Goal: Task Accomplishment & Management: Use online tool/utility

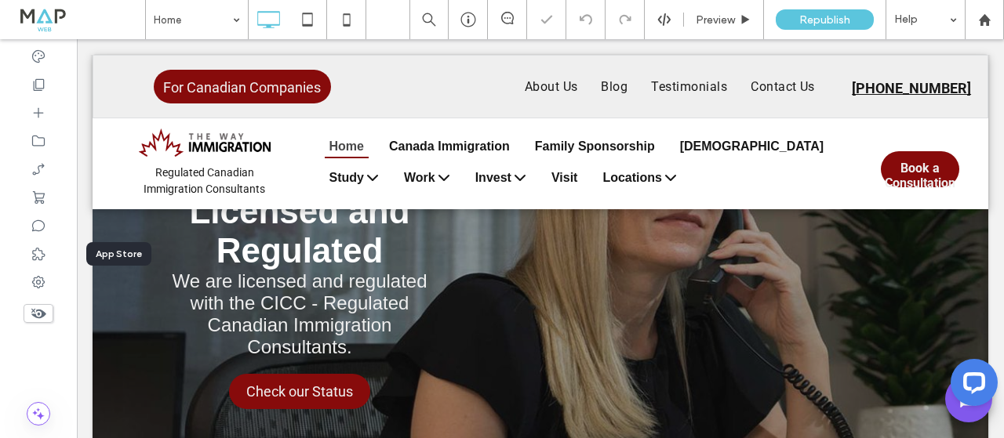
scroll to position [157, 0]
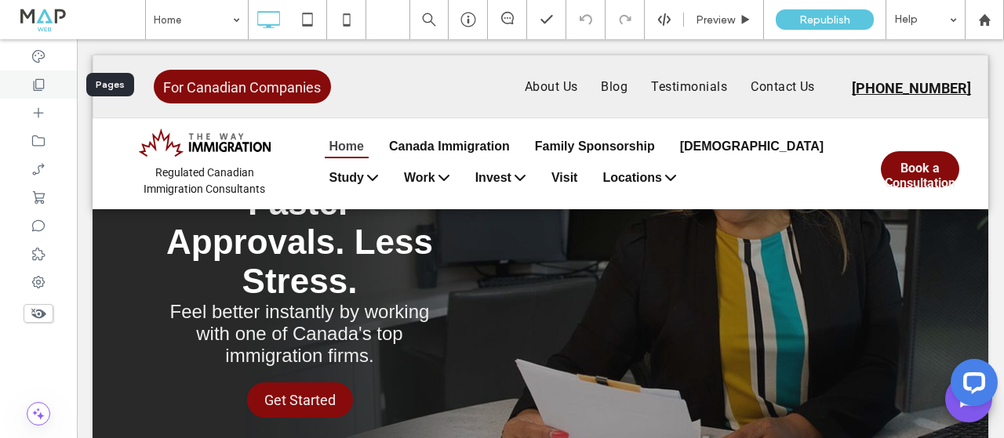
click at [43, 87] on icon at bounding box center [39, 85] width 16 height 16
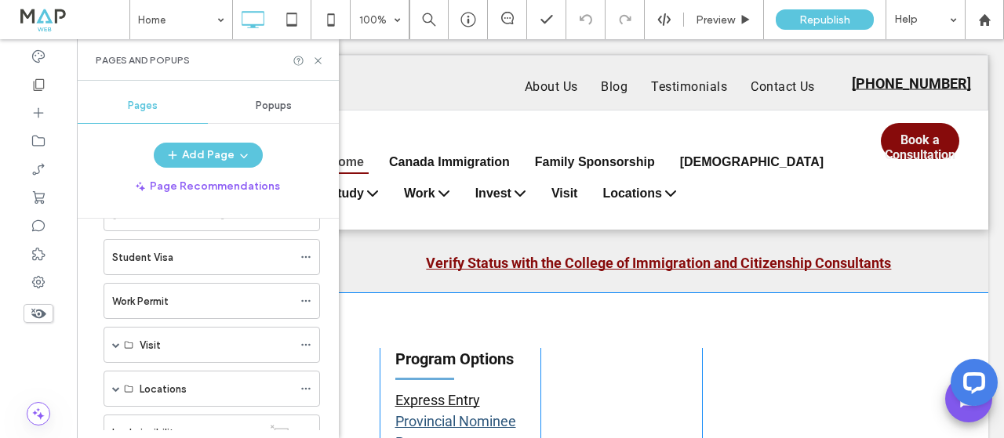
scroll to position [5612, 0]
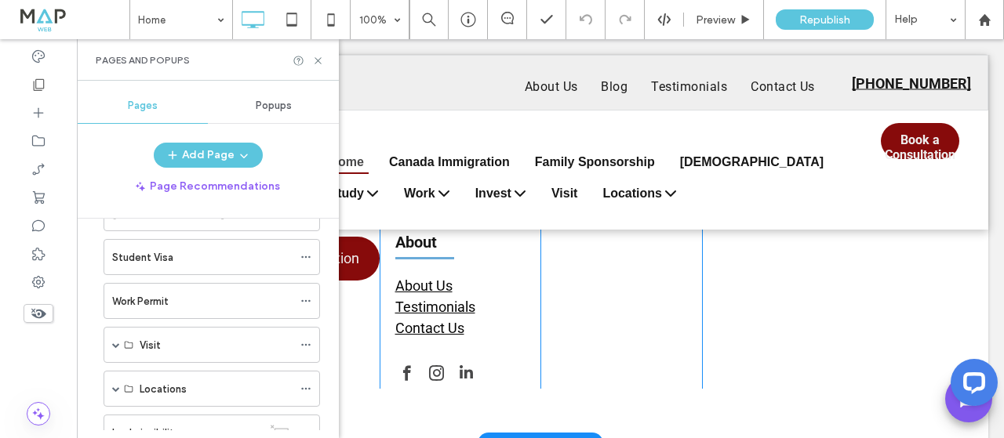
click at [737, 296] on div "Contact Us info@thewayimmigration.ca +1 (403) 265-6641 How Can We Help You? Con…" at bounding box center [540, 124] width 895 height 640
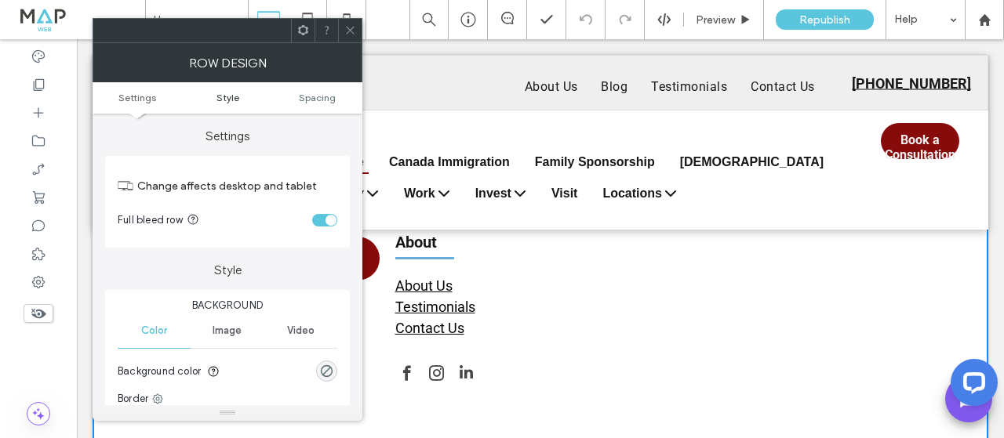
click at [241, 97] on link "Style" at bounding box center [228, 98] width 90 height 12
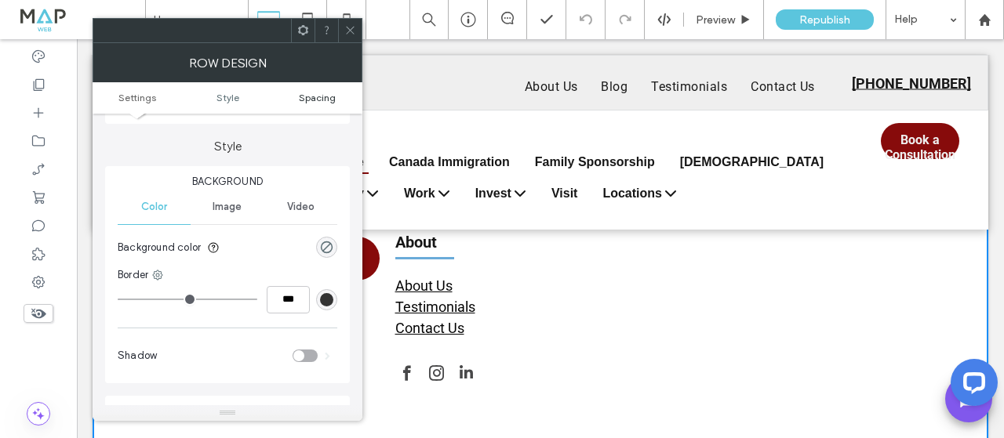
click at [294, 100] on link "Spacing" at bounding box center [317, 98] width 90 height 12
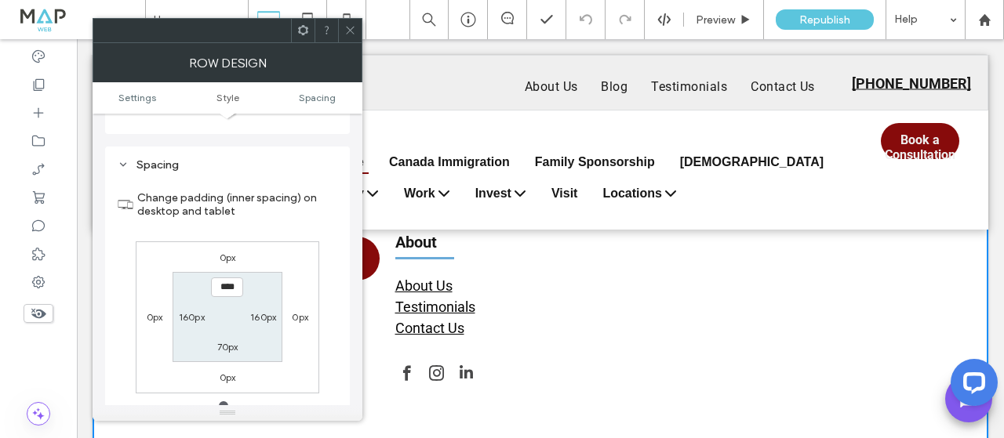
scroll to position [394, 0]
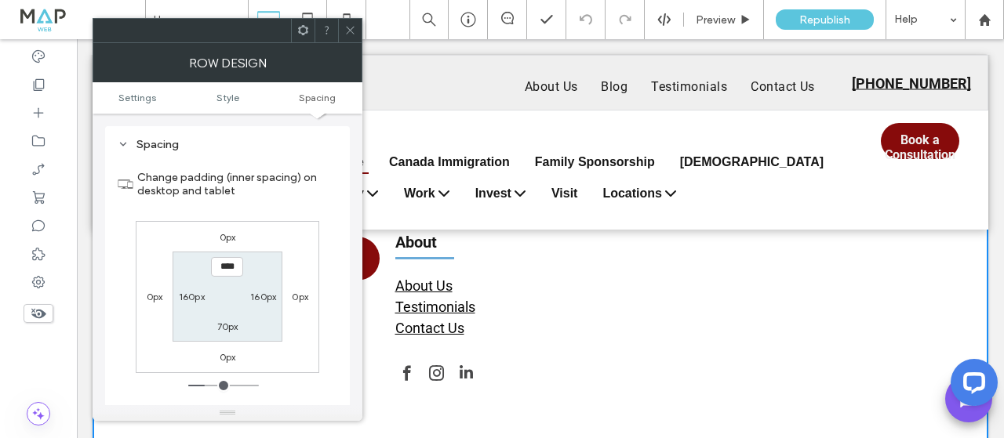
click at [348, 29] on icon at bounding box center [350, 30] width 12 height 12
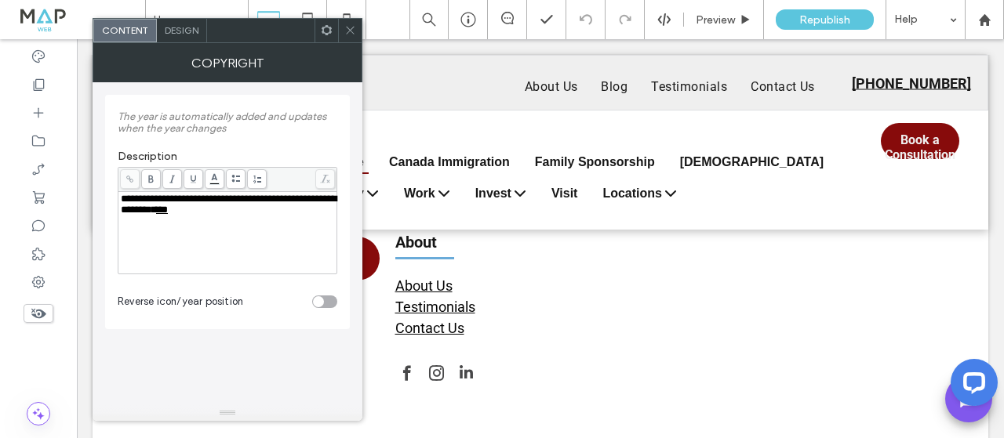
click at [195, 35] on span "Design" at bounding box center [182, 30] width 34 height 12
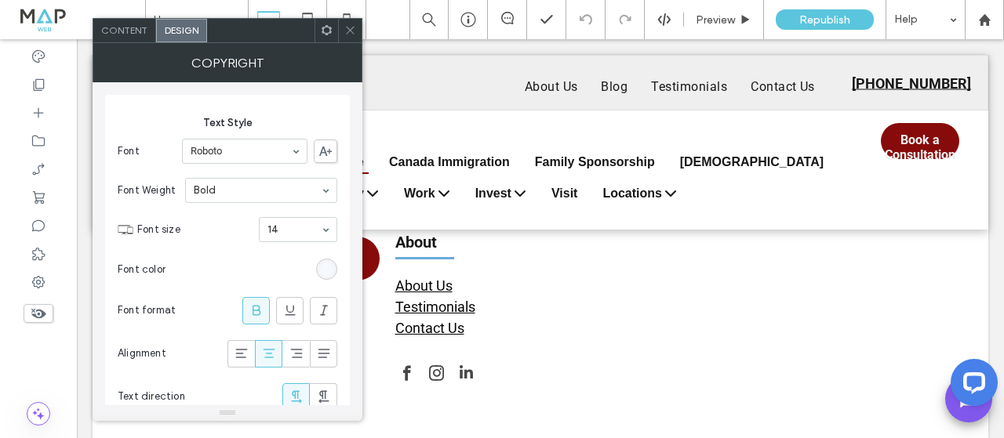
click at [328, 31] on icon at bounding box center [327, 30] width 12 height 12
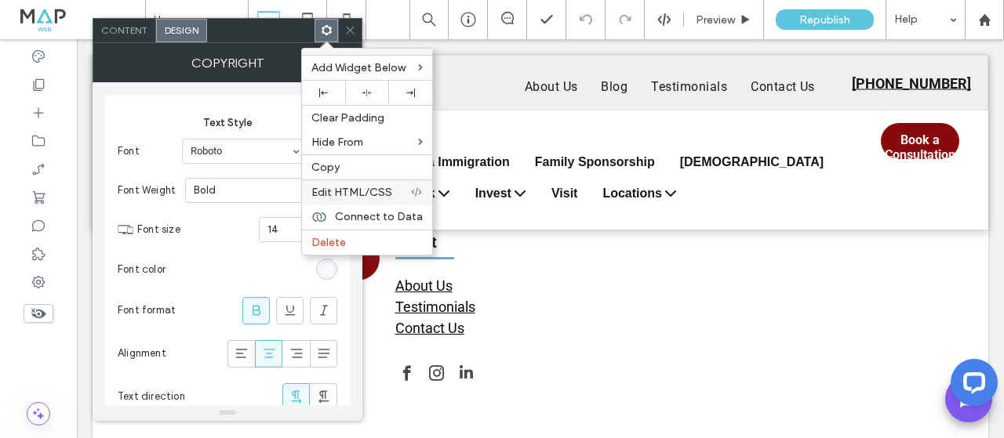
click at [385, 195] on span "Edit HTML/CSS" at bounding box center [351, 192] width 81 height 13
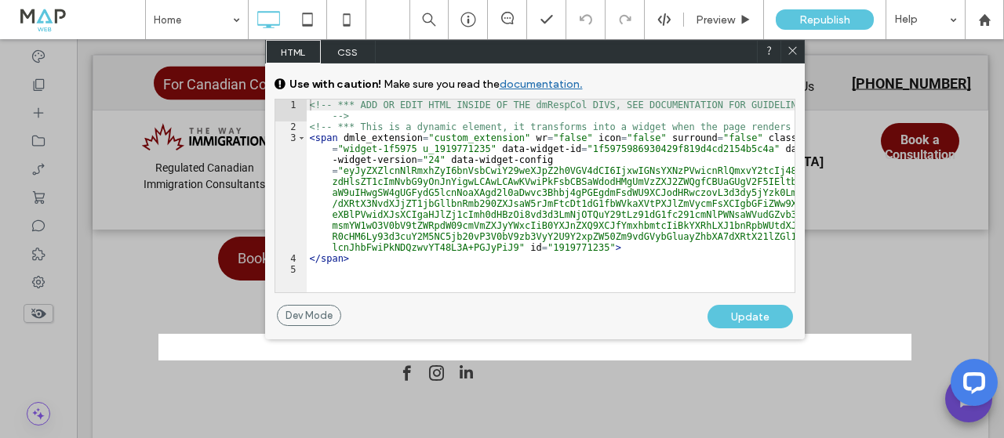
click at [335, 50] on span "CSS" at bounding box center [348, 52] width 55 height 24
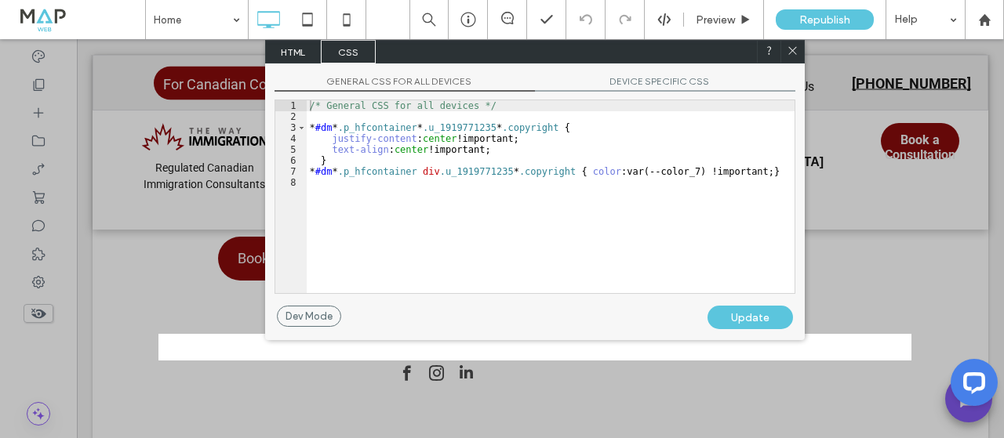
click at [783, 55] on div at bounding box center [792, 52] width 24 height 24
drag, startPoint x: 790, startPoint y: 49, endPoint x: 715, endPoint y: 10, distance: 84.5
click at [790, 49] on icon at bounding box center [792, 51] width 12 height 12
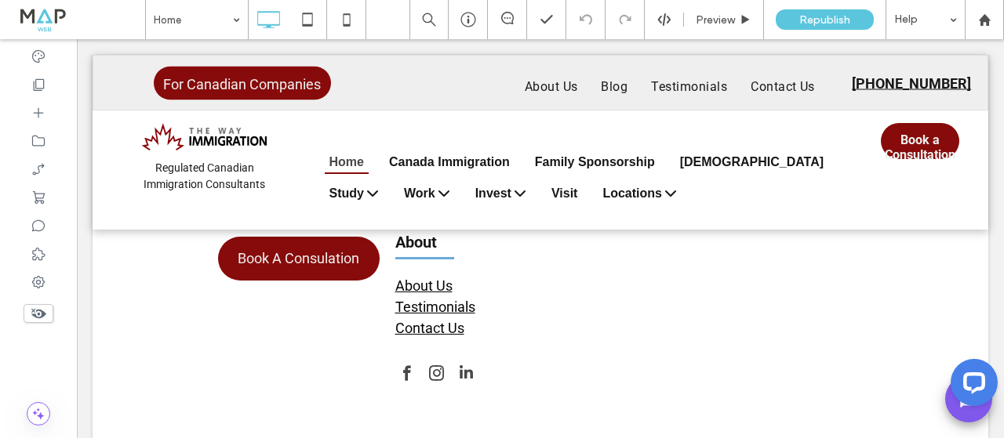
click at [953, 413] on div at bounding box center [971, 386] width 66 height 66
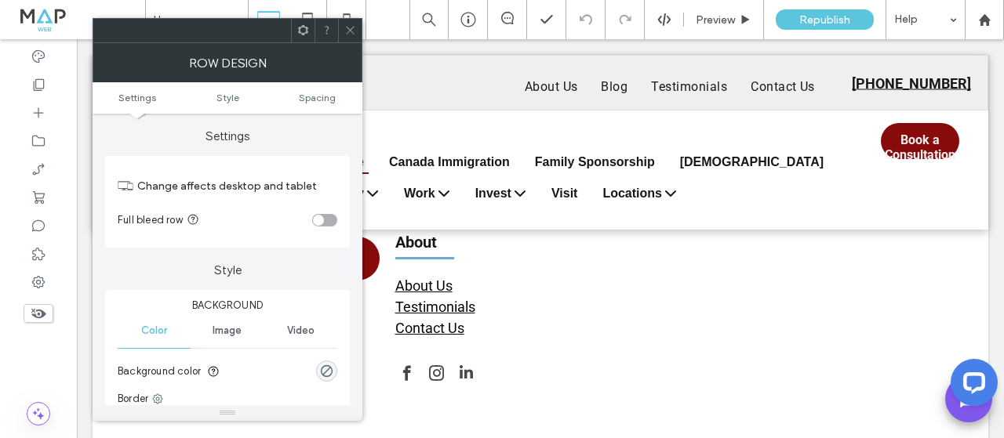
click at [298, 29] on icon at bounding box center [303, 30] width 12 height 12
click at [346, 35] on icon at bounding box center [350, 30] width 12 height 12
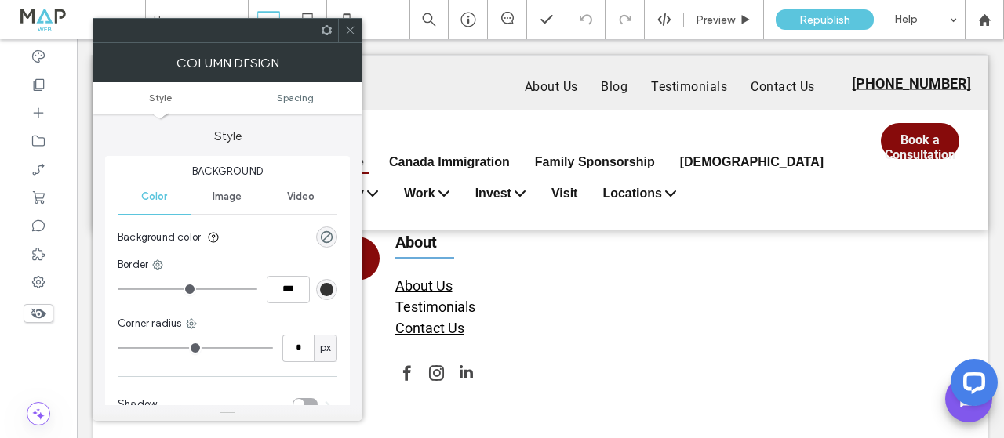
click at [347, 38] on span at bounding box center [350, 31] width 12 height 24
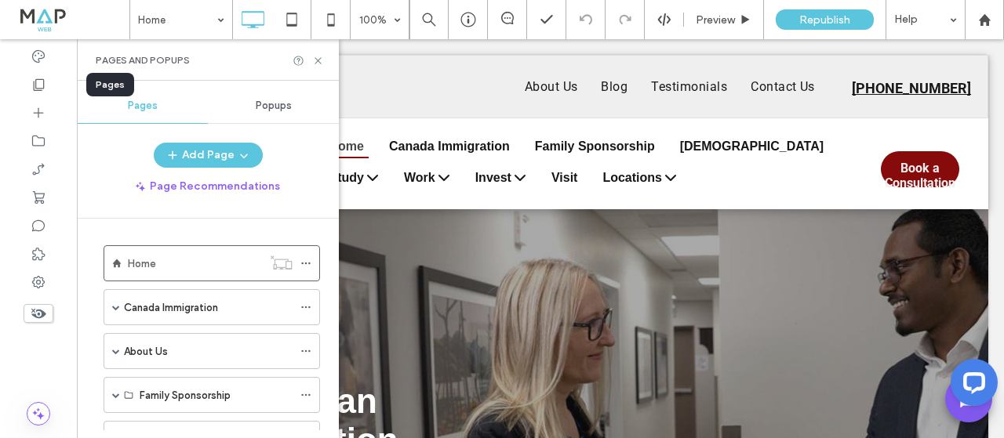
click at [40, 81] on icon at bounding box center [39, 85] width 16 height 16
click at [45, 146] on icon at bounding box center [39, 141] width 16 height 16
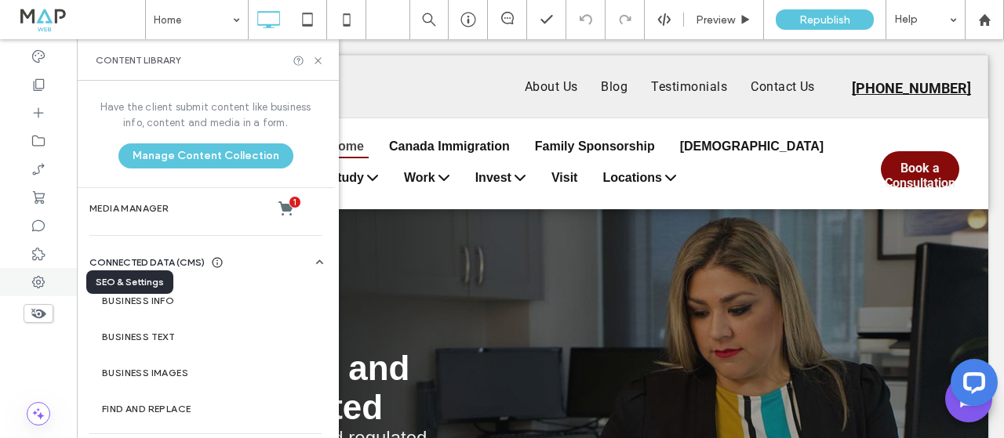
click at [35, 279] on icon at bounding box center [39, 282] width 16 height 16
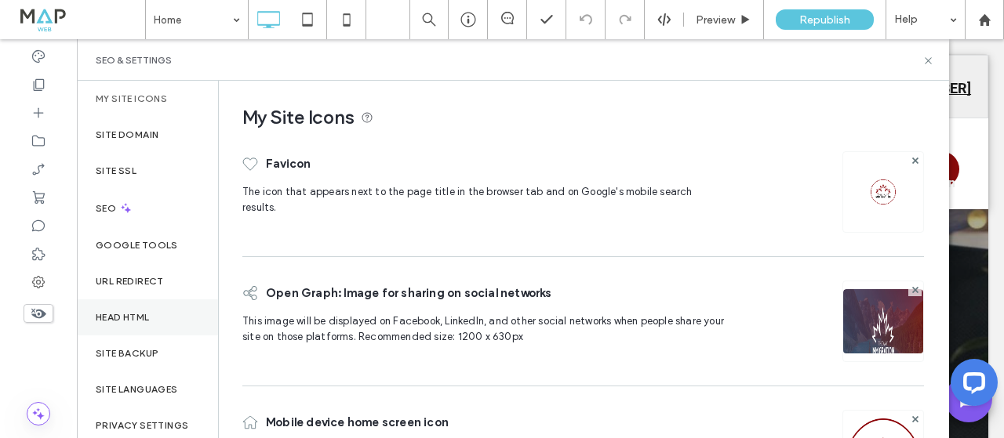
click at [125, 312] on label "Head HTML" at bounding box center [123, 317] width 54 height 11
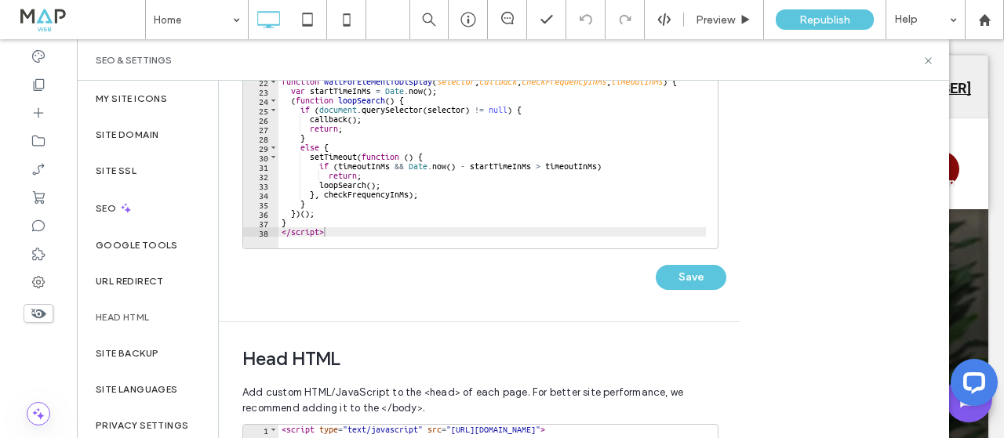
scroll to position [184, 0]
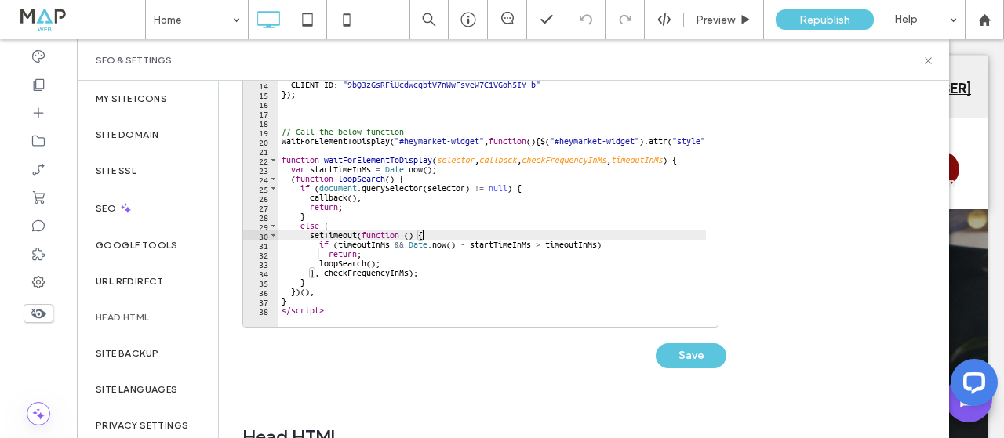
click at [449, 234] on div "h . onload = h . onreadystatechange = function ( ) { var r = this . readyState …" at bounding box center [645, 173] width 735 height 319
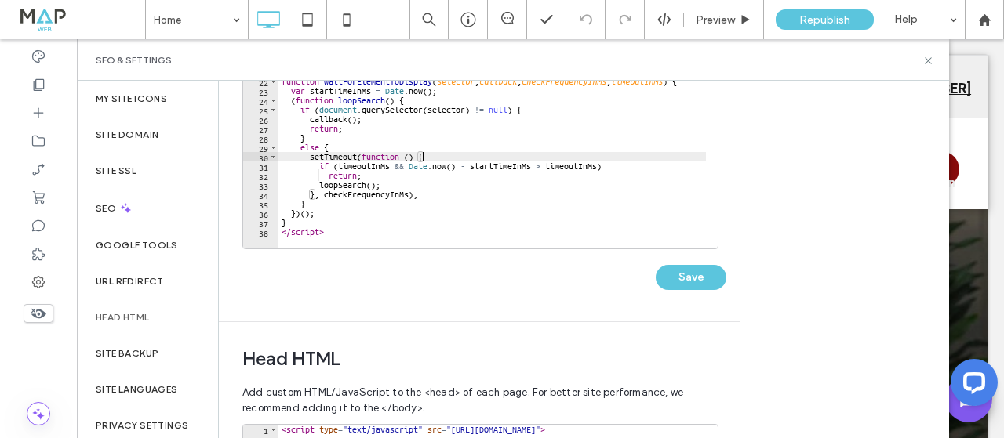
scroll to position [57, 0]
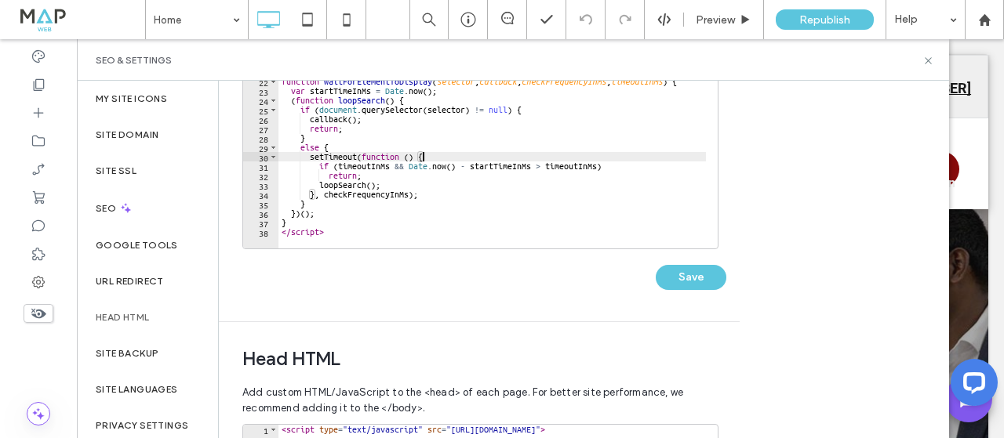
click at [340, 183] on div "h . onload = h . onreadystatechange = function ( ) { var r = this . readyState …" at bounding box center [645, 95] width 735 height 319
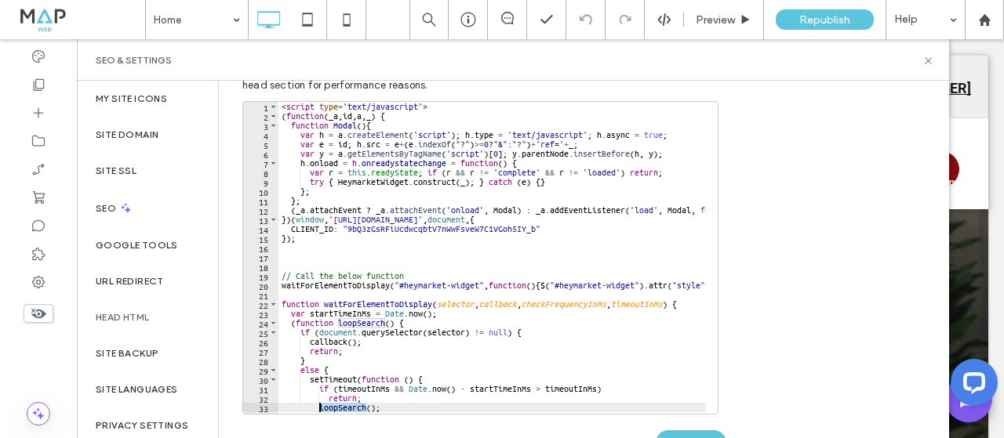
scroll to position [0, 0]
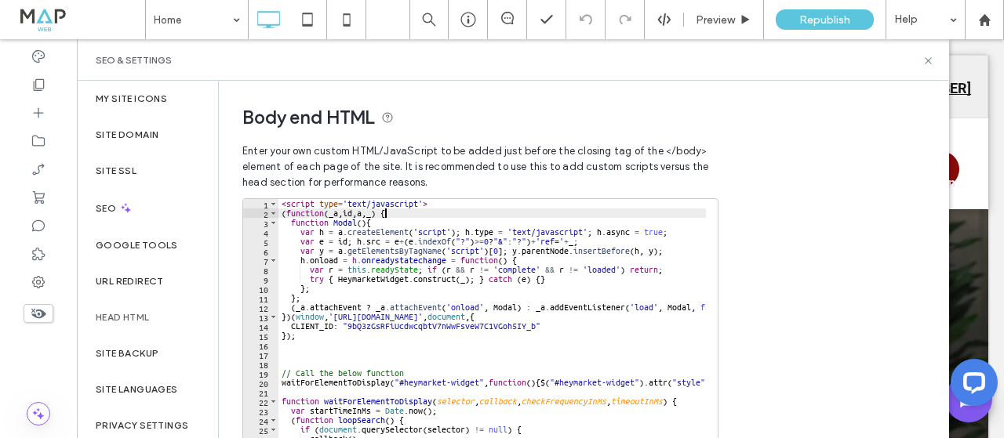
click at [492, 211] on div "< script type = 'text/javascript' > ( function ( _a , id , a , _ ) { function M…" at bounding box center [645, 358] width 735 height 319
type textarea "* *********"
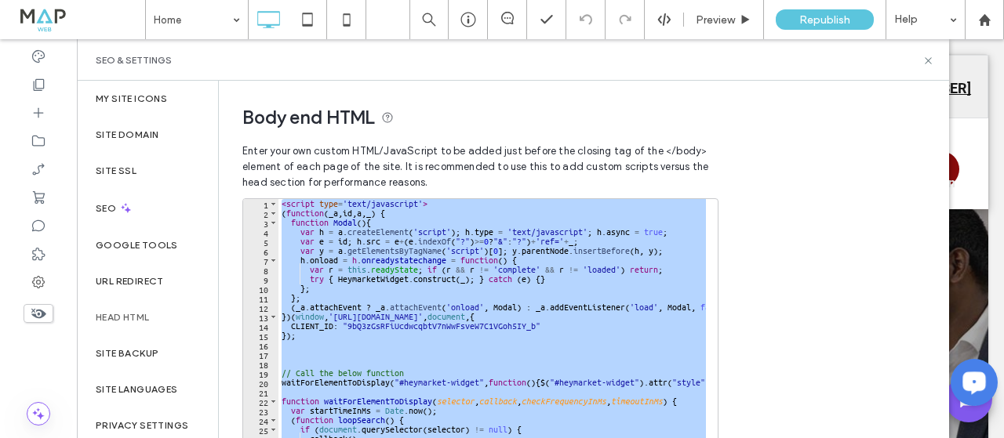
click at [890, 184] on div "Body end HTML Enter your own custom HTML/​JavaScript to be added just before th…" at bounding box center [584, 260] width 730 height 358
click at [395, 347] on div "< script type = 'text/javascript' > ( function ( _a , id , a , _ ) { function M…" at bounding box center [491, 355] width 427 height 312
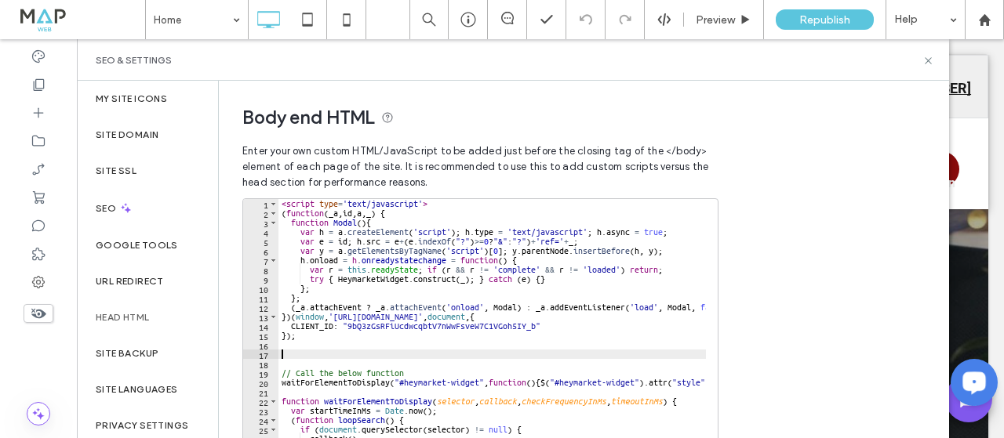
click at [321, 358] on div "< script type = 'text/javascript' > ( function ( _a , id , a , _ ) { function M…" at bounding box center [645, 358] width 735 height 319
paste textarea "***"
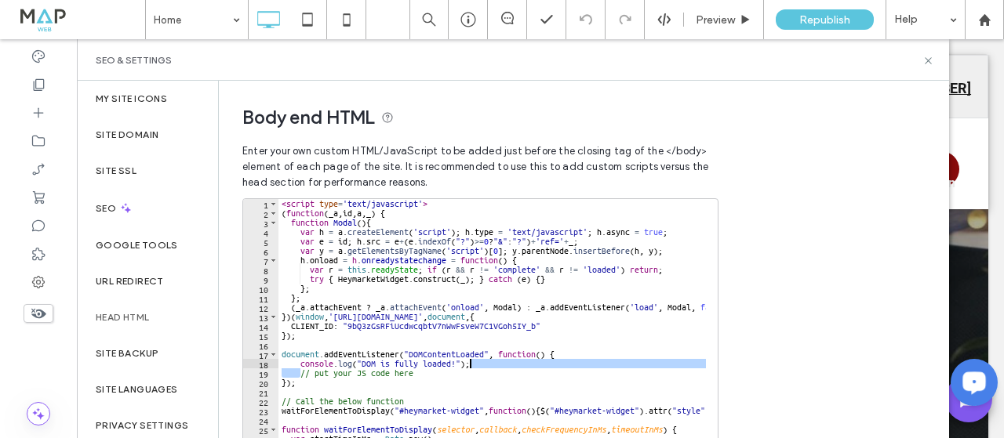
drag, startPoint x: 301, startPoint y: 368, endPoint x: 536, endPoint y: 365, distance: 235.3
click at [540, 362] on div "< script type = 'text/javascript' > ( function ( _a , id , a , _ ) { function M…" at bounding box center [645, 358] width 735 height 319
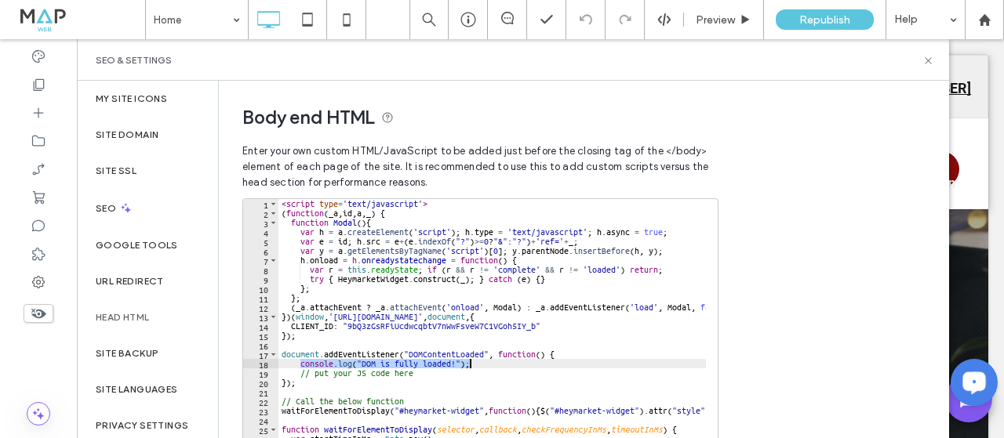
drag, startPoint x: 301, startPoint y: 363, endPoint x: 491, endPoint y: 365, distance: 189.8
click at [491, 365] on div "< script type = 'text/javascript' > ( function ( _a , id , a , _ ) { function M…" at bounding box center [645, 358] width 735 height 319
type textarea "**********"
click at [503, 364] on div "< script type = 'text/javascript' > ( function ( _a , id , a , _ ) { function M…" at bounding box center [491, 355] width 427 height 312
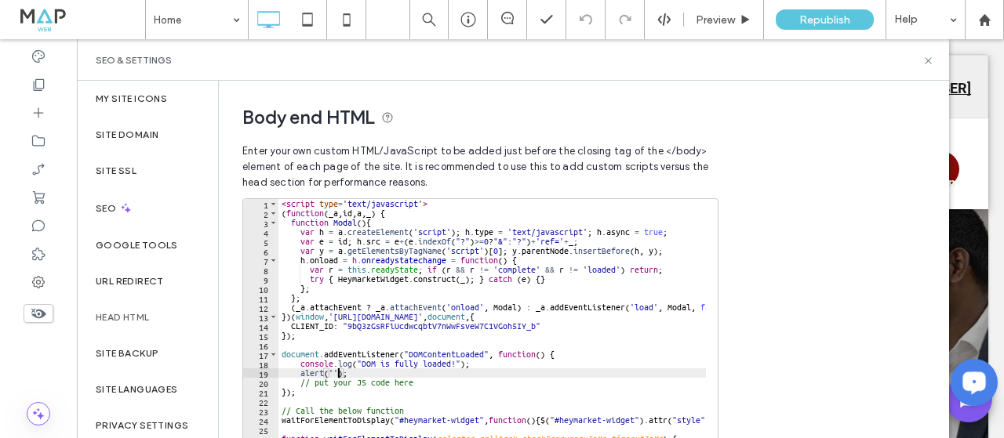
scroll to position [0, 5]
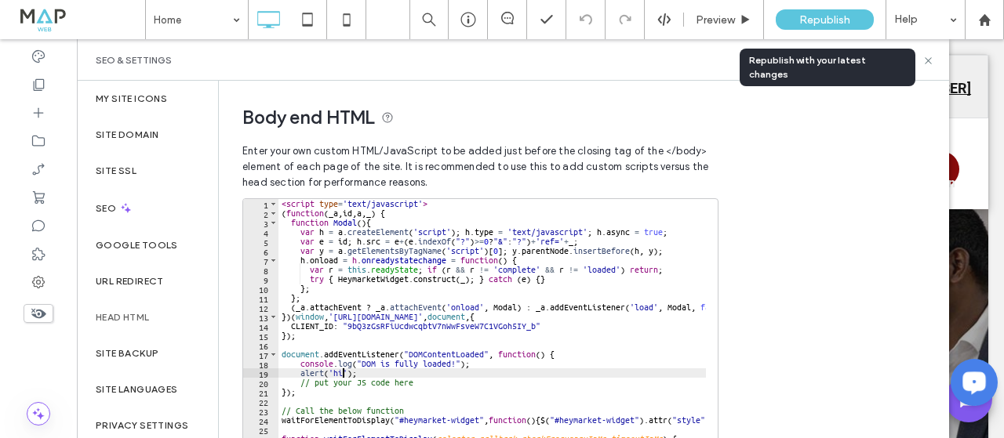
click at [804, 20] on span "Republish" at bounding box center [824, 19] width 51 height 13
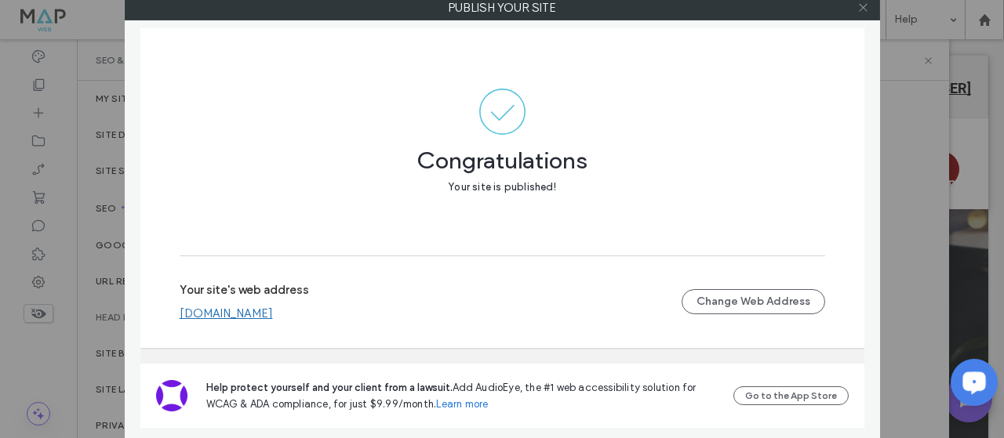
click at [861, 3] on icon at bounding box center [863, 8] width 12 height 12
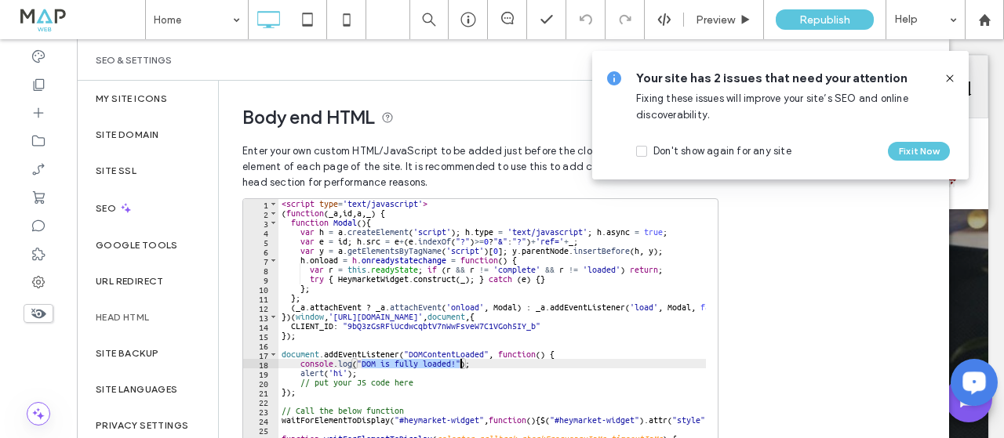
drag, startPoint x: 361, startPoint y: 364, endPoint x: 502, endPoint y: 329, distance: 145.5
click at [461, 363] on div "< script type = 'text/javascript' > ( function ( _a , id , a , _ ) { function M…" at bounding box center [645, 358] width 735 height 319
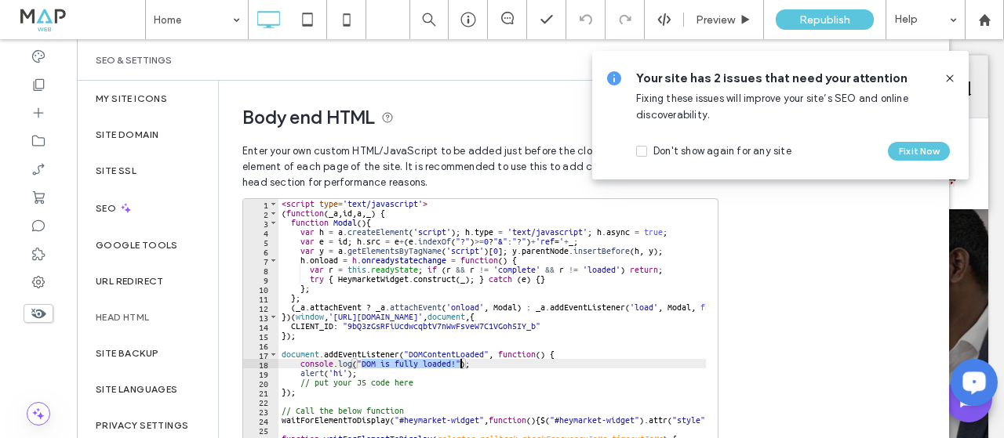
click at [946, 81] on icon at bounding box center [949, 78] width 13 height 13
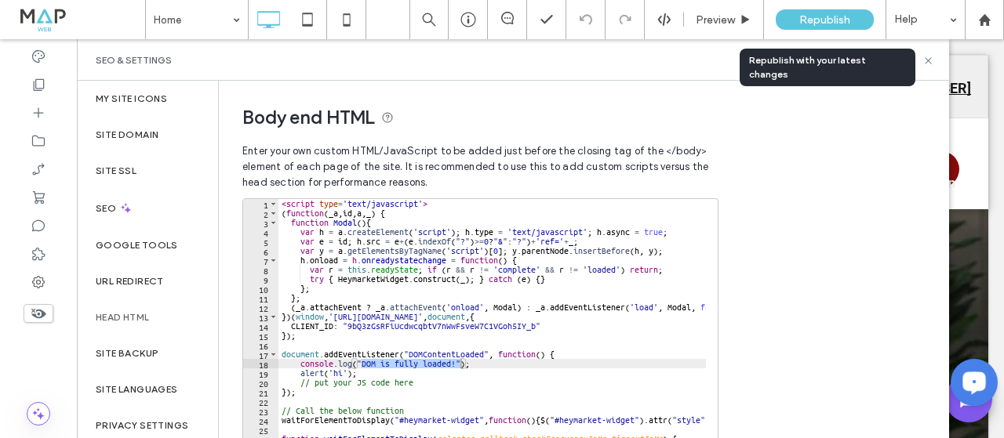
click at [806, 24] on span "Republish" at bounding box center [824, 19] width 51 height 13
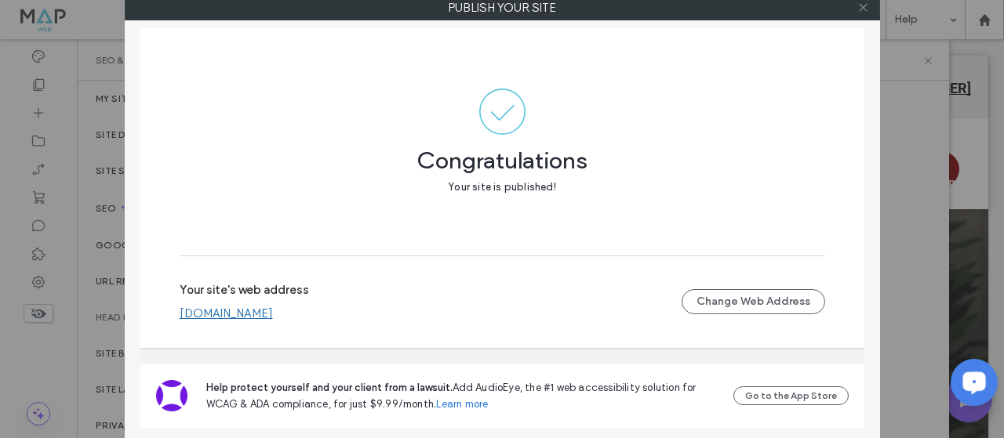
click at [864, 11] on icon at bounding box center [863, 8] width 12 height 12
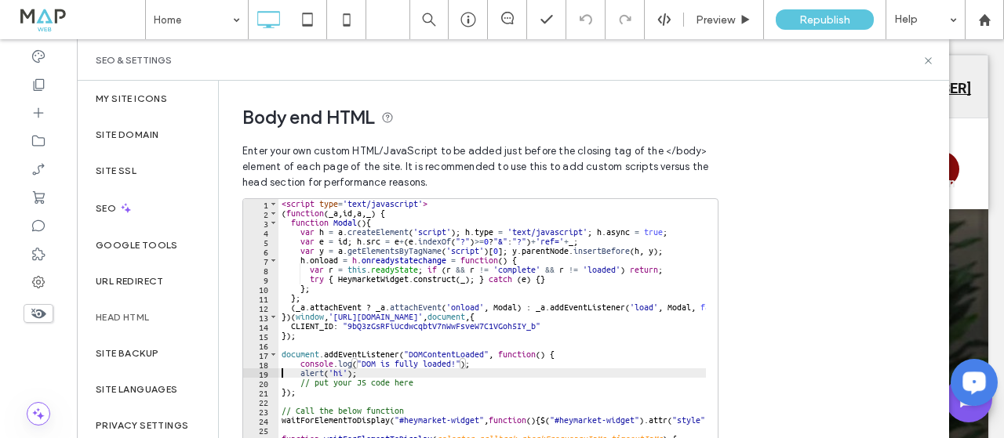
click at [283, 371] on div "< script type = 'text/javascript' > ( function ( _a , id , a , _ ) { function M…" at bounding box center [645, 358] width 735 height 319
click at [430, 354] on div "< script type = 'text/javascript' > ( function ( _a , id , a , _ ) { function M…" at bounding box center [645, 358] width 735 height 319
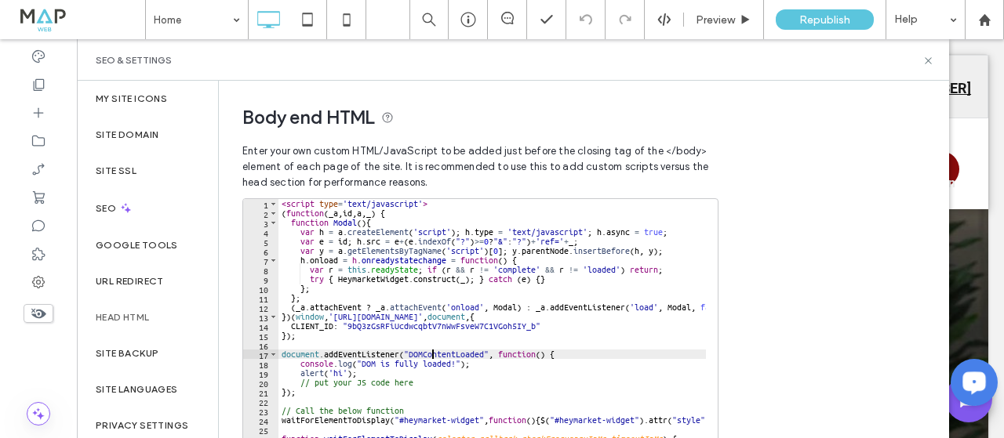
click at [430, 354] on div "< script type = 'text/javascript' > ( function ( _a , id , a , _ ) { function M…" at bounding box center [645, 358] width 735 height 319
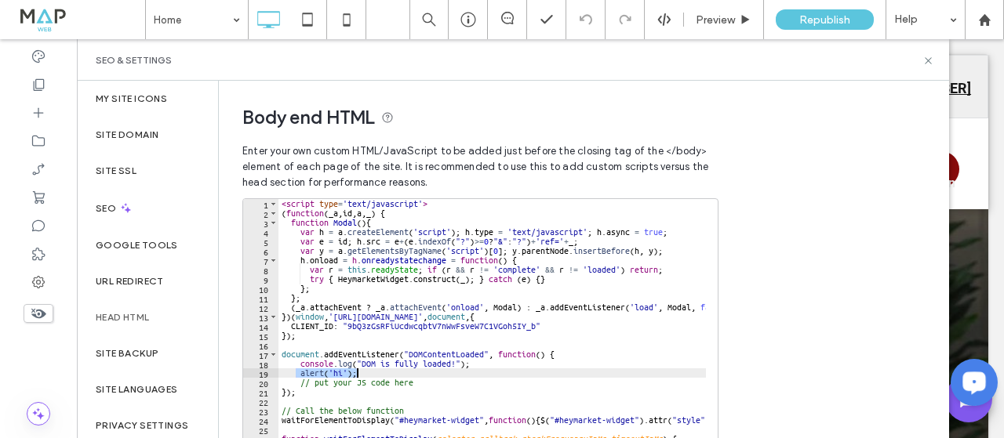
drag, startPoint x: 296, startPoint y: 374, endPoint x: 388, endPoint y: 376, distance: 91.8
click at [388, 376] on div "< script type = 'text/javascript' > ( function ( _a , id , a , _ ) { function M…" at bounding box center [645, 358] width 735 height 319
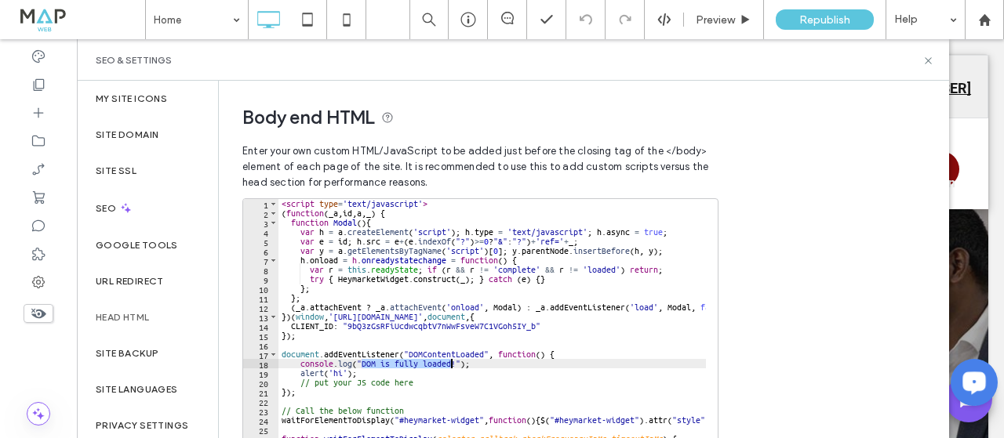
drag, startPoint x: 362, startPoint y: 364, endPoint x: 451, endPoint y: 363, distance: 88.6
click at [451, 363] on div "< script type = 'text/javascript' > ( function ( _a , id , a , _ ) { function M…" at bounding box center [645, 358] width 735 height 319
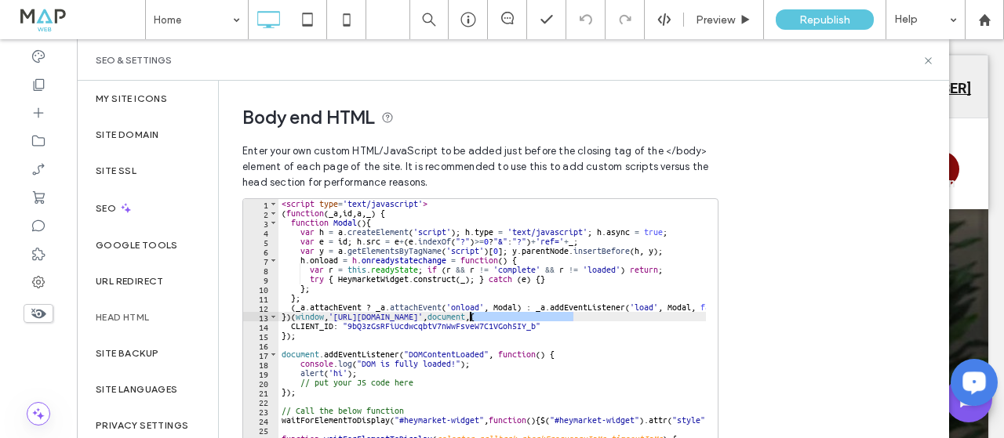
drag, startPoint x: 573, startPoint y: 318, endPoint x: 471, endPoint y: 316, distance: 102.0
click at [471, 316] on div "< script type = 'text/javascript' > ( function ( _a , id , a , _ ) { function M…" at bounding box center [645, 358] width 735 height 319
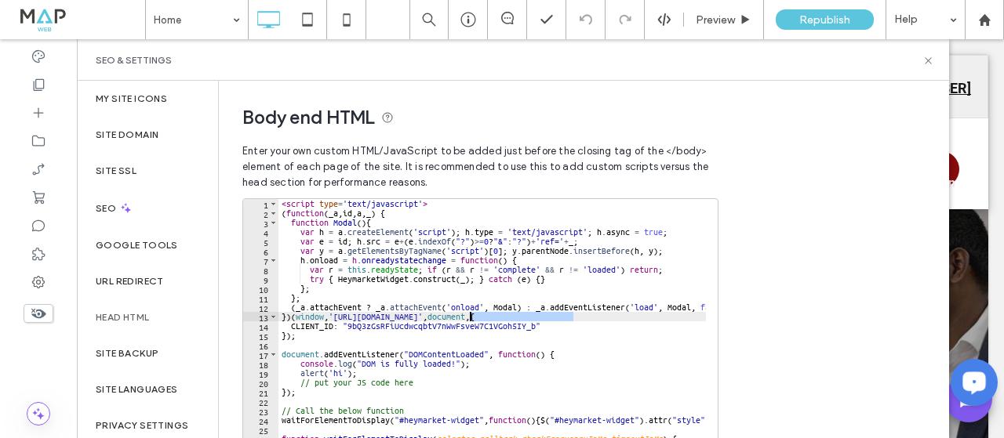
click at [322, 385] on div "< script type = 'text/javascript' > ( function ( _a , id , a , _ ) { function M…" at bounding box center [645, 358] width 735 height 319
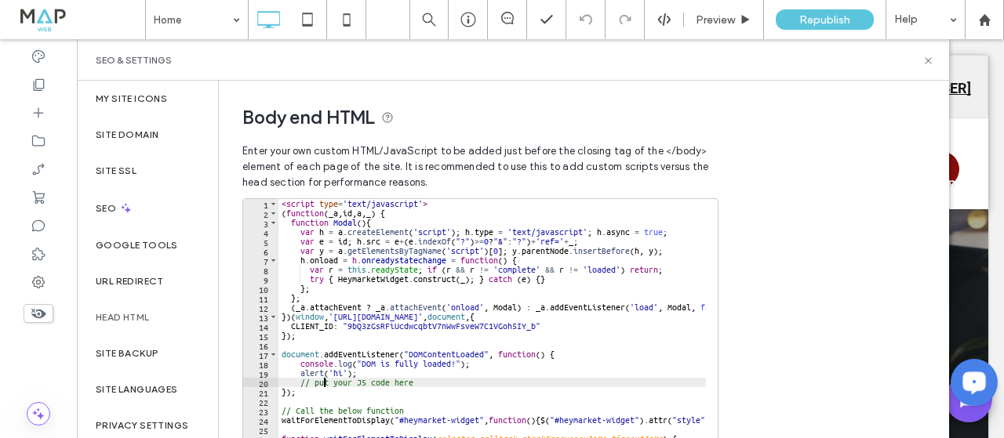
click at [560, 356] on div "< script type = 'text/javascript' > ( function ( _a , id , a , _ ) { function M…" at bounding box center [645, 358] width 735 height 319
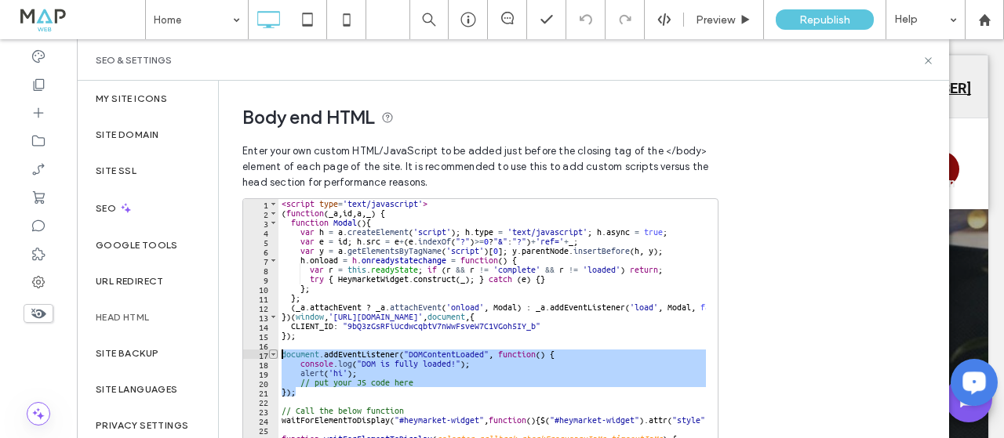
drag, startPoint x: 307, startPoint y: 395, endPoint x: 272, endPoint y: 355, distance: 53.3
click at [272, 355] on div "**********" at bounding box center [480, 355] width 476 height 314
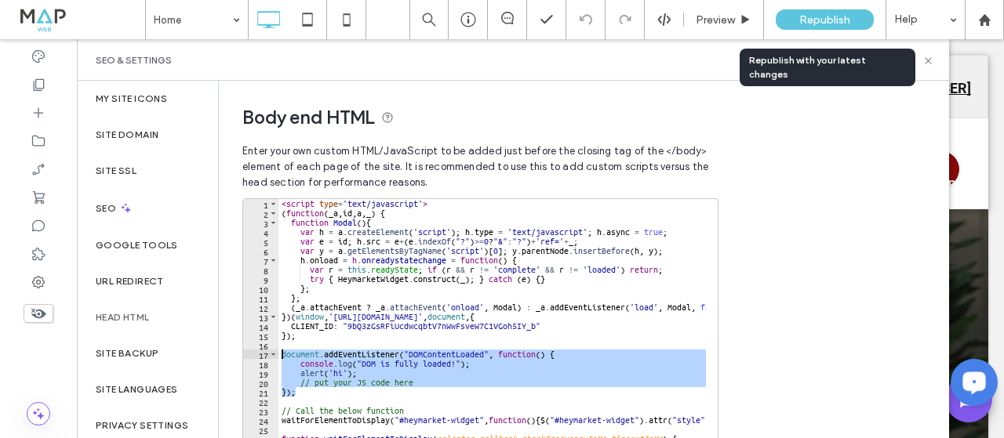
click at [812, 17] on span "Republish" at bounding box center [824, 19] width 51 height 13
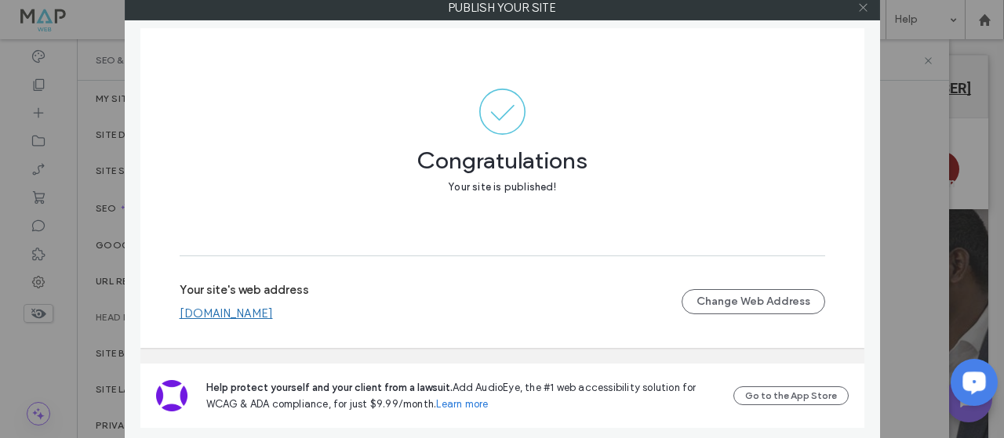
click at [862, 5] on icon at bounding box center [863, 8] width 12 height 12
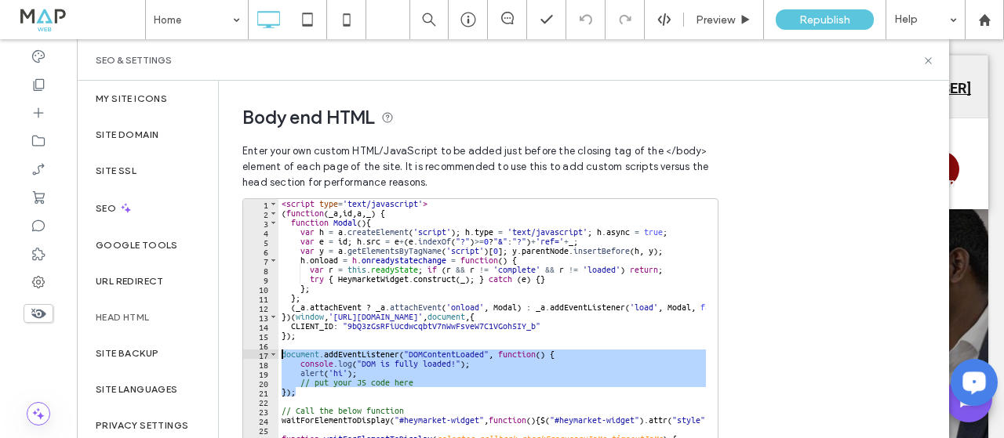
click at [404, 379] on div "< script type = 'text/javascript' > ( function ( _a , id , a , _ ) { function M…" at bounding box center [491, 355] width 427 height 312
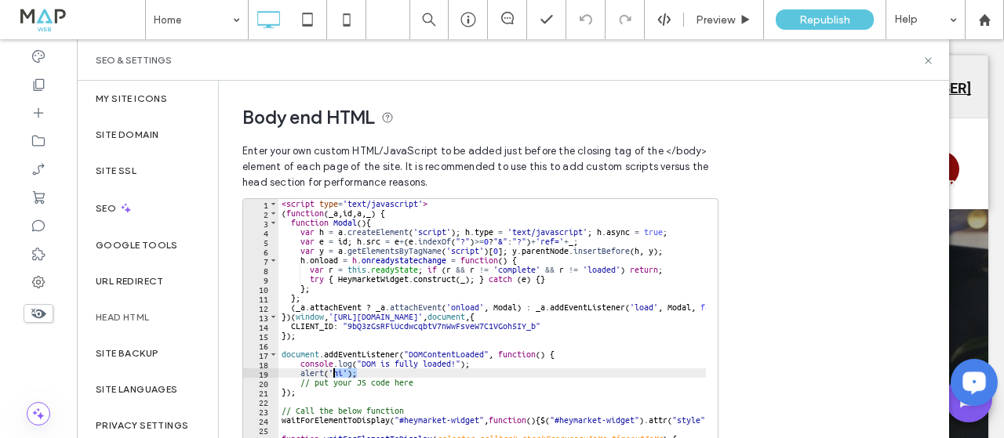
drag, startPoint x: 367, startPoint y: 373, endPoint x: 335, endPoint y: 373, distance: 32.1
click at [335, 373] on div "< script type = 'text/javascript' > ( function ( _a , id , a , _ ) { function M…" at bounding box center [645, 358] width 735 height 319
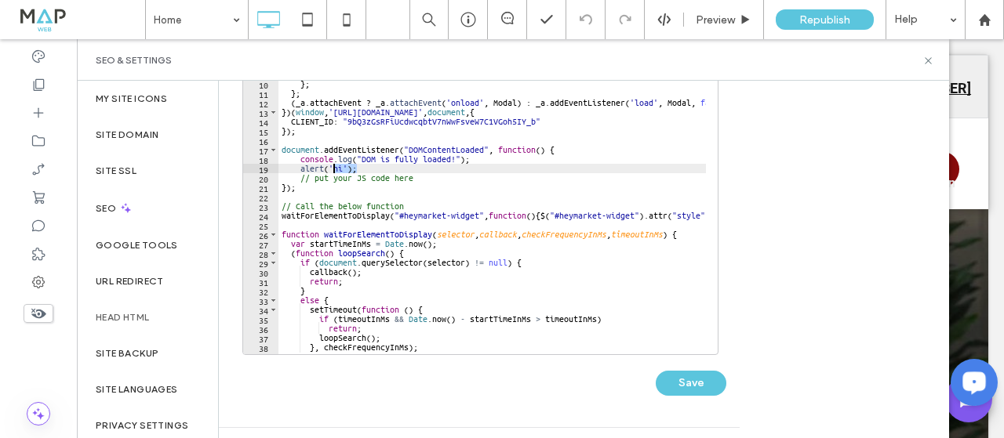
scroll to position [48, 0]
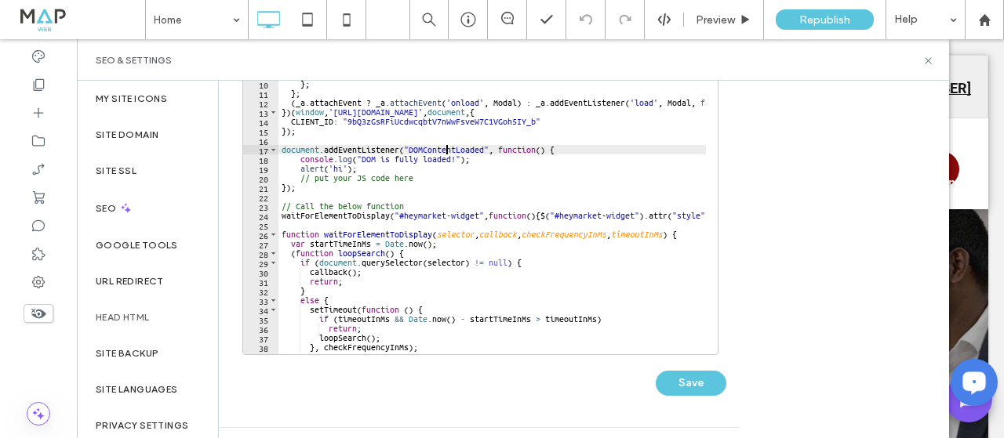
click at [445, 148] on div "var y = a . getElementsByTagName ( 'script' ) [ 0 ] ; y . parentNode . insertBe…" at bounding box center [645, 201] width 735 height 319
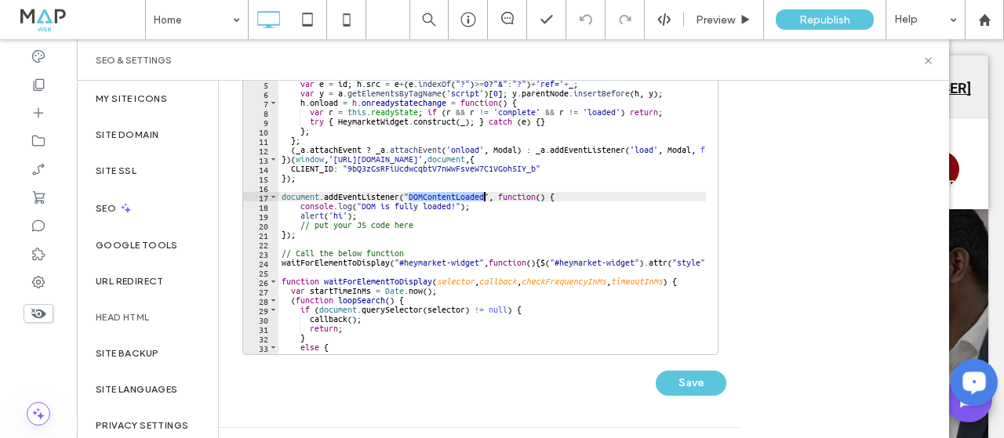
scroll to position [1, 0]
drag, startPoint x: 369, startPoint y: 209, endPoint x: 274, endPoint y: 203, distance: 95.1
click at [274, 203] on div "**********" at bounding box center [480, 199] width 476 height 314
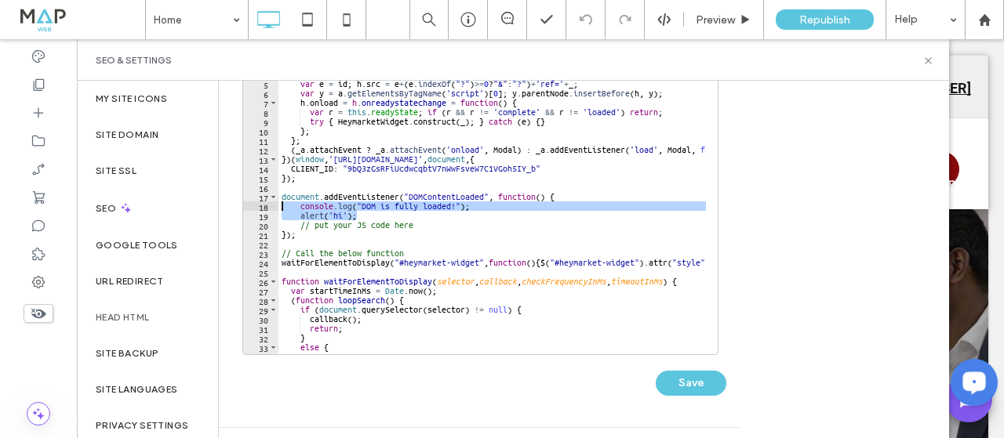
drag, startPoint x: 375, startPoint y: 214, endPoint x: 261, endPoint y: 205, distance: 114.0
click at [261, 205] on div "**********" at bounding box center [480, 199] width 476 height 314
click at [350, 216] on div "< script type = 'text/javascript' > ( function ( _a , id , a , _ ) { function M…" at bounding box center [491, 198] width 427 height 312
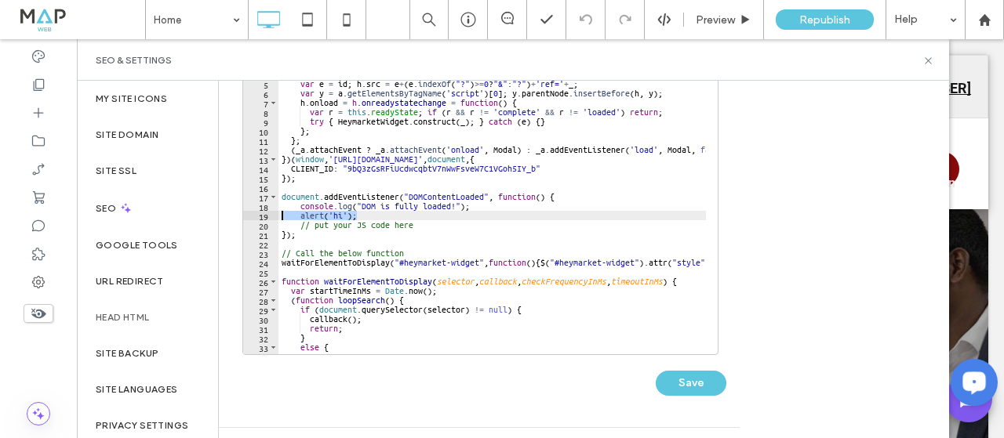
drag, startPoint x: 375, startPoint y: 217, endPoint x: 278, endPoint y: 214, distance: 96.5
click at [278, 214] on div "< script type = 'text/javascript' > ( function ( _a , id , a , _ ) { function M…" at bounding box center [645, 201] width 735 height 319
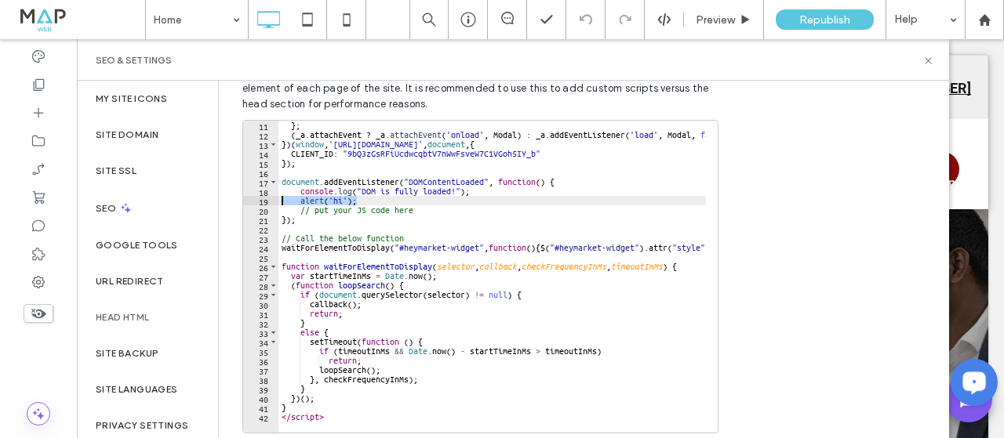
scroll to position [157, 0]
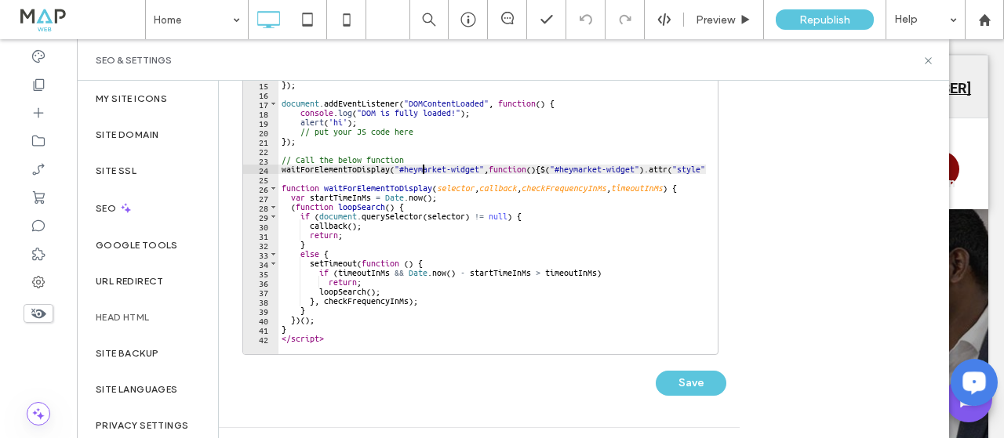
click at [423, 167] on div "} ; ( _a . attachEvent ? _a . attachEvent ( 'onload' , Modal ) : _a . addEventL…" at bounding box center [645, 201] width 735 height 319
click at [479, 170] on div "} ; ( _a . attachEvent ? _a . attachEvent ( 'onload' , Modal ) : _a . addEventL…" at bounding box center [645, 201] width 735 height 319
click at [479, 170] on div "} ; ( _a . attachEvent ? _a . attachEvent ( 'onload' , Modal ) : _a . addEventL…" at bounding box center [491, 198] width 427 height 312
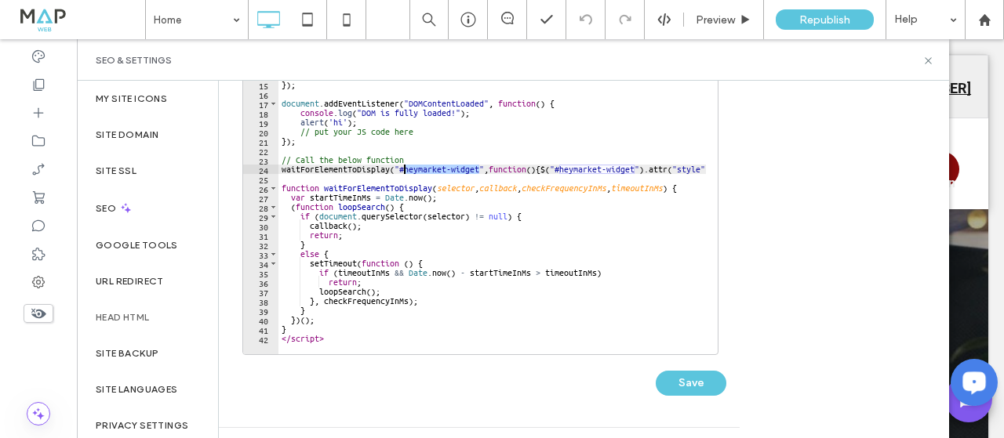
click at [405, 169] on div "} ; ( _a . attachEvent ? _a . attachEvent ( 'onload' , Modal ) : _a . addEventL…" at bounding box center [645, 201] width 735 height 319
click at [371, 191] on div "} ; ( _a . attachEvent ? _a . attachEvent ( 'onload' , Modal ) : _a . addEventL…" at bounding box center [645, 201] width 735 height 319
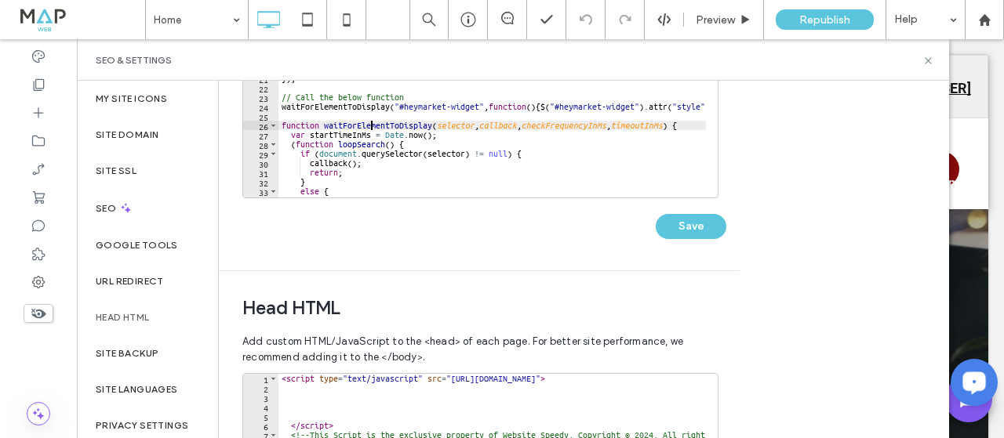
scroll to position [235, 0]
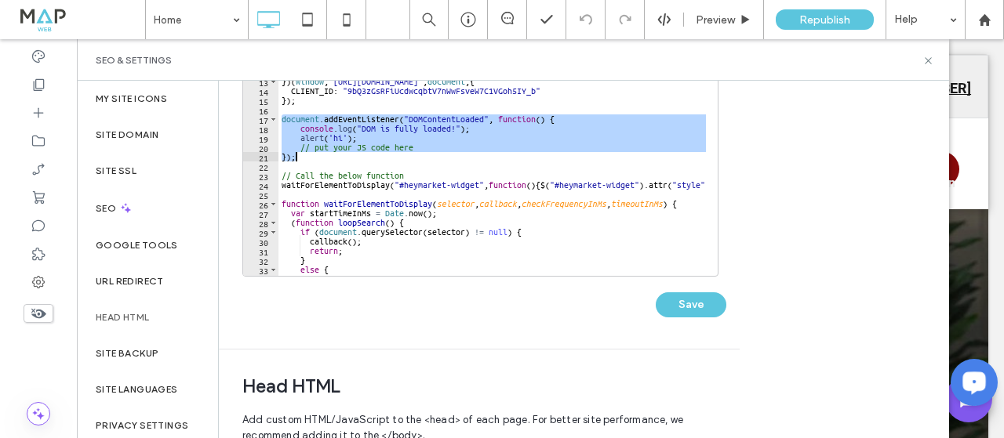
drag, startPoint x: 279, startPoint y: 121, endPoint x: 304, endPoint y: 155, distance: 42.7
click at [304, 155] on div "< script type = 'text/javascript' > ( function ( _a , id , a , _ ) { function M…" at bounding box center [645, 123] width 735 height 319
type textarea "**********"
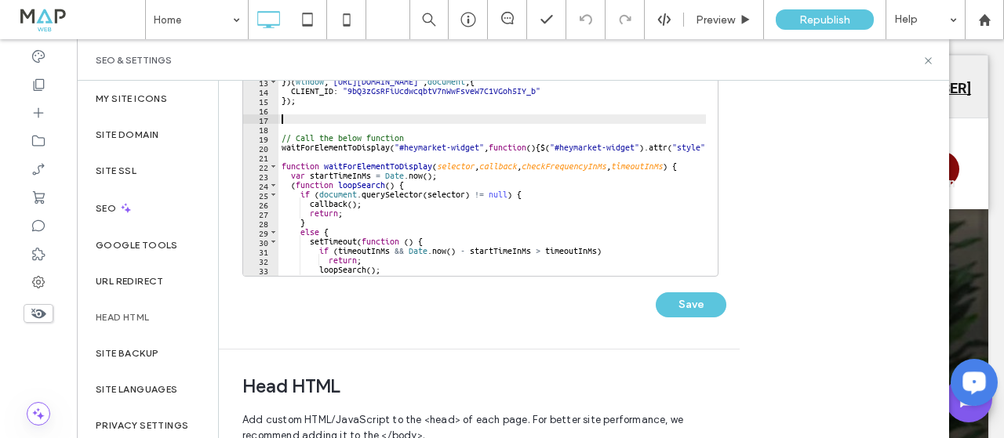
scroll to position [0, 0]
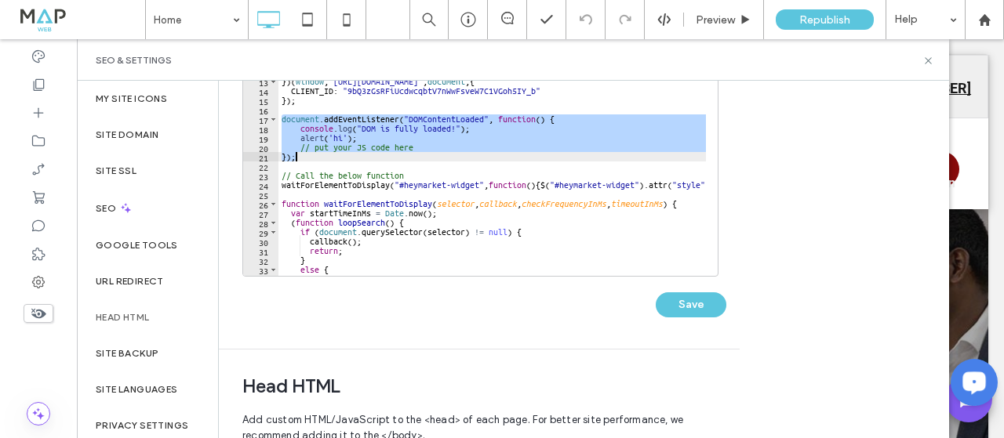
click at [328, 151] on div "< script type = 'text/javascript' > ( function ( _a , id , a , _ ) { function M…" at bounding box center [491, 120] width 427 height 312
drag, startPoint x: 313, startPoint y: 157, endPoint x: 264, endPoint y: 121, distance: 60.5
click at [264, 121] on div "**********" at bounding box center [480, 120] width 476 height 314
type textarea "**********"
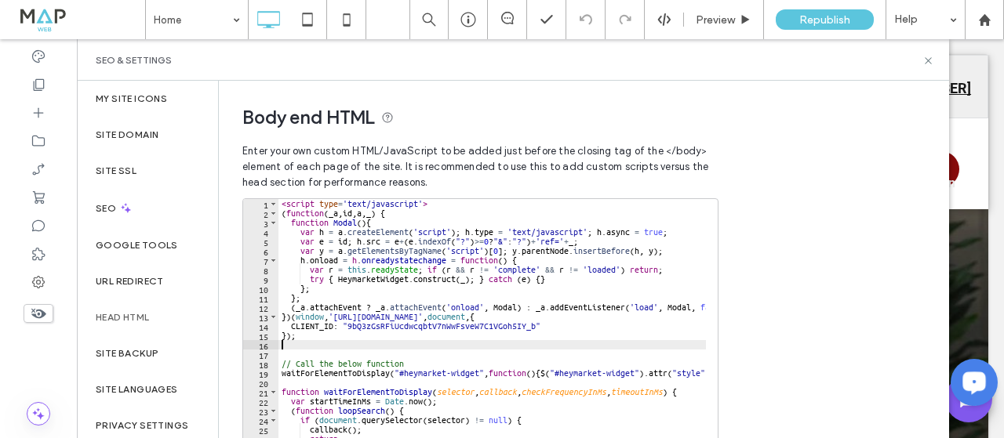
click at [340, 222] on div "< script type = 'text/javascript' > ( function ( _a , id , a , _ ) { function M…" at bounding box center [645, 358] width 735 height 319
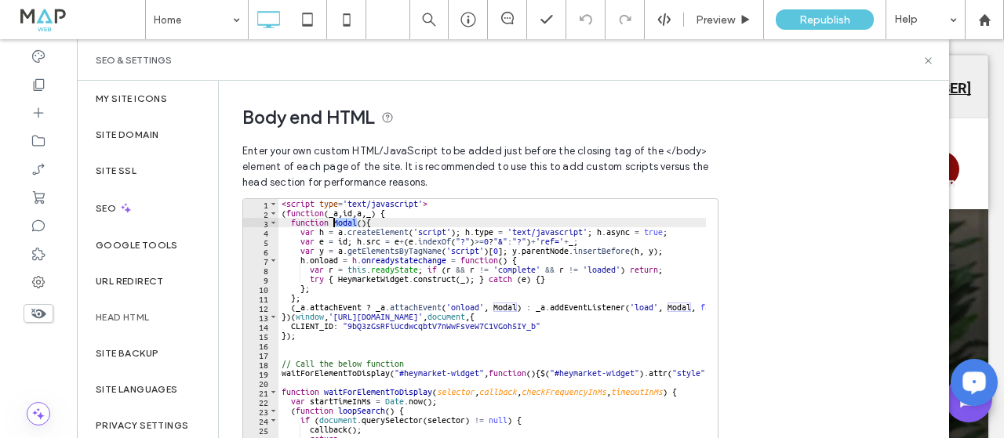
click at [340, 222] on div "< script type = 'text/javascript' > ( function ( _a , id , a , _ ) { function M…" at bounding box center [645, 358] width 735 height 319
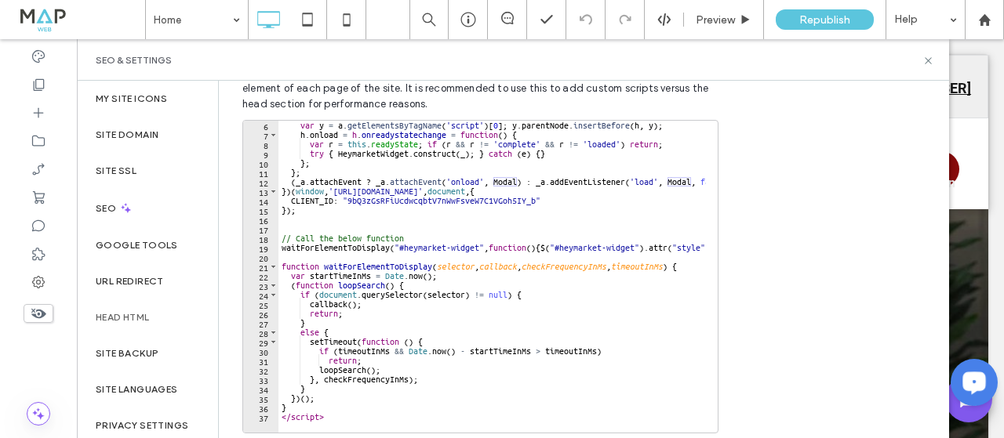
scroll to position [157, 0]
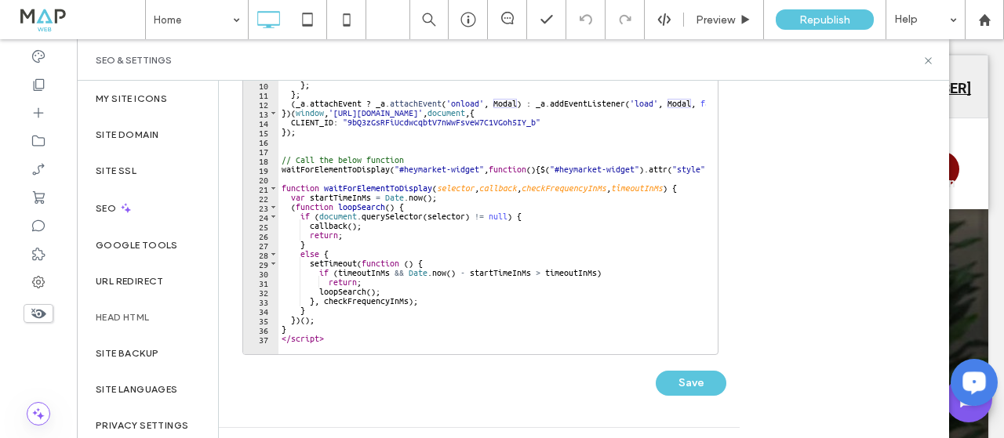
click at [428, 279] on div "var y = a . getElementsByTagName ( 'script' ) [ 0 ] ; y . parentNode . insertBe…" at bounding box center [645, 201] width 735 height 319
type textarea "*******"
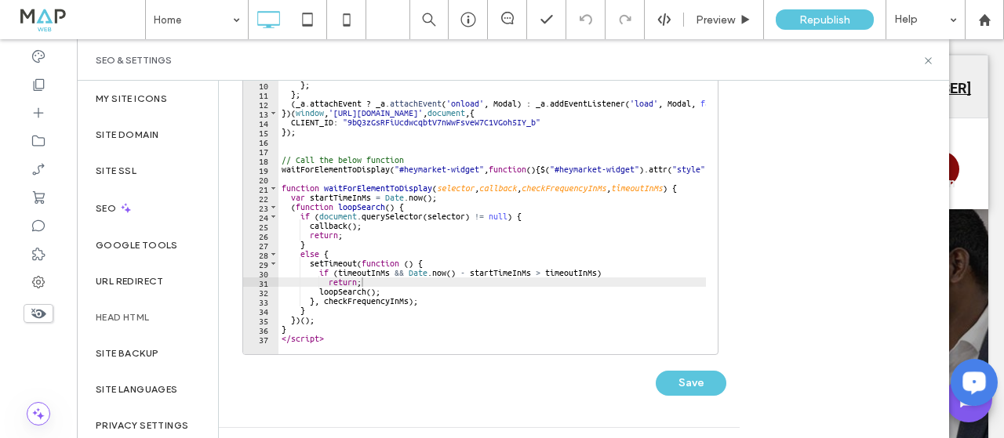
scroll to position [0, 0]
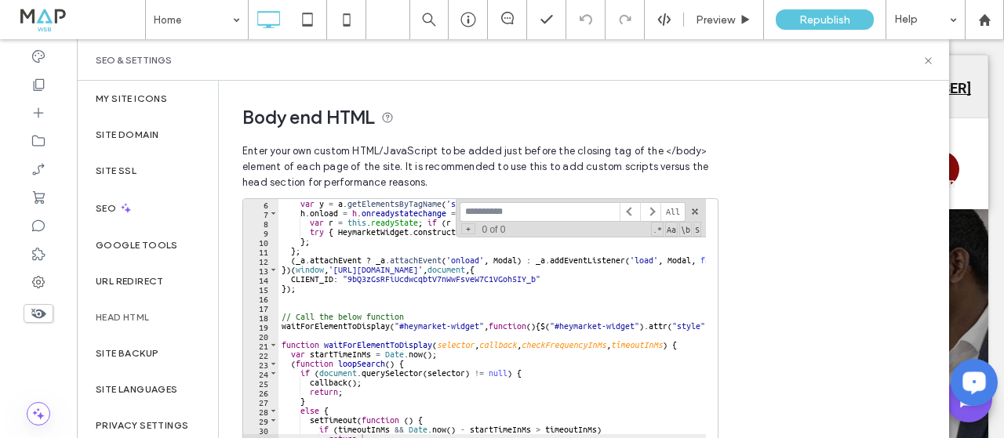
type input "**********"
type textarea "**********"
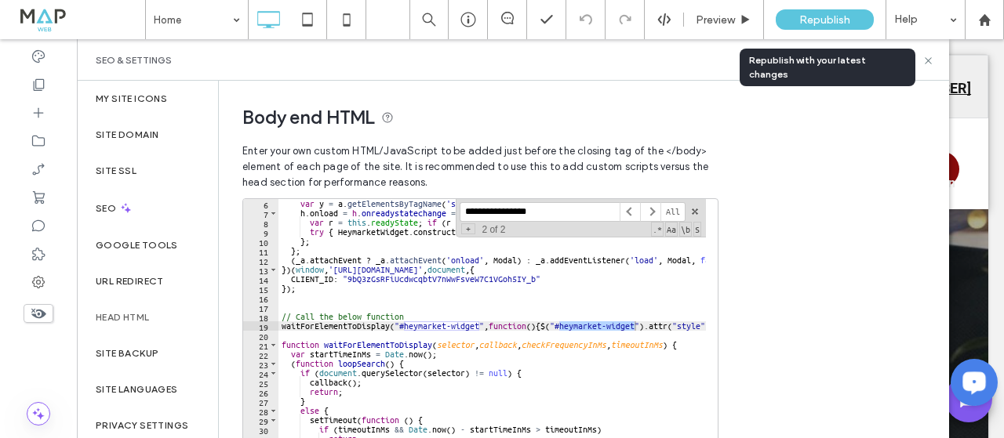
type input "**********"
click at [804, 23] on span "Republish" at bounding box center [824, 19] width 51 height 13
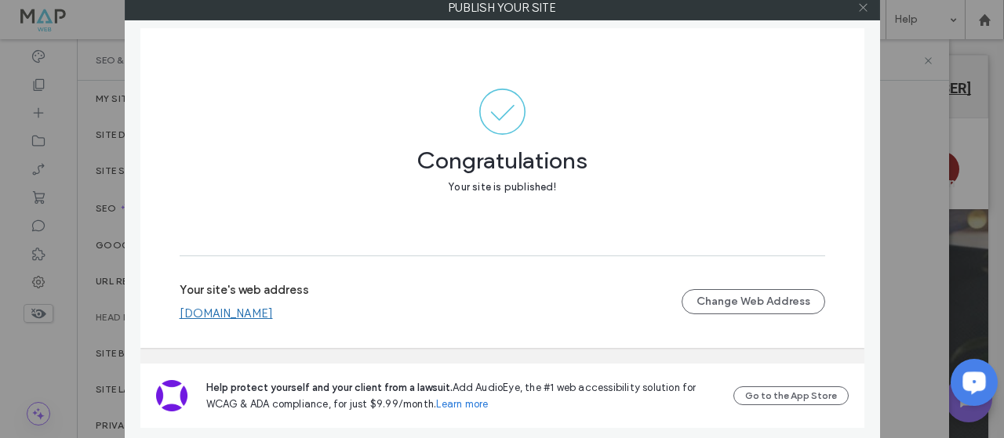
click at [861, 7] on icon at bounding box center [863, 8] width 12 height 12
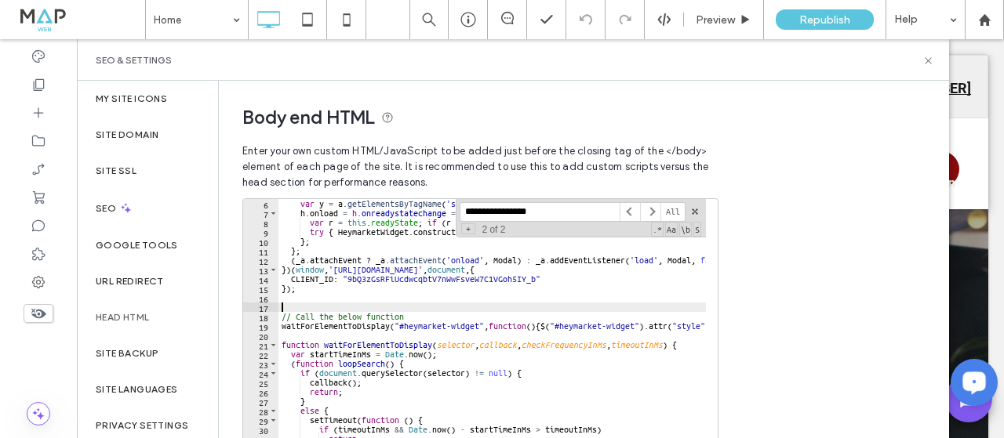
click at [320, 303] on div "var y = a . getElementsByTagName ( 'script' ) [ 0 ] ; y . parentNode . insertBe…" at bounding box center [645, 358] width 735 height 319
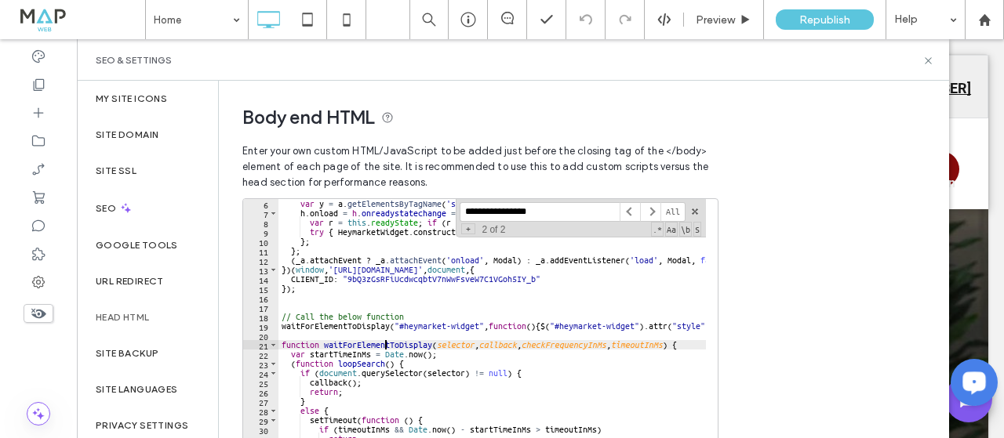
click at [387, 345] on div "var y = a . getElementsByTagName ( 'script' ) [ 0 ] ; y . parentNode . insertBe…" at bounding box center [645, 358] width 735 height 319
type textarea "**********"
click at [387, 345] on div "var y = a . getElementsByTagName ( 'script' ) [ 0 ] ; y . parentNode . insertBe…" at bounding box center [645, 358] width 735 height 319
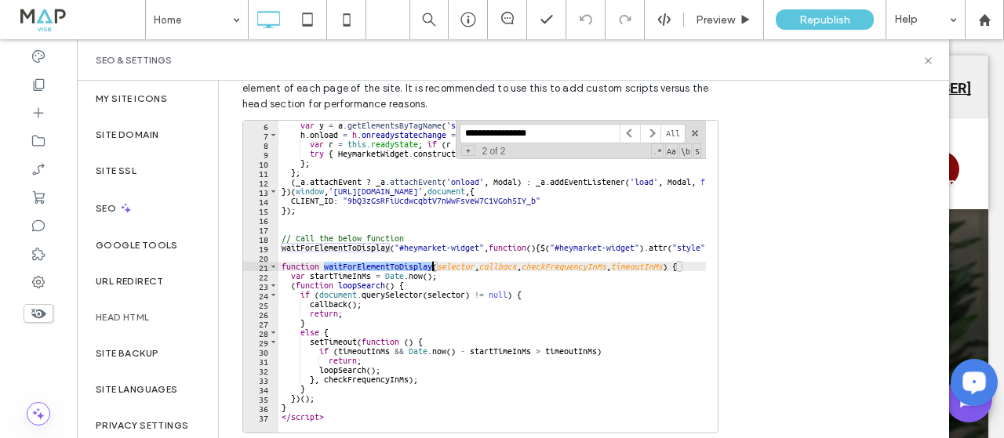
scroll to position [157, 0]
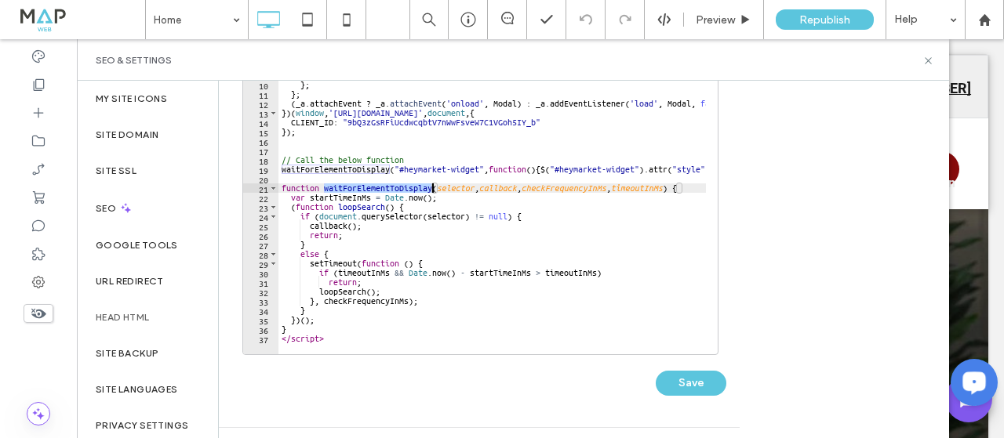
type input "**********"
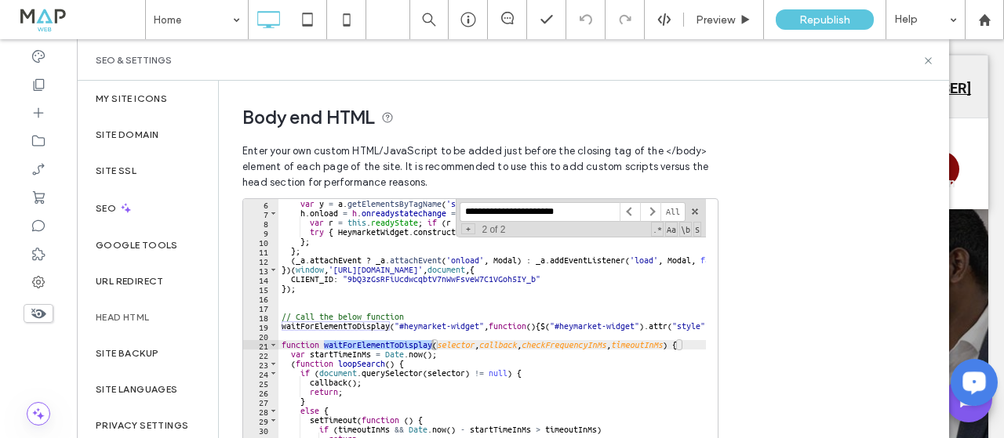
type textarea "**********"
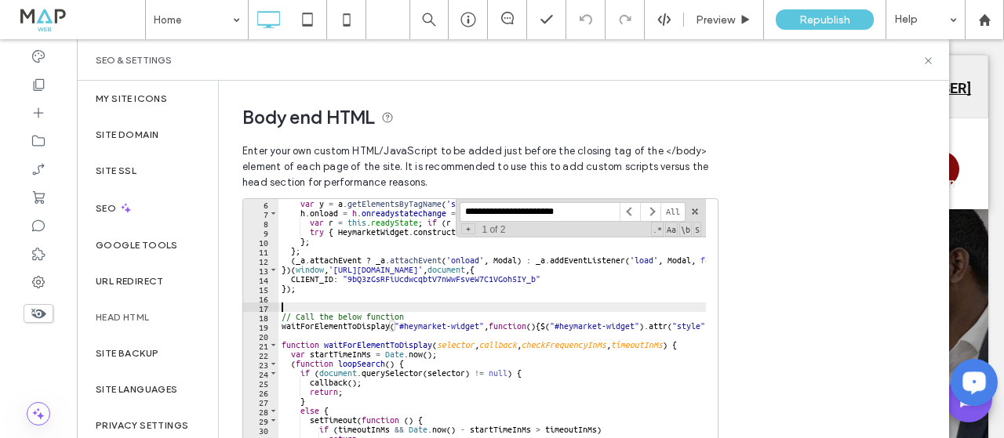
click at [296, 307] on div "var y = a . getElementsByTagName ( 'script' ) [ 0 ] ; y . parentNode . insertBe…" at bounding box center [645, 358] width 735 height 319
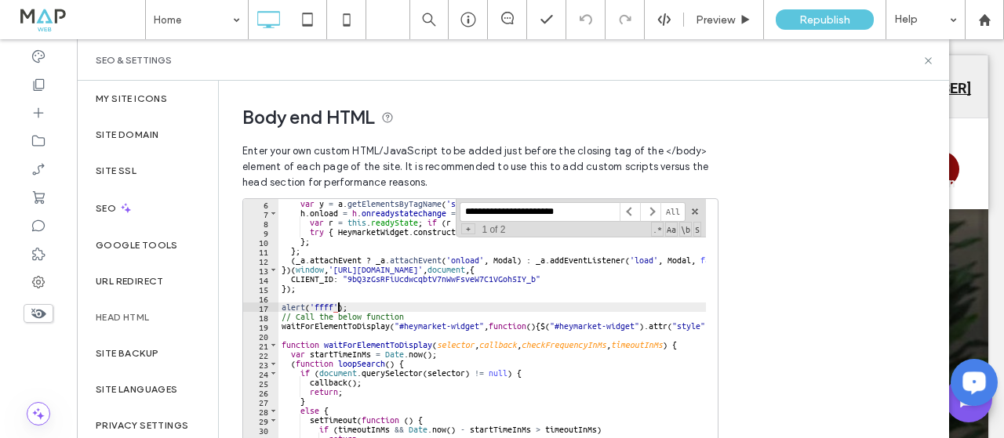
scroll to position [0, 5]
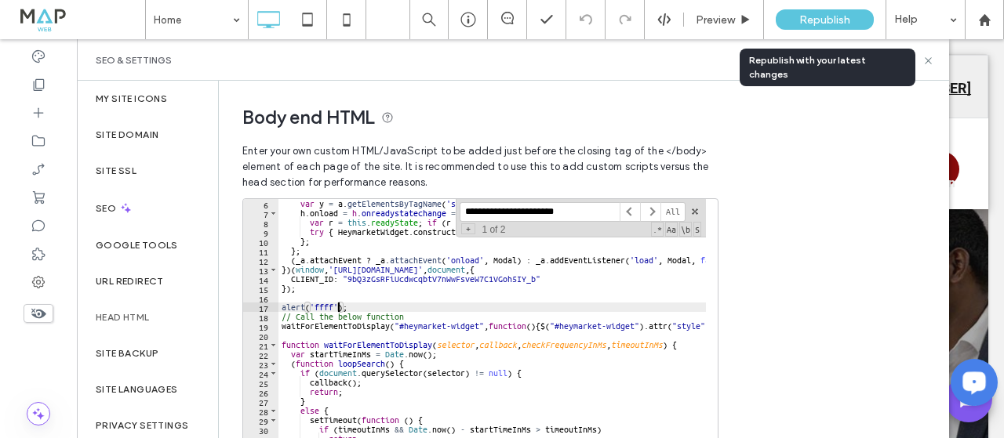
type textarea "**********"
click at [817, 14] on span "Republish" at bounding box center [824, 19] width 51 height 13
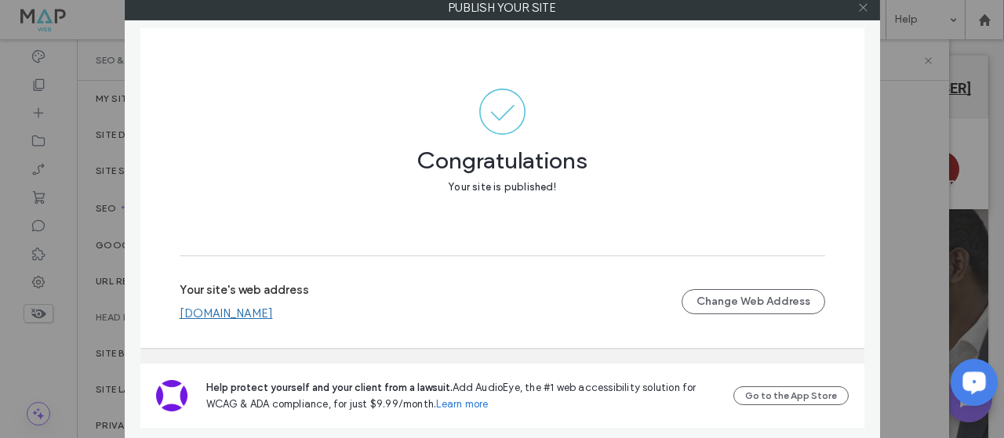
click at [863, 3] on icon at bounding box center [863, 8] width 12 height 12
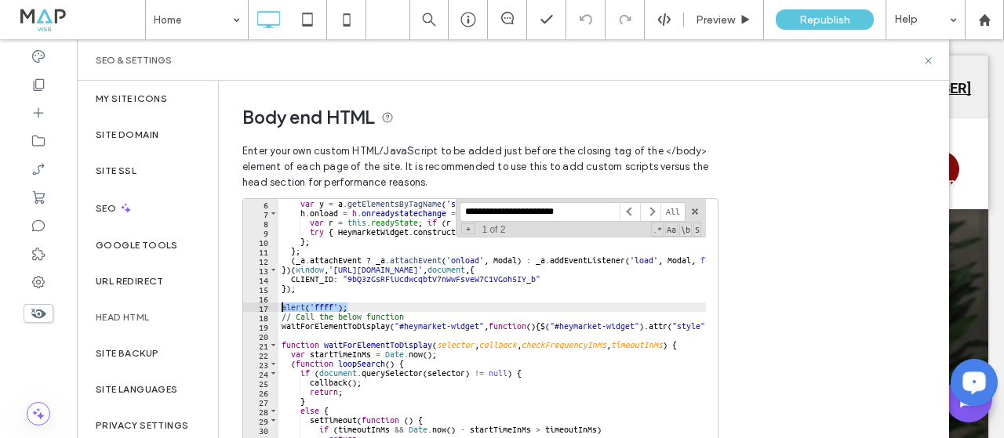
drag, startPoint x: 355, startPoint y: 311, endPoint x: 273, endPoint y: 311, distance: 82.3
click at [273, 311] on div "**********" at bounding box center [480, 355] width 476 height 314
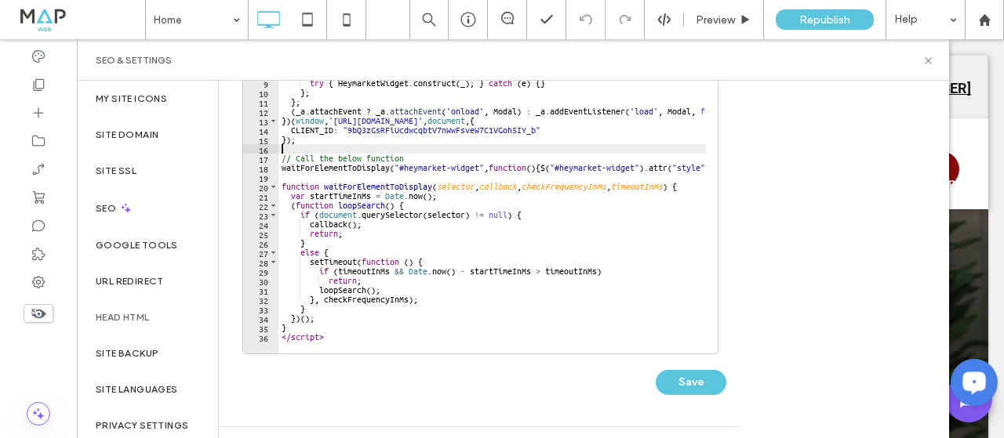
scroll to position [157, 0]
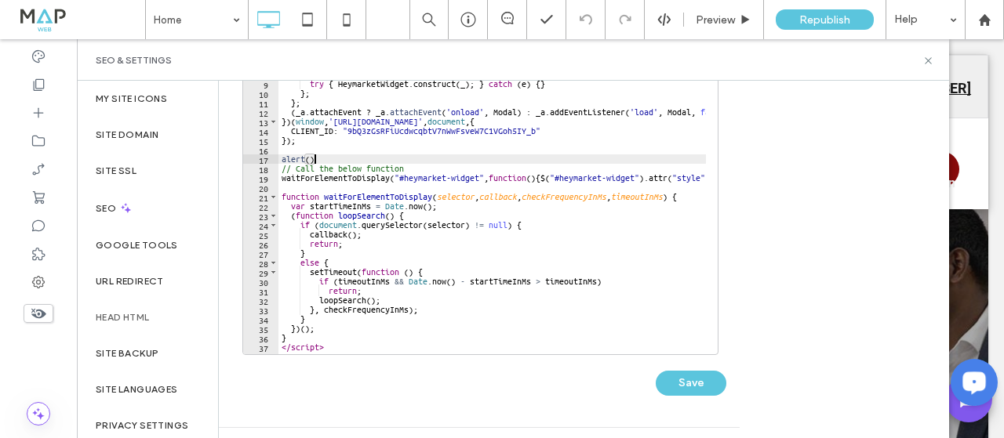
type textarea "*****"
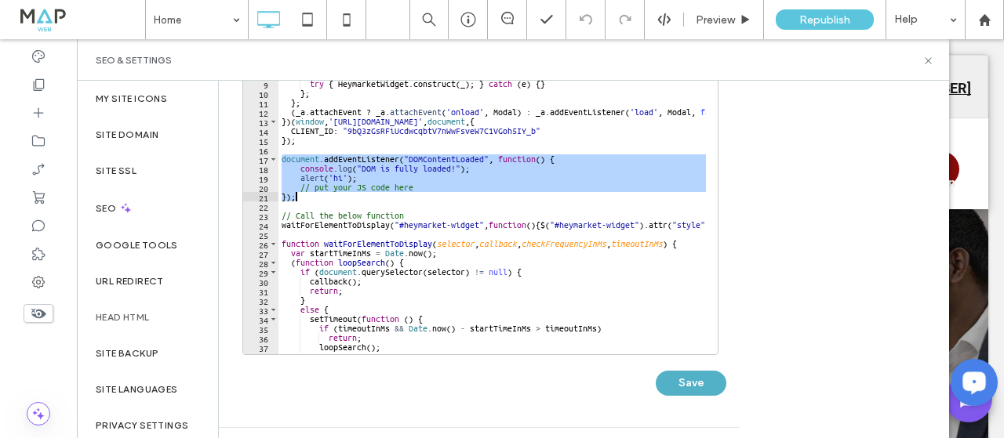
click at [694, 387] on button "Save" at bounding box center [691, 383] width 71 height 25
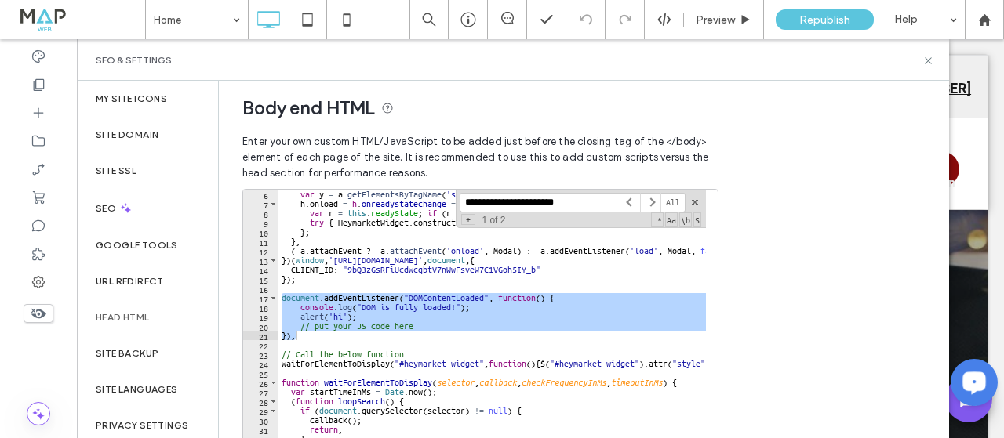
scroll to position [0, 0]
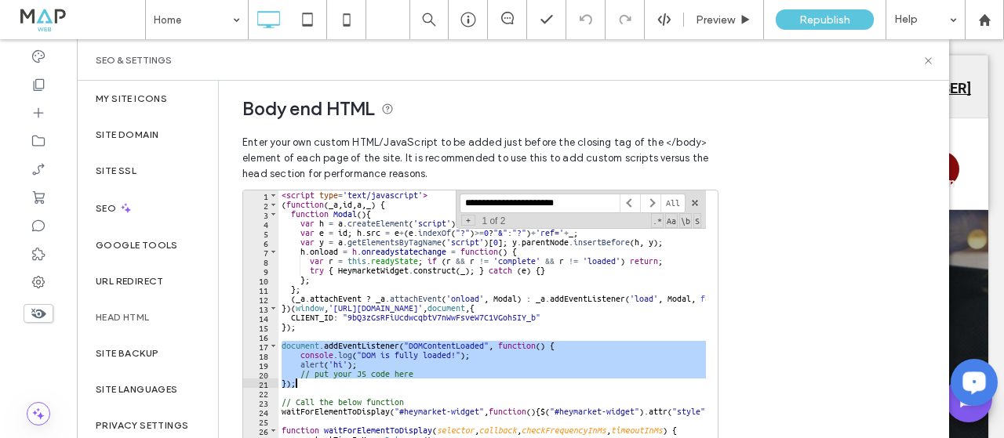
click at [314, 380] on div "< script type = 'text/javascript' > ( function ( _a , id , a , _ ) { function M…" at bounding box center [491, 347] width 427 height 312
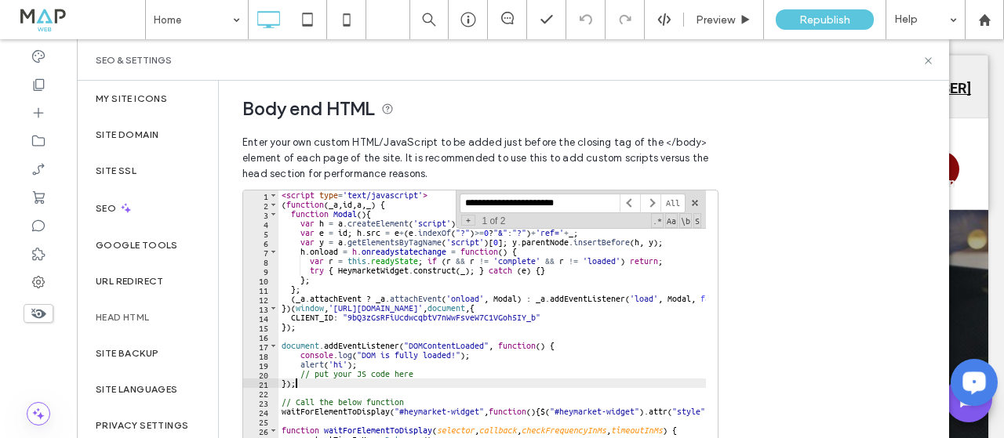
click at [371, 366] on div "< script type = 'text/javascript' > ( function ( _a , id , a , _ ) { function M…" at bounding box center [645, 350] width 735 height 319
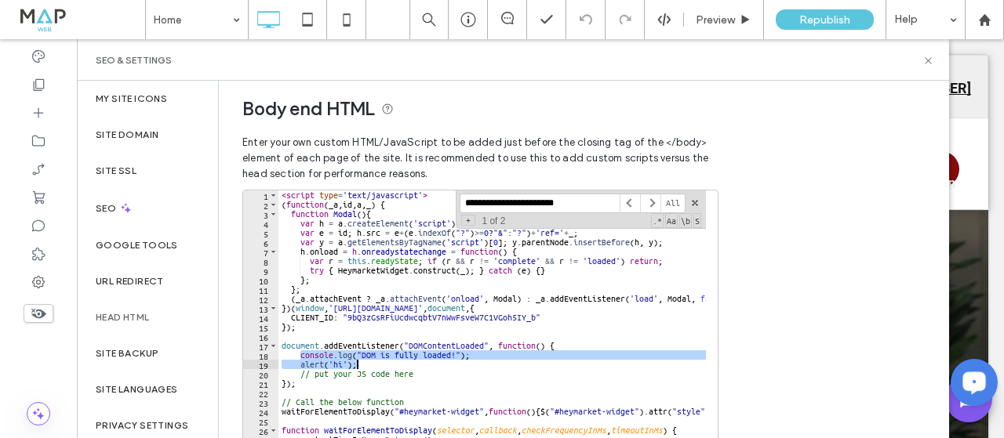
drag, startPoint x: 303, startPoint y: 354, endPoint x: 356, endPoint y: 363, distance: 54.0
click at [356, 363] on div "< script type = 'text/javascript' > ( function ( _a , id , a , _ ) { function M…" at bounding box center [645, 350] width 735 height 319
type textarea "**********"
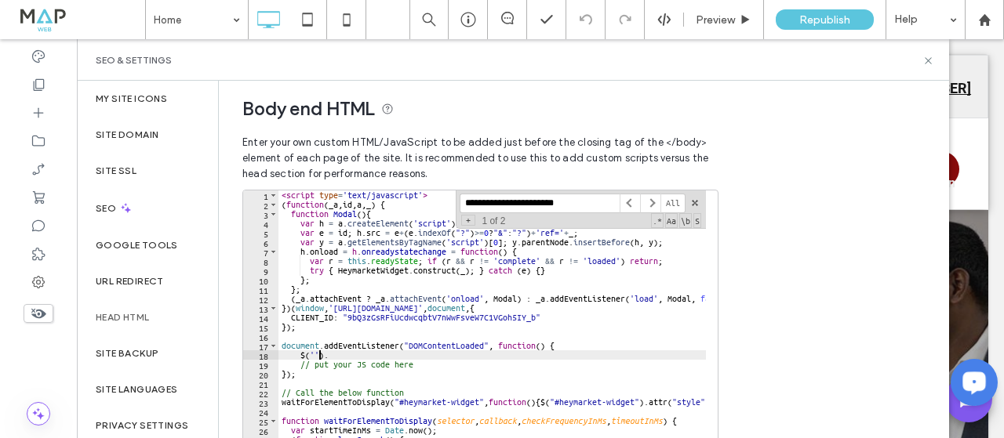
scroll to position [0, 3]
paste textarea "**********"
click at [461, 357] on div "< script type = 'text/javascript' > ( function ( _a , id , a , _ ) { function M…" at bounding box center [645, 350] width 735 height 319
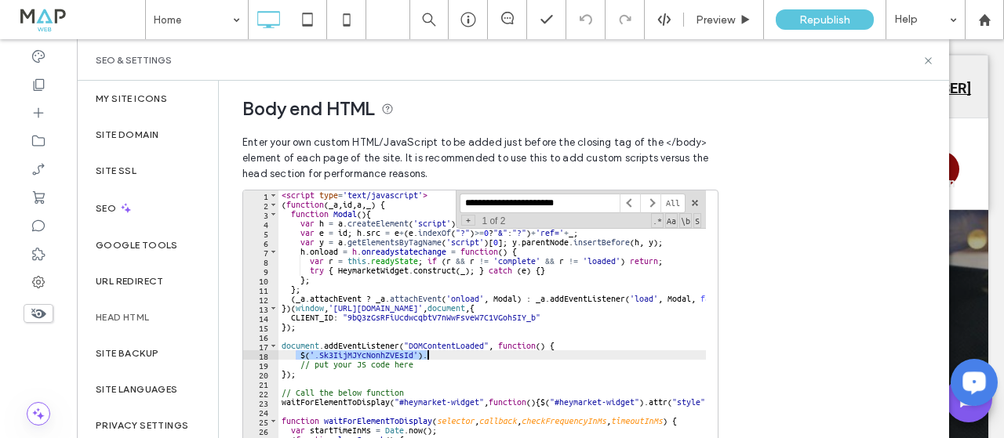
drag, startPoint x: 297, startPoint y: 352, endPoint x: 550, endPoint y: 351, distance: 253.3
click at [550, 351] on div "< script type = 'text/javascript' > ( function ( _a , id , a , _ ) { function M…" at bounding box center [645, 350] width 735 height 319
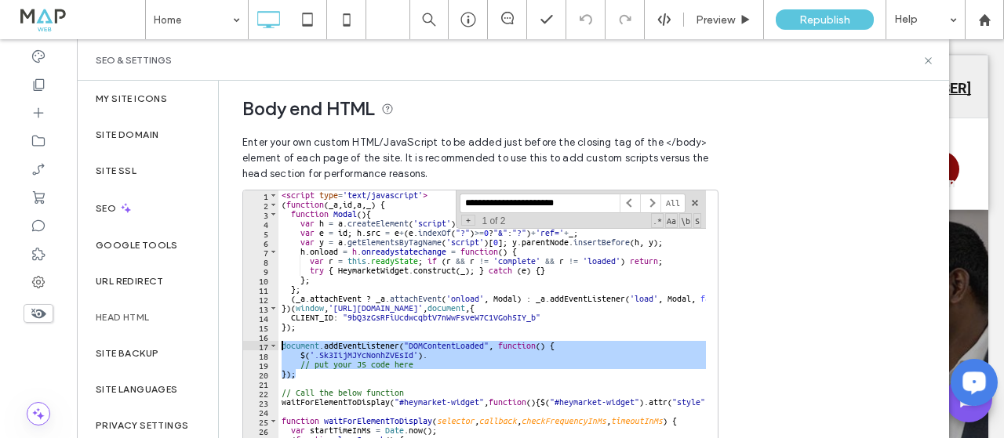
drag, startPoint x: 308, startPoint y: 372, endPoint x: 267, endPoint y: 344, distance: 49.8
click at [267, 344] on div "**********" at bounding box center [480, 347] width 476 height 314
click at [407, 353] on div "< script type = 'text/javascript' > ( function ( _a , id , a , _ ) { function M…" at bounding box center [491, 347] width 427 height 312
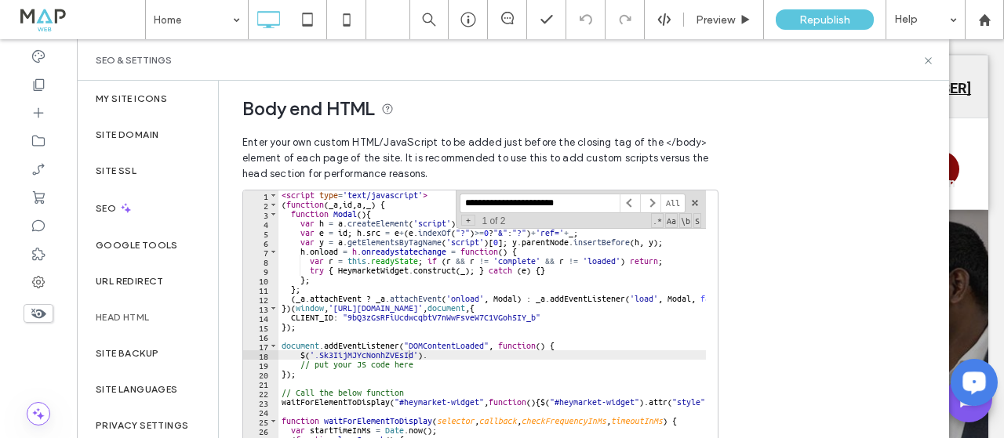
type textarea "**********"
click at [307, 354] on div "< script type = 'text/javascript' > ( function ( _a , id , a , _ ) { function M…" at bounding box center [645, 350] width 735 height 319
click at [446, 352] on div "< script type = 'text/javascript' > ( function ( _a , id , a , _ ) { function M…" at bounding box center [645, 350] width 735 height 319
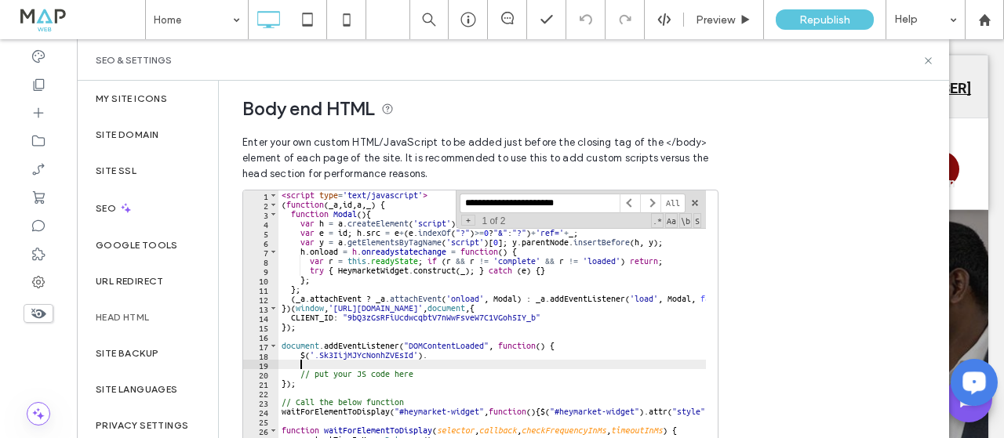
scroll to position [0, 1]
paste textarea "**********"
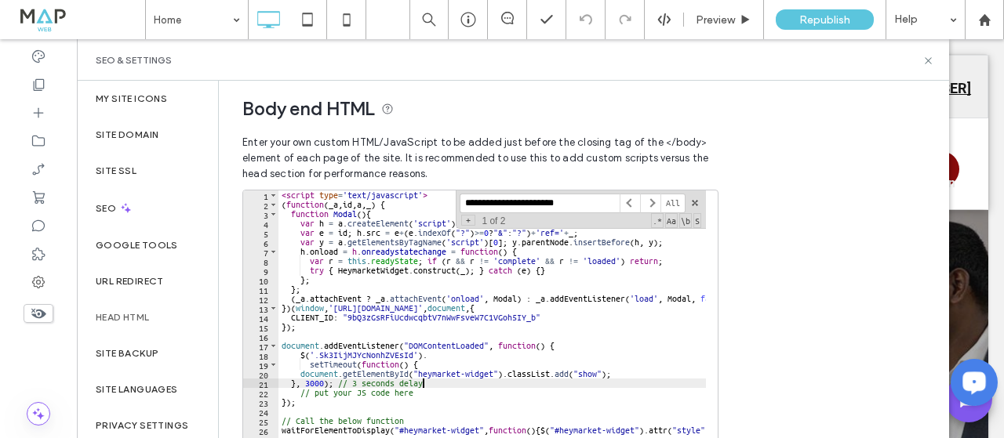
click at [293, 385] on div "< script type = 'text/javascript' > ( function ( _a , id , a , _ ) { function M…" at bounding box center [645, 350] width 735 height 319
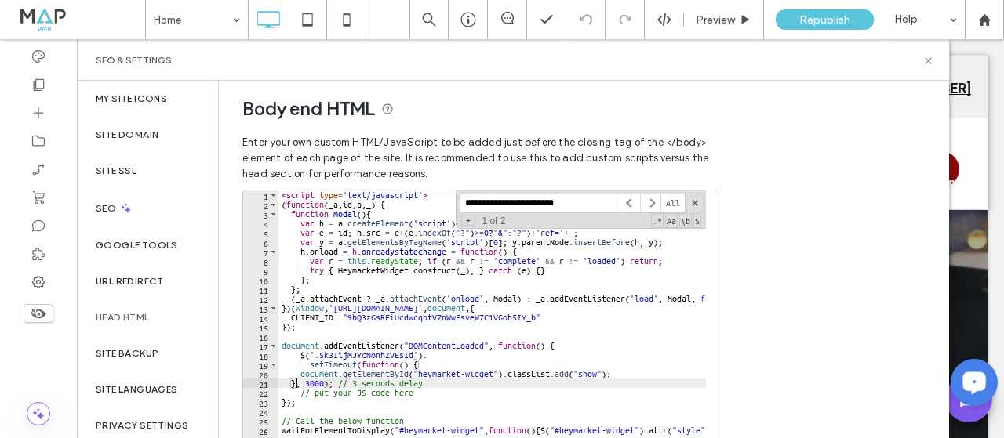
click at [289, 386] on div "< script type = 'text/javascript' > ( function ( _a , id , a , _ ) { function M…" at bounding box center [645, 350] width 735 height 319
click at [307, 364] on div "< script type = 'text/javascript' > ( function ( _a , id , a , _ ) { function M…" at bounding box center [645, 350] width 735 height 319
click at [300, 371] on div "< script type = 'text/javascript' > ( function ( _a , id , a , _ ) { function M…" at bounding box center [645, 350] width 735 height 319
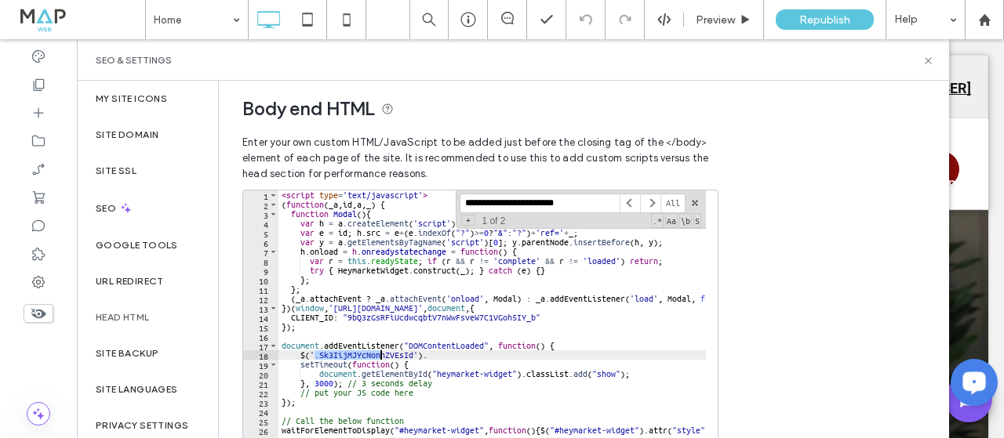
drag, startPoint x: 316, startPoint y: 359, endPoint x: 379, endPoint y: 358, distance: 62.7
click at [379, 358] on div "< script type = 'text/javascript' > ( function ( _a , id , a , _ ) { function M…" at bounding box center [645, 350] width 735 height 319
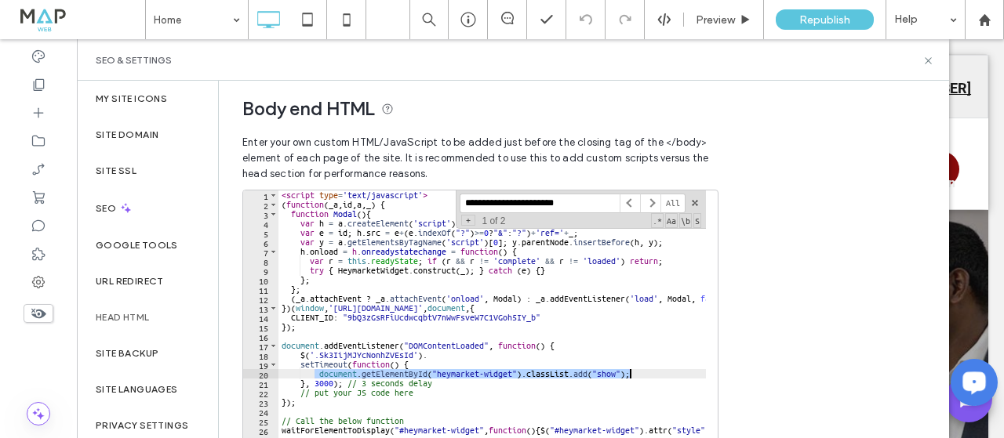
drag, startPoint x: 318, startPoint y: 376, endPoint x: 627, endPoint y: 376, distance: 308.9
click at [627, 376] on div "< script type = 'text/javascript' > ( function ( _a , id , a , _ ) { function M…" at bounding box center [645, 350] width 735 height 319
click at [359, 380] on div "< script type = 'text/javascript' > ( function ( _a , id , a , _ ) { function M…" at bounding box center [645, 350] width 735 height 319
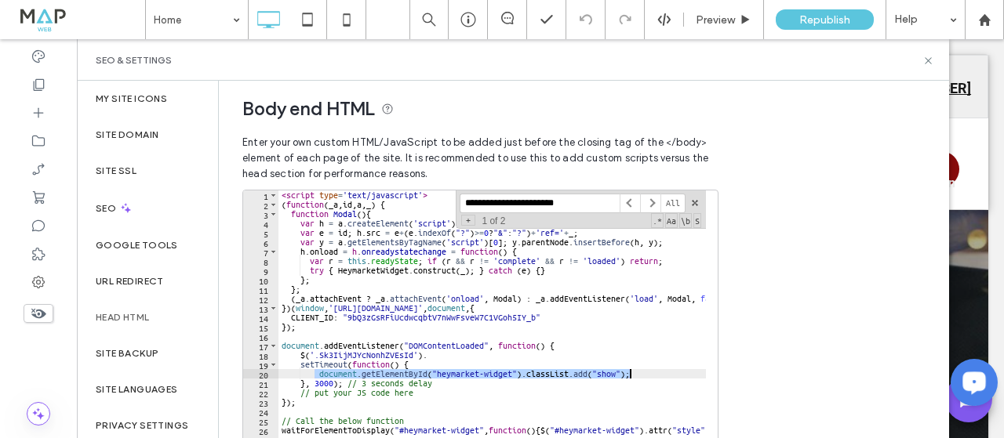
drag, startPoint x: 319, startPoint y: 374, endPoint x: 589, endPoint y: 366, distance: 269.8
click at [647, 372] on div "< script type = 'text/javascript' > ( function ( _a , id , a , _ ) { function M…" at bounding box center [645, 350] width 735 height 319
paste textarea "Cursor at row 20"
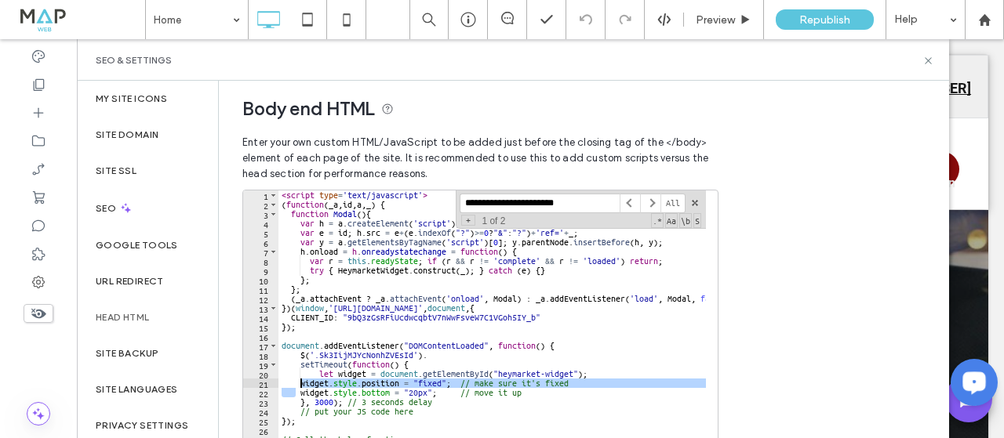
click at [298, 384] on div "< script type = 'text/javascript' > ( function ( _a , id , a , _ ) { function M…" at bounding box center [645, 350] width 735 height 319
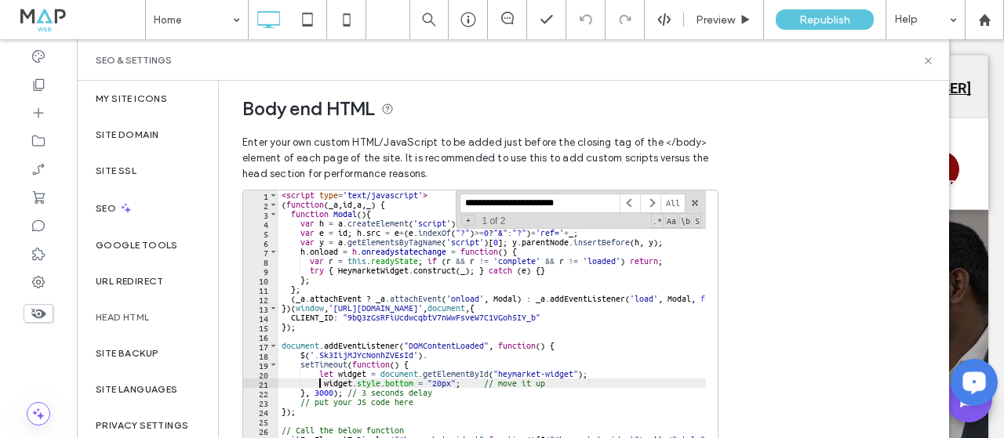
click at [345, 373] on div "< script type = 'text/javascript' > ( function ( _a , id , a , _ ) { function M…" at bounding box center [645, 350] width 735 height 319
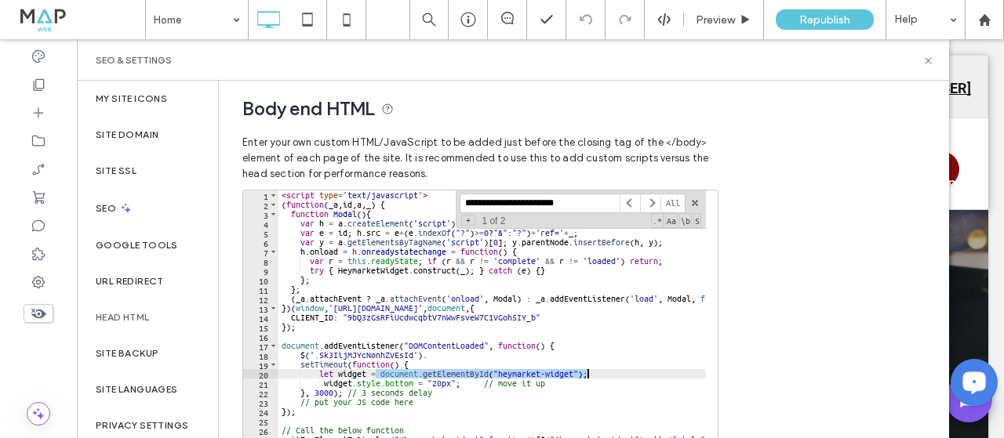
drag, startPoint x: 377, startPoint y: 376, endPoint x: 586, endPoint y: 377, distance: 208.6
click at [586, 377] on div "< script type = 'text/javascript' > ( function ( _a , id , a , _ ) { function M…" at bounding box center [645, 350] width 735 height 319
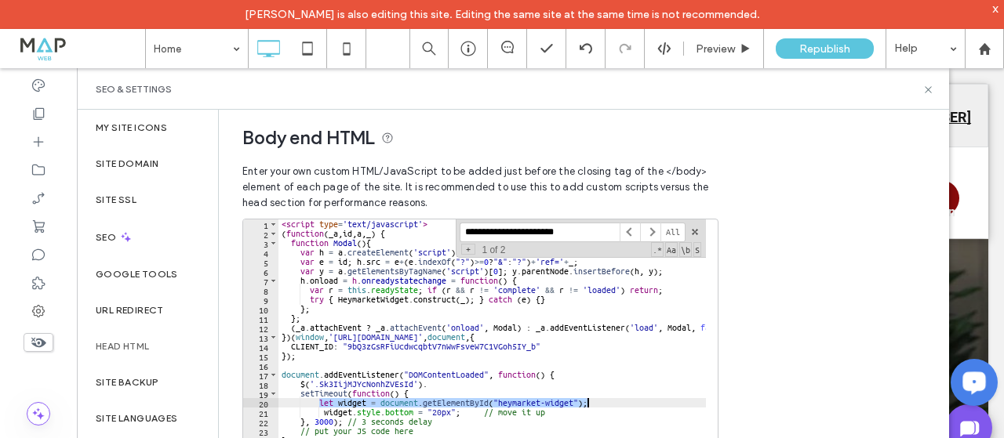
drag, startPoint x: 319, startPoint y: 403, endPoint x: 593, endPoint y: 407, distance: 273.7
click at [593, 407] on div "< script type = 'text/javascript' > ( function ( _a , id , a , _ ) { function M…" at bounding box center [645, 379] width 735 height 319
paste textarea "**********"
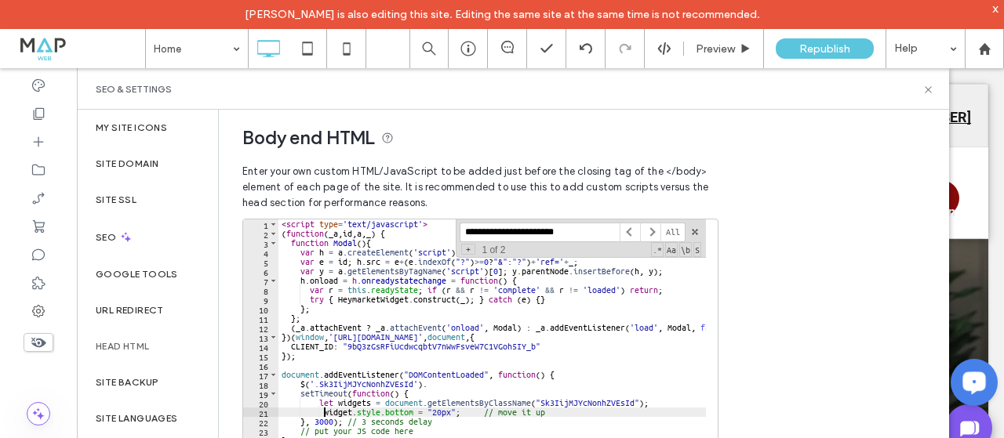
click at [322, 413] on div "< script type = 'text/javascript' > ( function ( _a , id , a , _ ) { function M…" at bounding box center [645, 379] width 735 height 319
click at [365, 409] on div "< script type = 'text/javascript' > ( function ( _a , id , a , _ ) { function M…" at bounding box center [645, 379] width 735 height 319
click at [326, 413] on div "< script type = 'text/javascript' > ( function ( _a , id , a , _ ) { function M…" at bounding box center [645, 379] width 735 height 319
click at [328, 413] on div "< script type = 'text/javascript' > ( function ( _a , id , a , _ ) { function M…" at bounding box center [645, 379] width 735 height 319
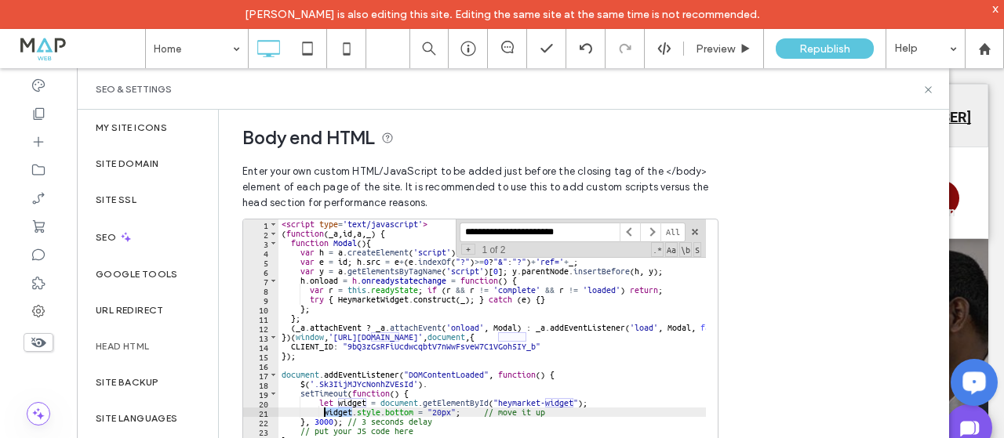
click at [429, 414] on div "< script type = 'text/javascript' > ( function ( _a , id , a , _ ) { function M…" at bounding box center [645, 379] width 735 height 319
drag, startPoint x: 455, startPoint y: 416, endPoint x: 511, endPoint y: 423, distance: 56.9
click at [456, 416] on div "< script type = 'text/javascript' > ( function ( _a , id , a , _ ) { function M…" at bounding box center [645, 379] width 735 height 319
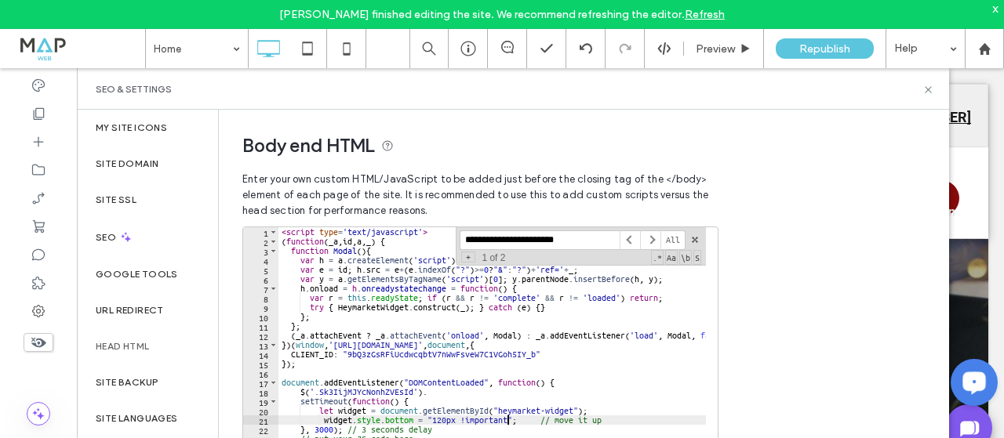
scroll to position [0, 0]
click at [693, 243] on span at bounding box center [694, 240] width 11 height 11
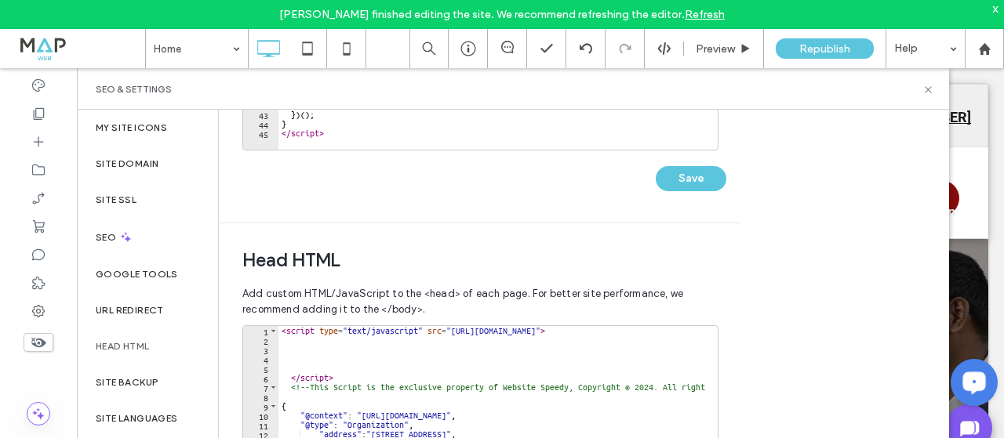
scroll to position [392, 0]
click at [694, 180] on button "Save" at bounding box center [691, 177] width 71 height 25
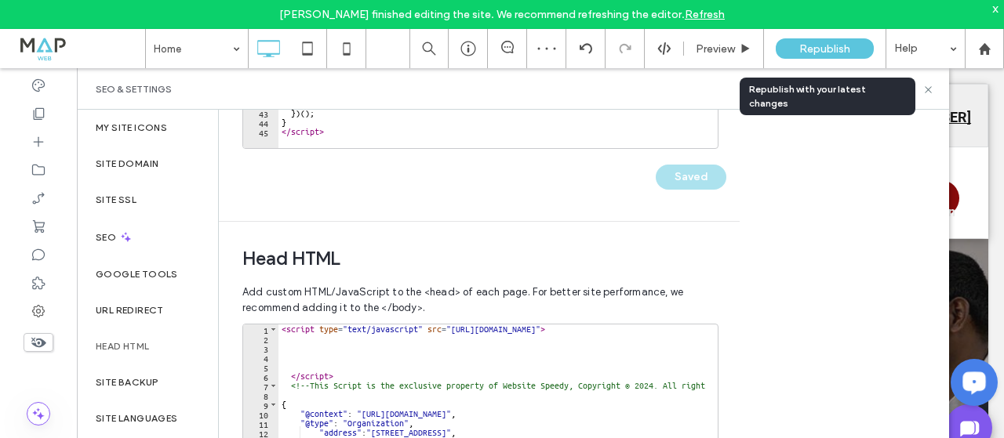
click at [832, 48] on span "Republish" at bounding box center [824, 48] width 51 height 13
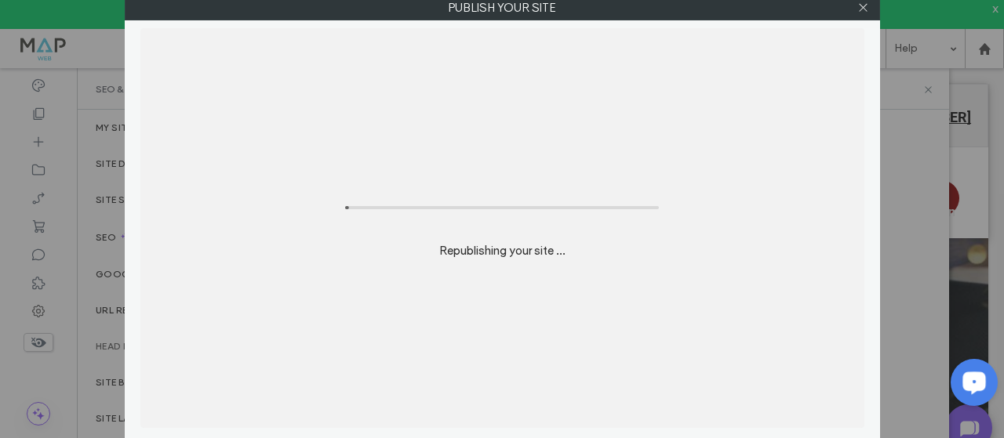
scroll to position [0, 0]
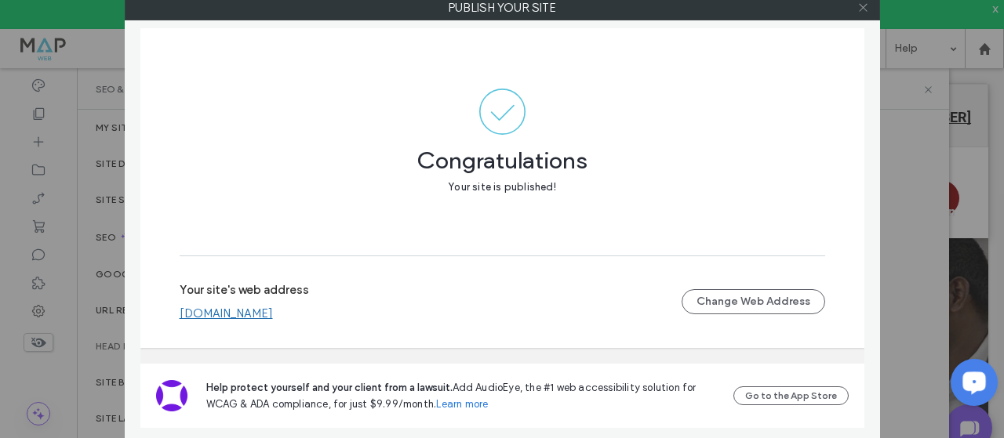
click at [866, 9] on icon at bounding box center [863, 8] width 12 height 12
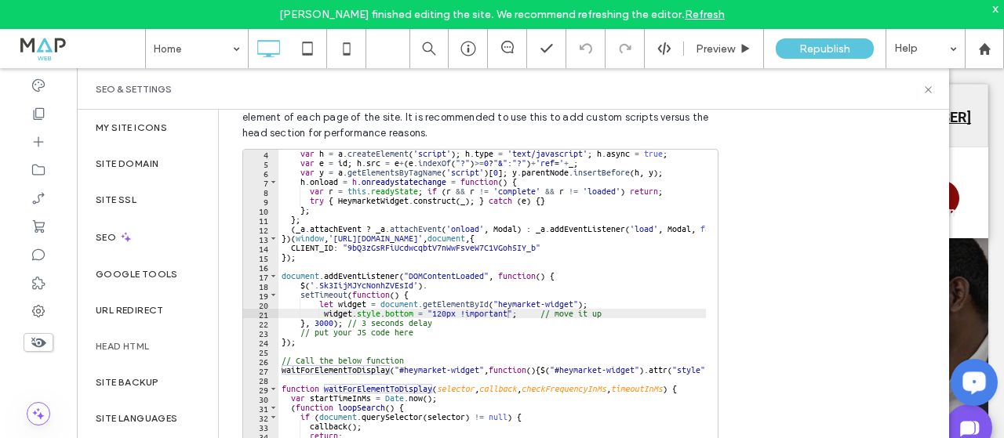
scroll to position [29, 0]
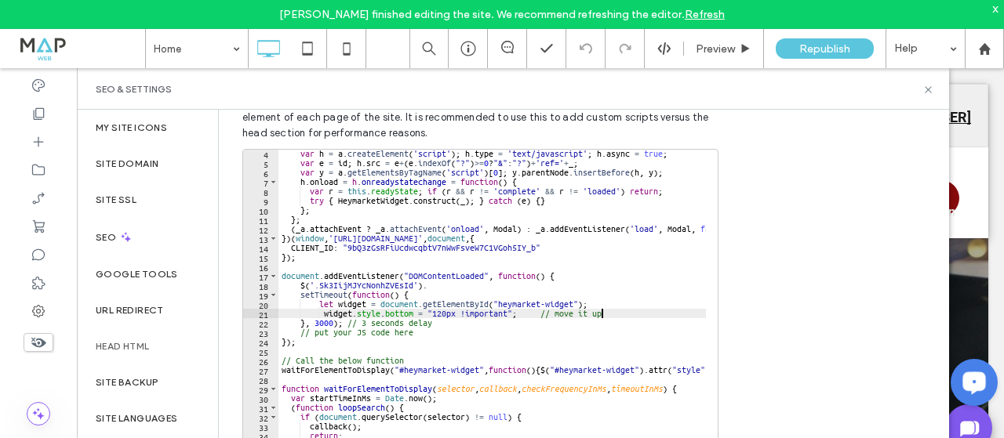
click at [629, 311] on div "var h = a . createElement ( 'script' ) ; h . type = 'text/javascript' ; h . asy…" at bounding box center [645, 308] width 735 height 319
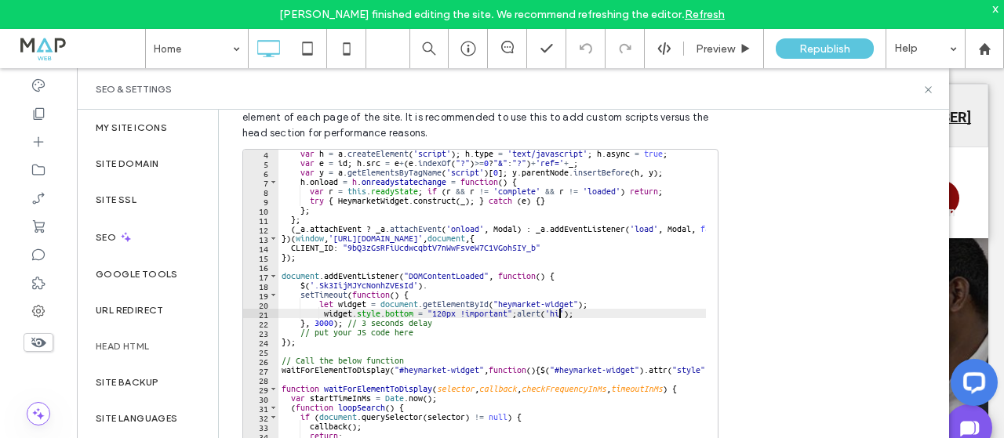
scroll to position [314, 0]
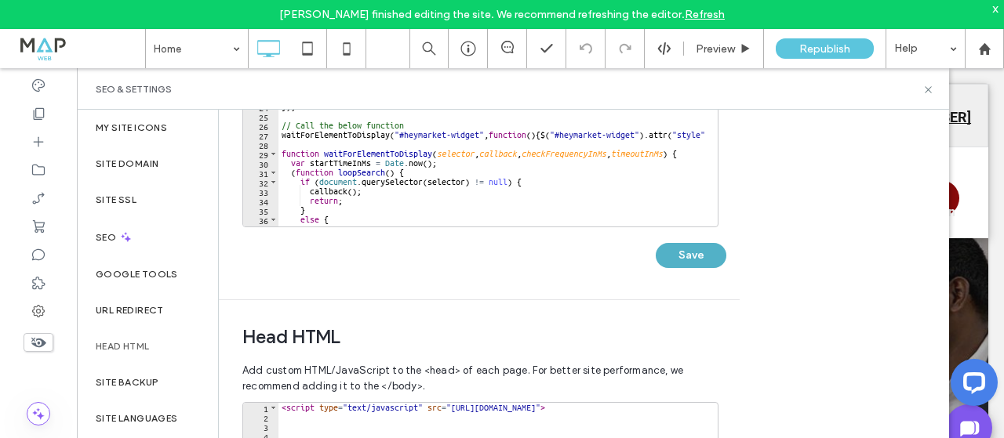
type textarea "**********"
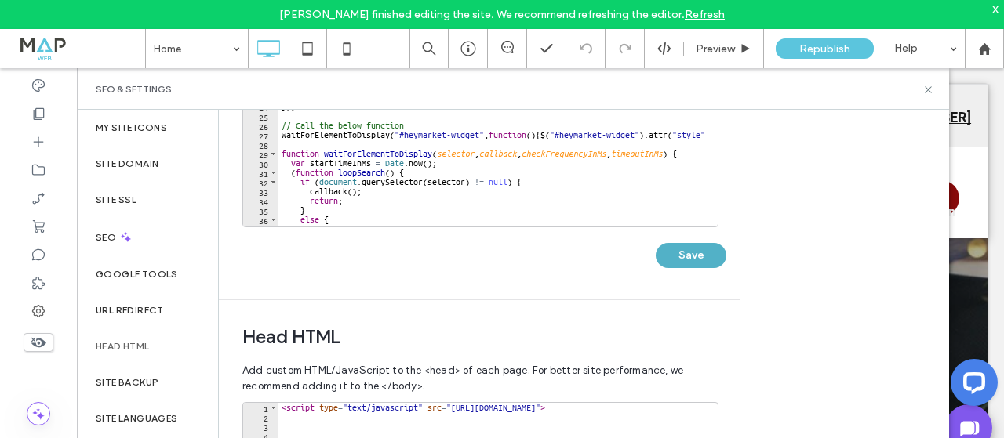
click at [718, 255] on button "Save" at bounding box center [691, 255] width 71 height 25
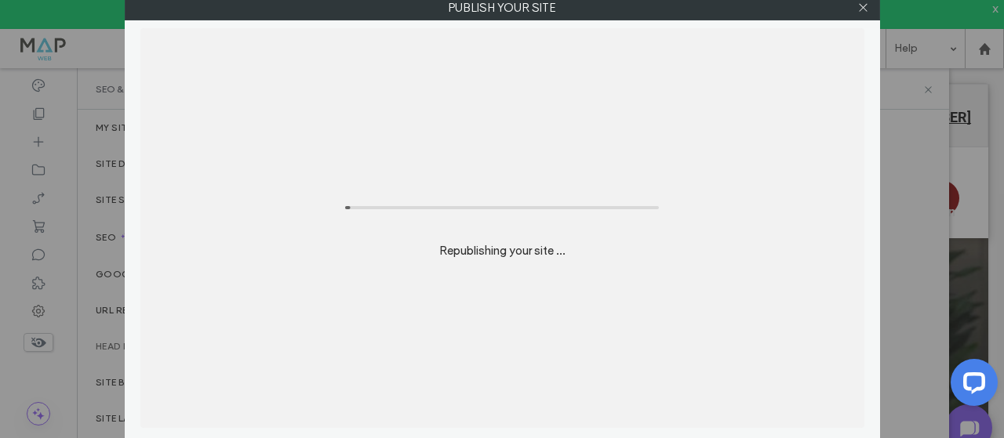
scroll to position [29, 0]
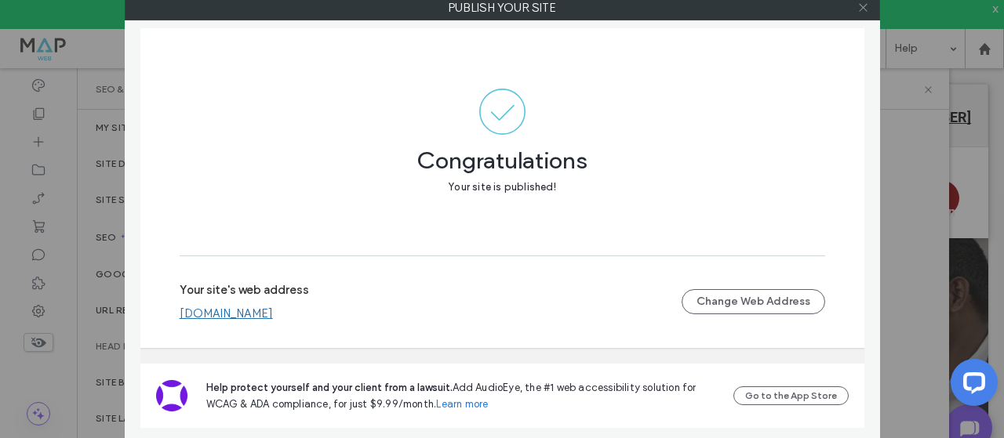
click at [862, 8] on icon at bounding box center [863, 8] width 12 height 12
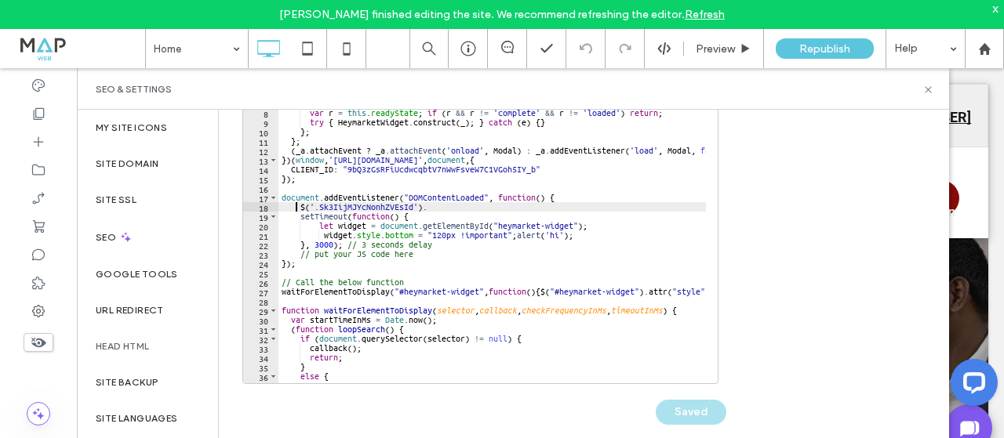
scroll to position [0, 12]
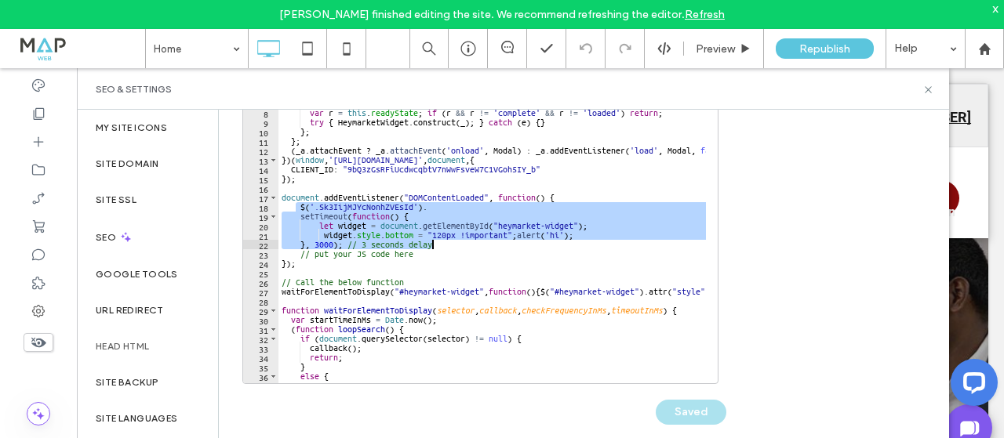
drag, startPoint x: 296, startPoint y: 210, endPoint x: 464, endPoint y: 244, distance: 171.9
click at [464, 244] on div "var h = a . createElement ( 'script' ) ; h . type = 'text/javascript' ; h . asy…" at bounding box center [645, 230] width 735 height 319
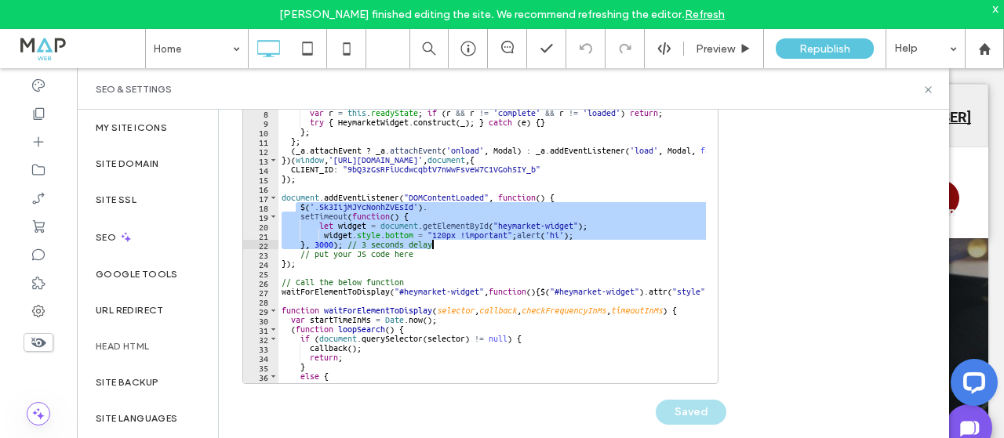
paste textarea "Cursor at row 22"
type textarea "*********"
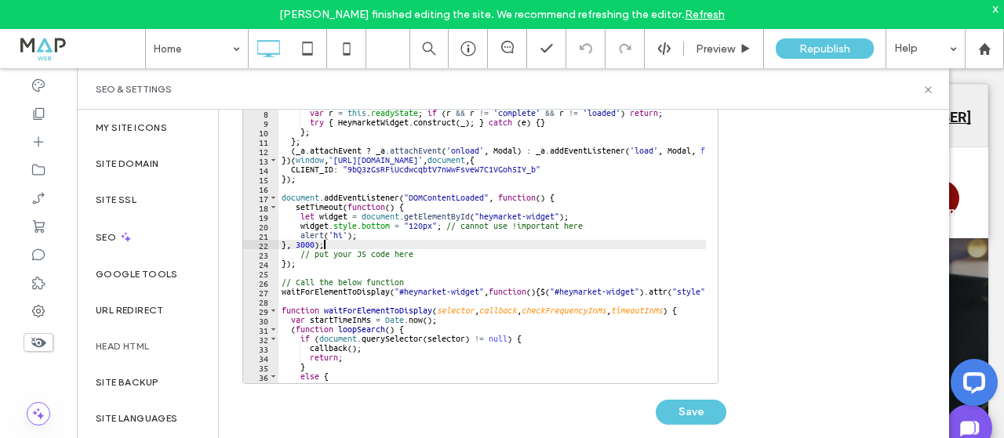
scroll to position [0, 3]
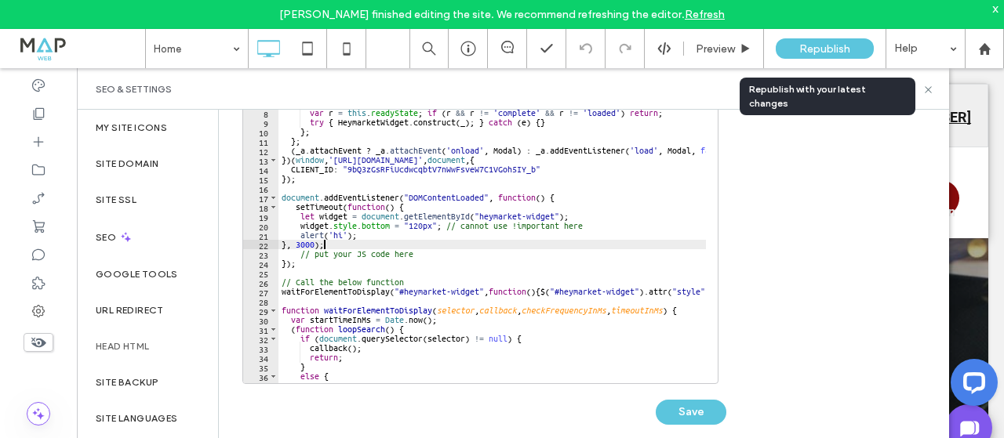
click at [837, 51] on span "Republish" at bounding box center [824, 48] width 51 height 13
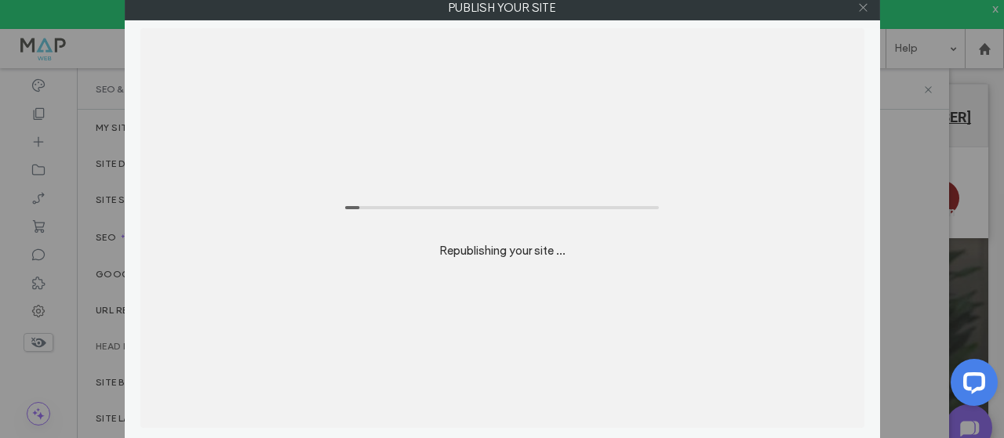
click at [863, 7] on icon at bounding box center [863, 8] width 12 height 12
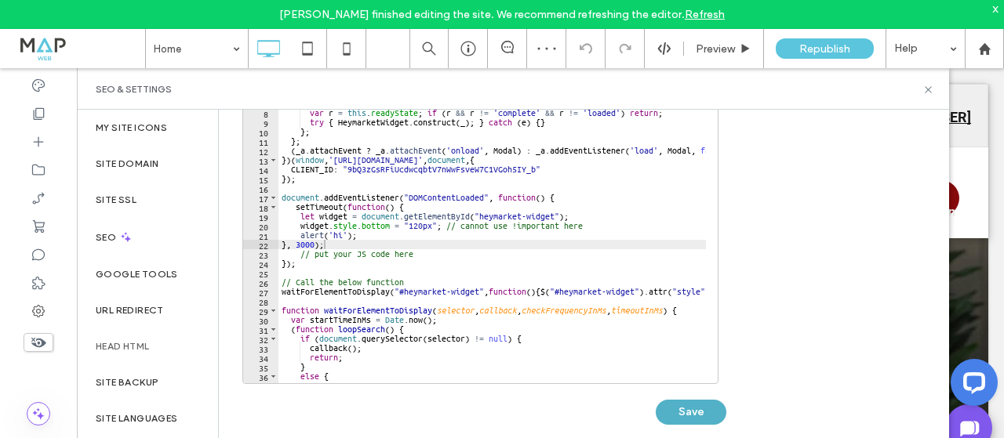
click at [684, 414] on button "Save" at bounding box center [691, 412] width 71 height 25
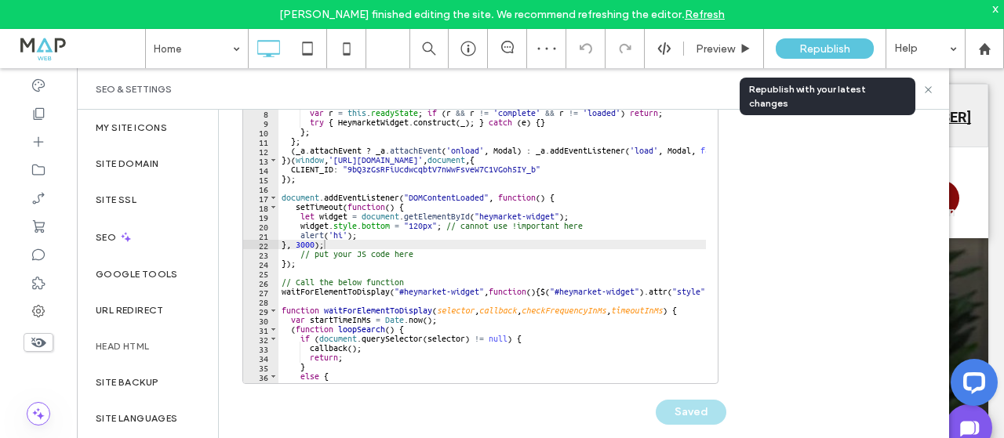
click at [823, 42] on span "Republish" at bounding box center [824, 48] width 51 height 13
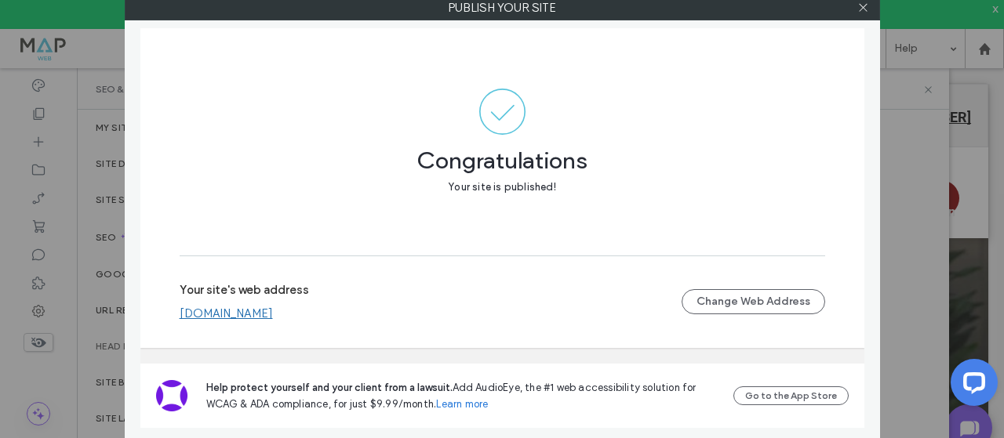
drag, startPoint x: 860, startPoint y: 7, endPoint x: 811, endPoint y: 44, distance: 61.6
click at [859, 7] on icon at bounding box center [863, 8] width 12 height 12
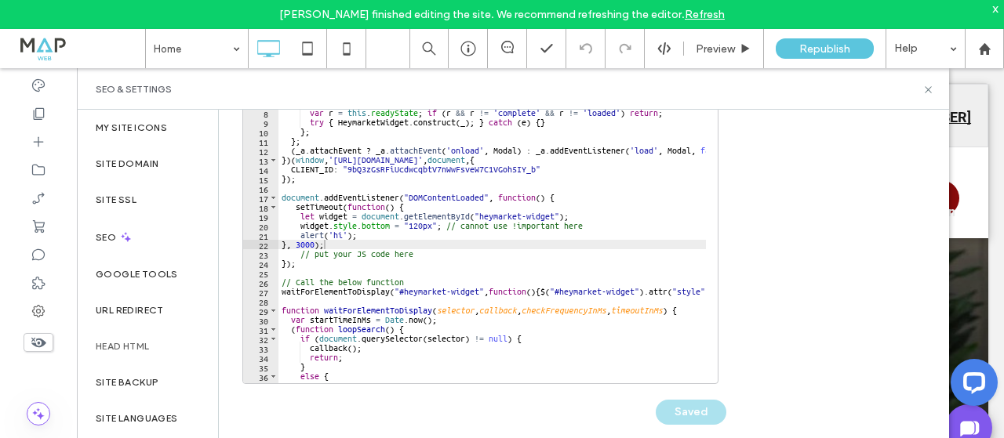
click at [573, 192] on div "var h = a . createElement ( 'script' ) ; h . type = 'text/javascript' ; h . asy…" at bounding box center [645, 230] width 735 height 319
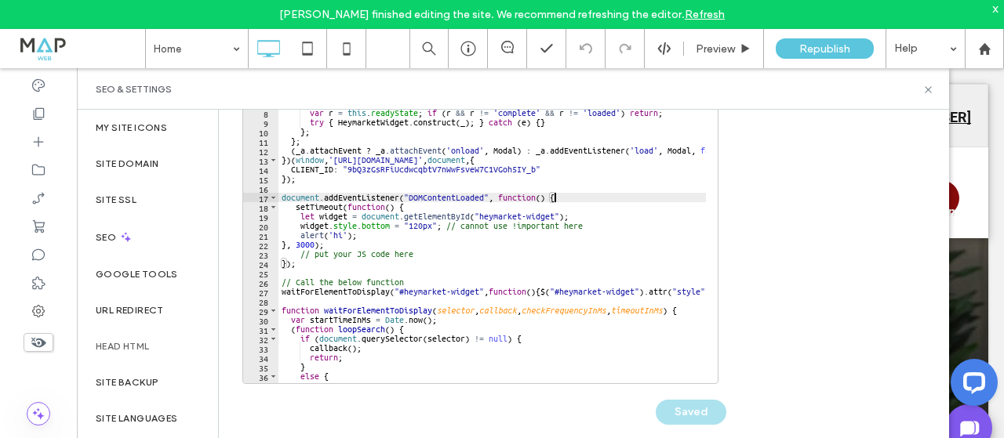
click at [560, 195] on div "var h = a . createElement ( 'script' ) ; h . type = 'text/javascript' ; h . asy…" at bounding box center [645, 230] width 735 height 319
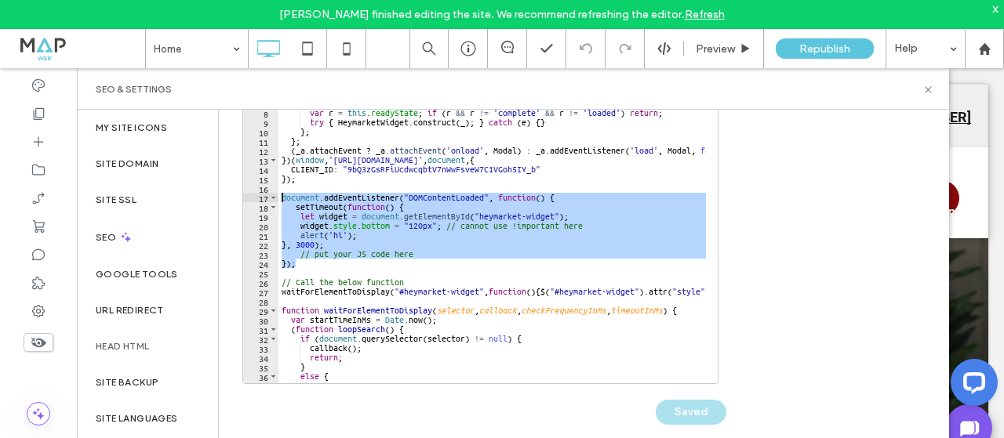
drag, startPoint x: 316, startPoint y: 263, endPoint x: 245, endPoint y: 194, distance: 98.7
click at [245, 194] on div "**********" at bounding box center [480, 228] width 476 height 314
type textarea "**********"
paste textarea "Cursor at row 17"
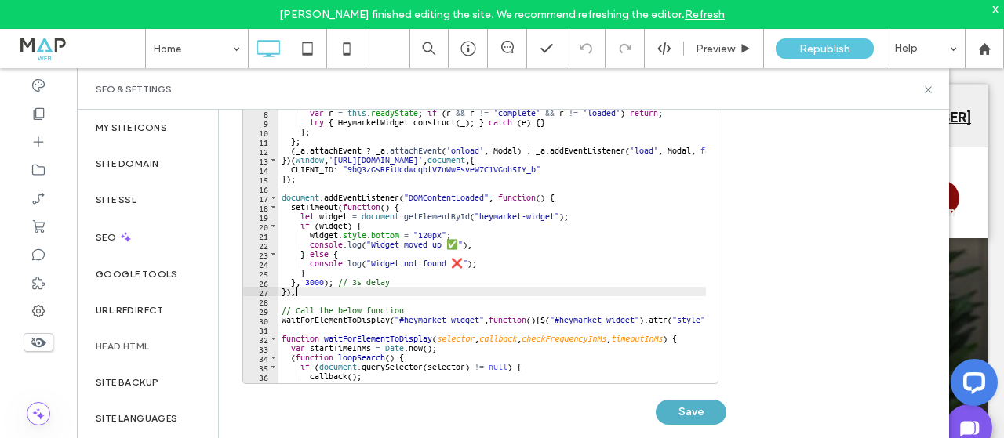
click at [686, 411] on button "Save" at bounding box center [691, 412] width 71 height 25
click at [829, 48] on span "Republish" at bounding box center [824, 48] width 51 height 13
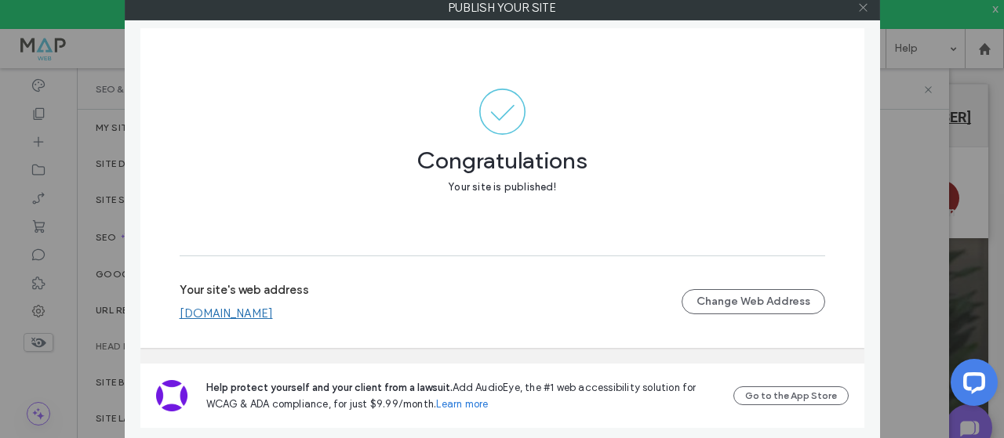
click at [865, 9] on icon at bounding box center [863, 8] width 12 height 12
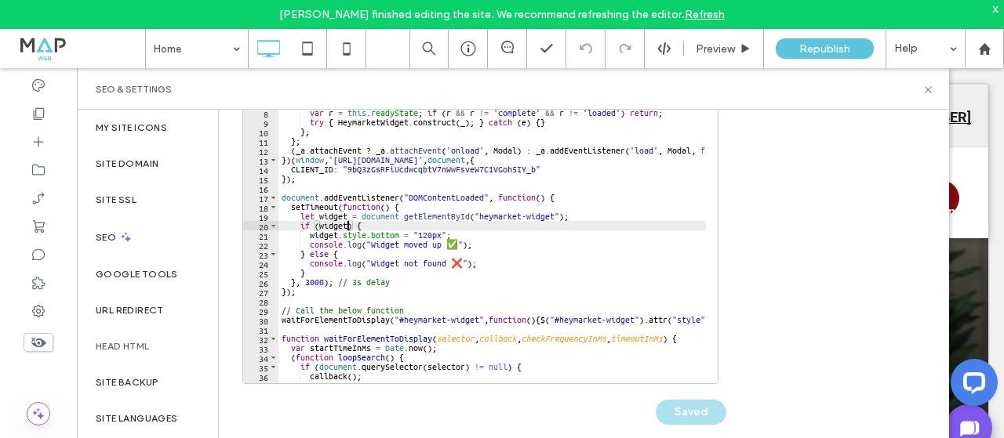
click at [346, 223] on div "var h = a . createElement ( 'script' ) ; h . type = 'text/javascript' ; h . asy…" at bounding box center [645, 230] width 735 height 319
click at [505, 218] on div "var h = a . createElement ( 'script' ) ; h . type = 'text/javascript' ; h . asy…" at bounding box center [645, 230] width 735 height 319
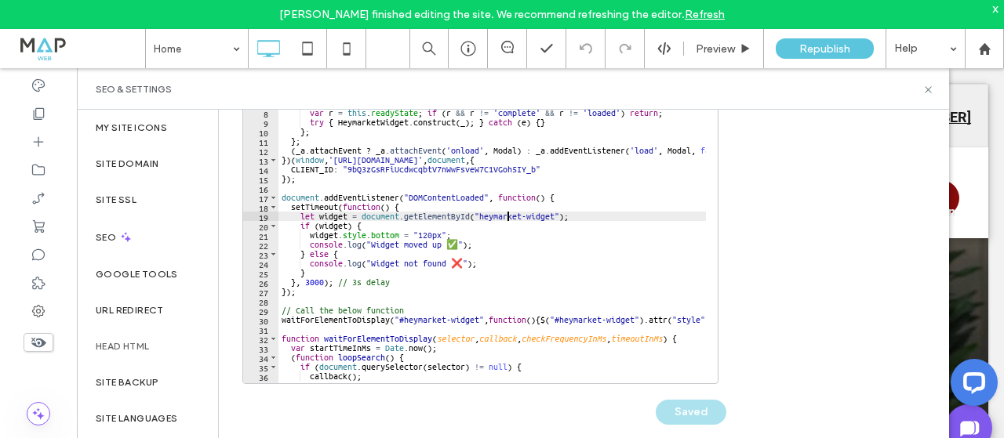
click at [505, 218] on div "var h = a . createElement ( 'script' ) ; h . type = 'text/javascript' ; h . asy…" at bounding box center [645, 230] width 735 height 319
click at [554, 216] on div "var h = a . createElement ( 'script' ) ; h . type = 'text/javascript' ; h . asy…" at bounding box center [645, 230] width 735 height 319
paste textarea "Cursor at row 26"
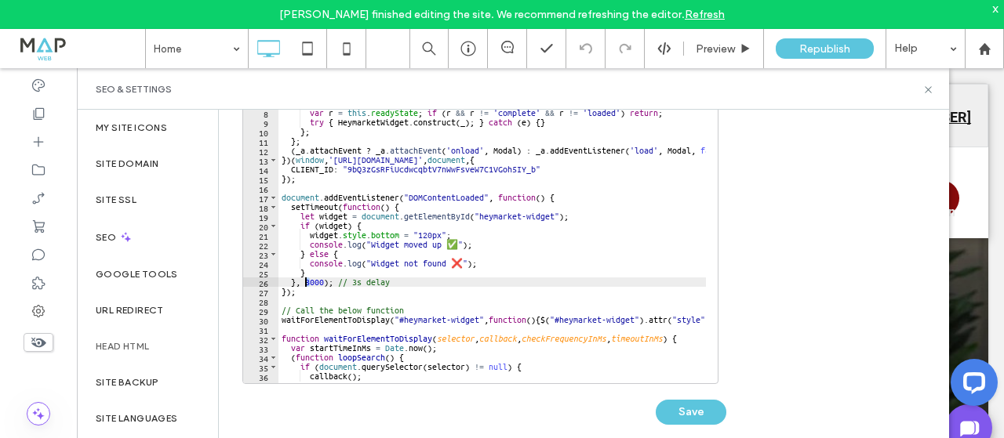
click at [305, 283] on div "var h = a . createElement ( 'script' ) ; h . type = 'text/javascript' ; h . asy…" at bounding box center [645, 230] width 735 height 319
click at [708, 405] on button "Save" at bounding box center [691, 412] width 71 height 25
click at [805, 52] on span "Republish" at bounding box center [824, 48] width 51 height 13
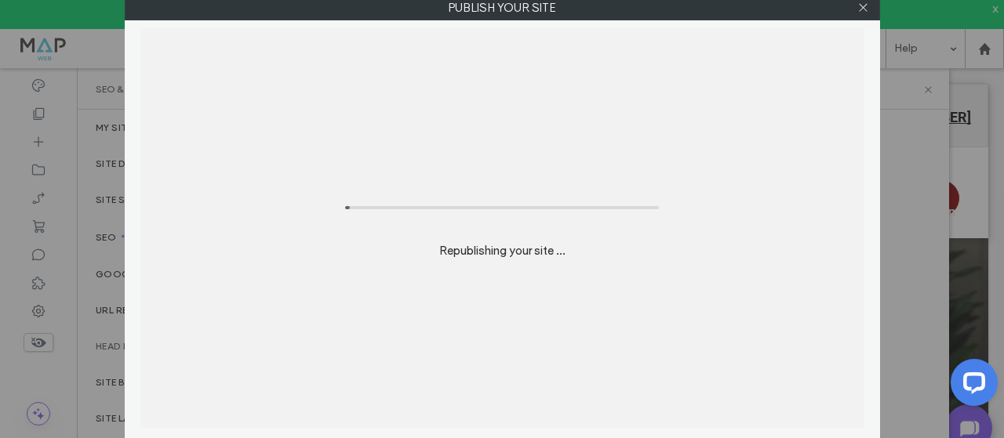
click at [813, 46] on div "Republishing your site ..." at bounding box center [502, 228] width 724 height 400
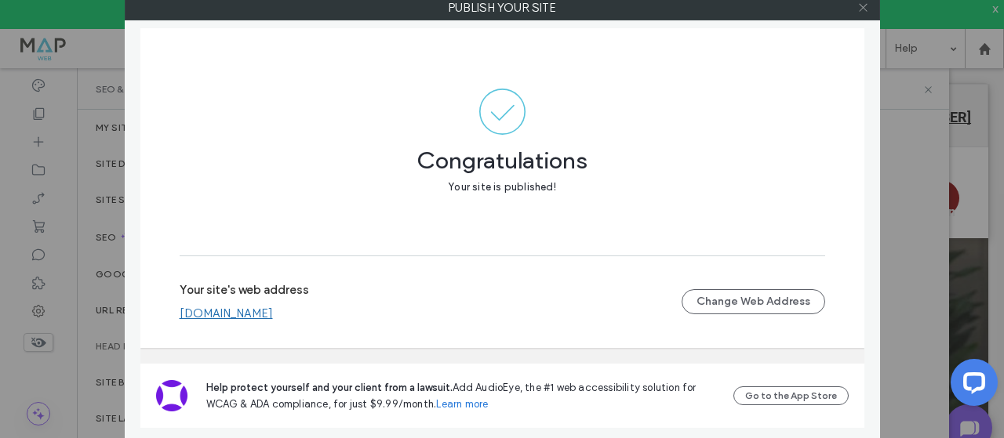
click at [868, 7] on div at bounding box center [864, 8] width 24 height 24
click at [863, 7] on use at bounding box center [863, 8] width 8 height 8
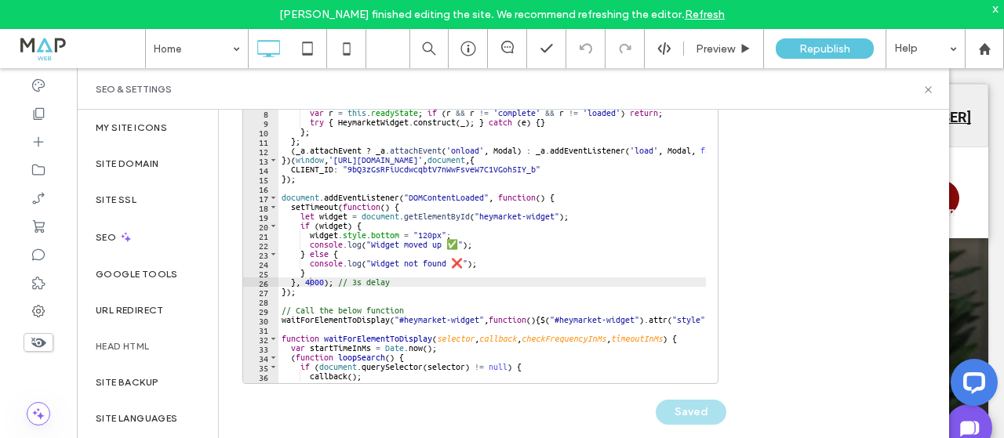
click at [444, 222] on div "var h = a . createElement ( 'script' ) ; h . type = 'text/javascript' ; h . asy…" at bounding box center [645, 230] width 735 height 319
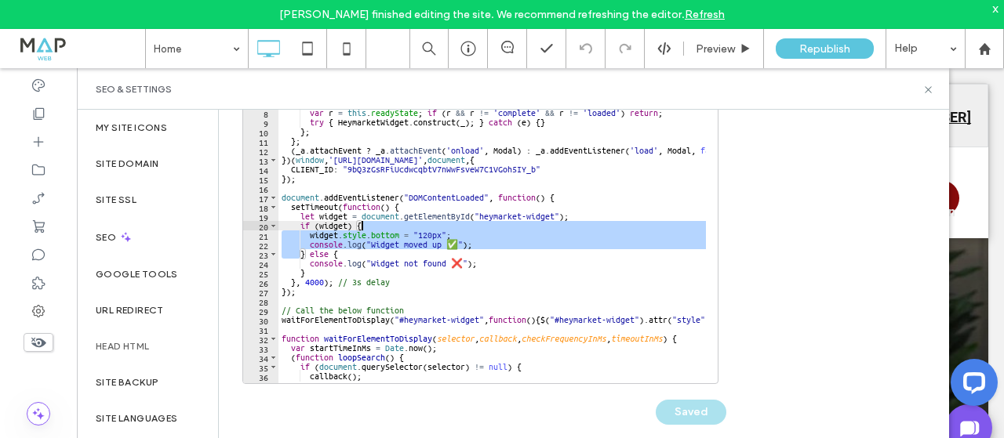
click at [445, 222] on div "var h = a . createElement ( 'script' ) ; h . type = 'text/javascript' ; h . asy…" at bounding box center [645, 230] width 735 height 319
click at [460, 234] on div "var h = a . createElement ( 'script' ) ; h . type = 'text/javascript' ; h . asy…" at bounding box center [491, 227] width 427 height 312
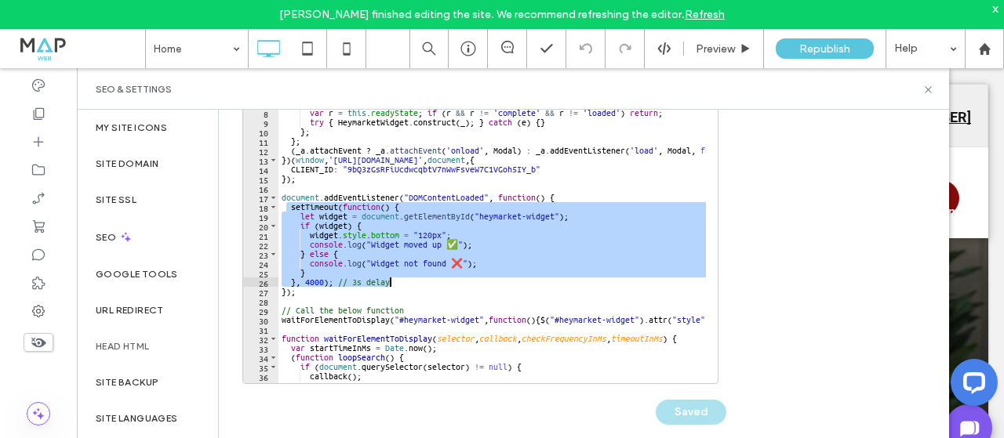
drag, startPoint x: 285, startPoint y: 209, endPoint x: 409, endPoint y: 283, distance: 145.2
click at [409, 283] on div "var h = a . createElement ( 'script' ) ; h . type = 'text/javascript' ; h . asy…" at bounding box center [645, 230] width 735 height 319
paste textarea "Cursor at row 26"
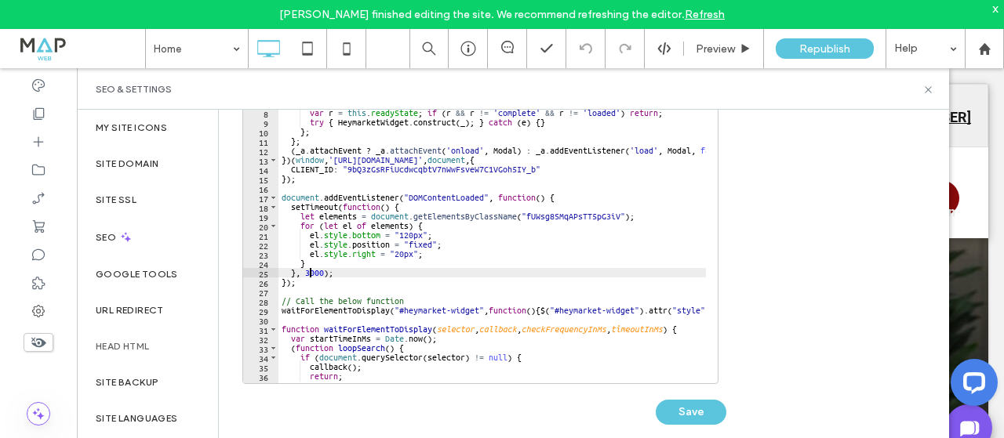
click at [311, 275] on div "var h = a . createElement ( 'script' ) ; h . type = 'text/javascript' ; h . asy…" at bounding box center [645, 230] width 735 height 319
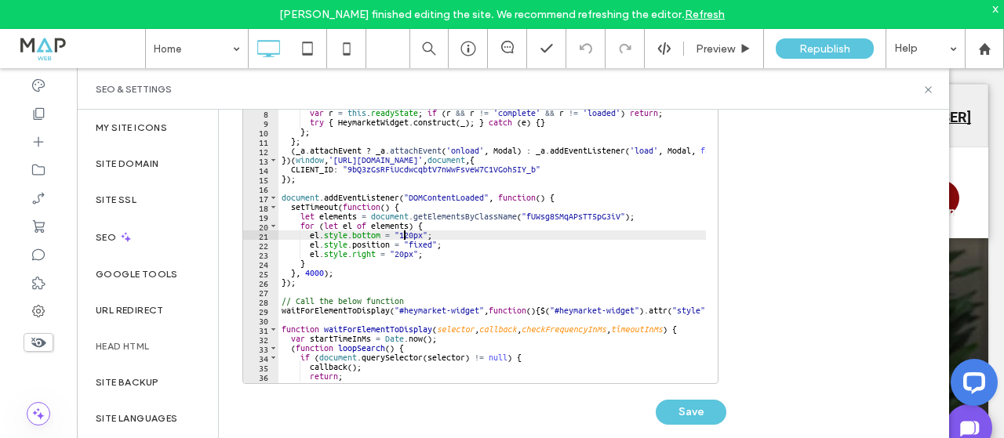
click at [402, 236] on div "var h = a . createElement ( 'script' ) ; h . type = 'text/javascript' ; h . asy…" at bounding box center [645, 230] width 735 height 319
drag, startPoint x: 410, startPoint y: 235, endPoint x: 400, endPoint y: 234, distance: 10.3
click at [400, 234] on div "var h = a . createElement ( 'script' ) ; h . type = 'text/javascript' ; h . asy…" at bounding box center [645, 230] width 735 height 319
click at [416, 234] on div "var h = a . createElement ( 'script' ) ; h . type = 'text/javascript' ; h . asy…" at bounding box center [645, 230] width 735 height 319
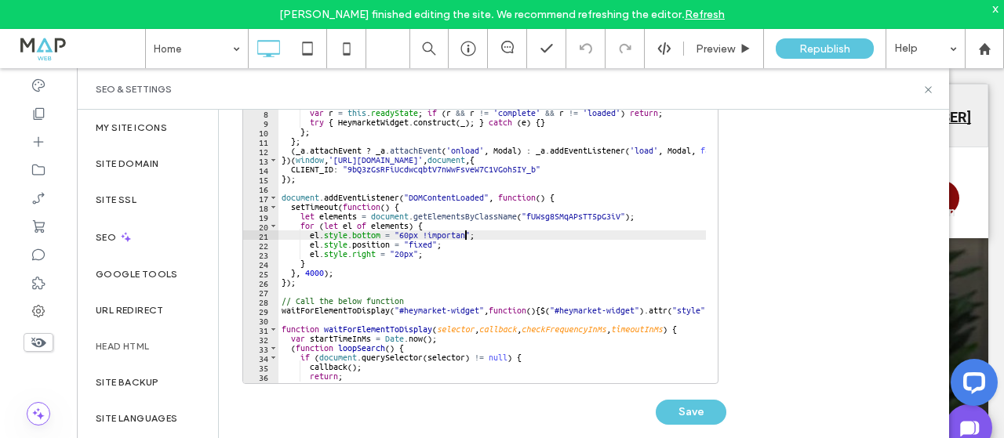
scroll to position [0, 16]
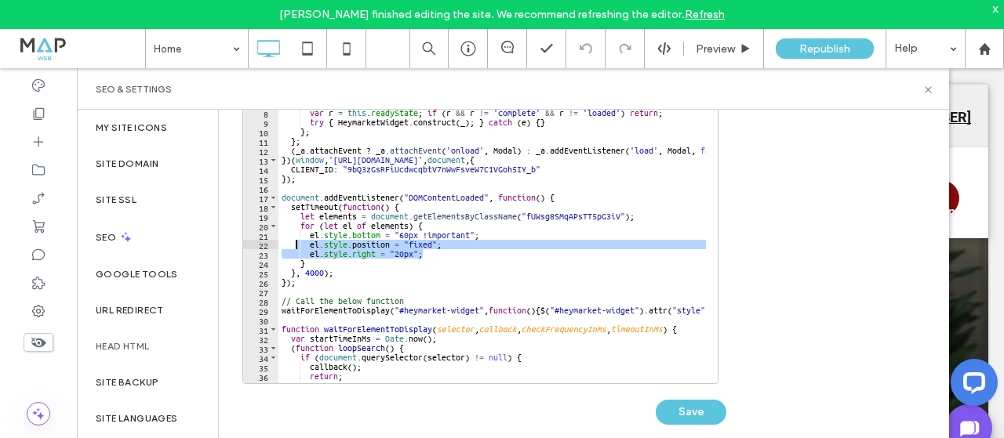
drag, startPoint x: 418, startPoint y: 256, endPoint x: 297, endPoint y: 242, distance: 121.5
click at [297, 242] on div "var h = a . createElement ( 'script' ) ; h . type = 'text/javascript' ; h . asy…" at bounding box center [645, 230] width 735 height 319
type textarea "**********"
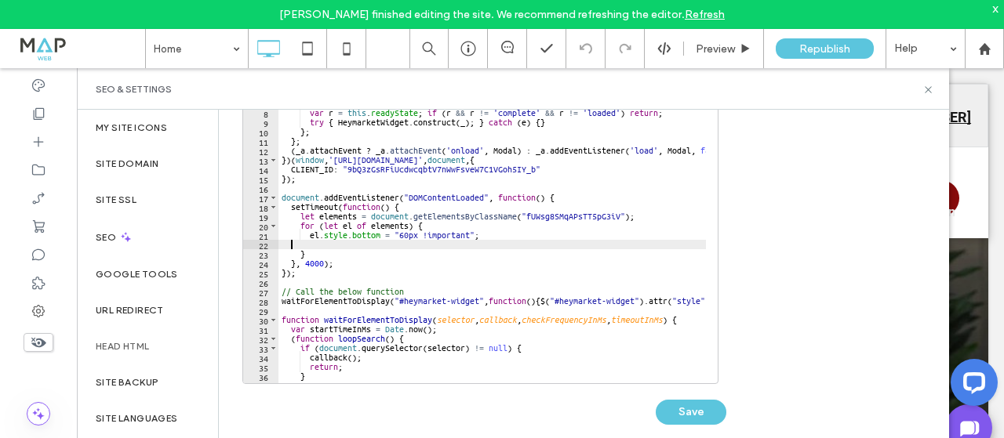
scroll to position [0, 0]
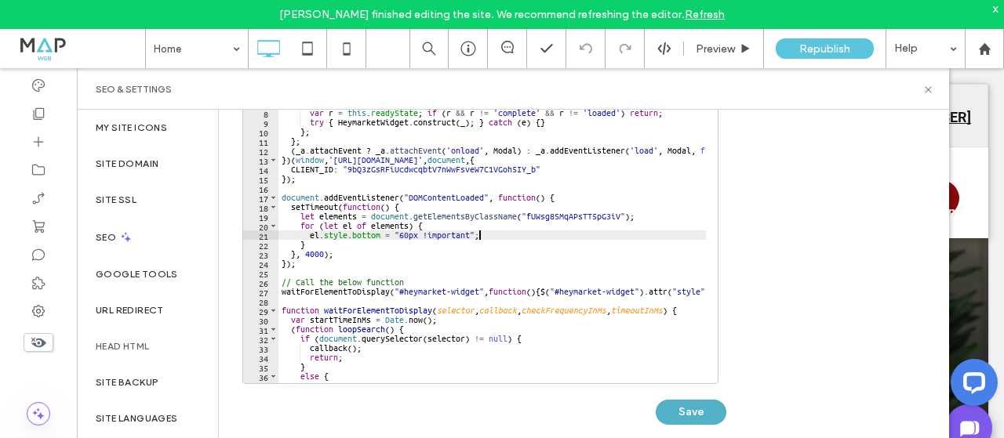
click at [687, 403] on button "Save" at bounding box center [691, 412] width 71 height 25
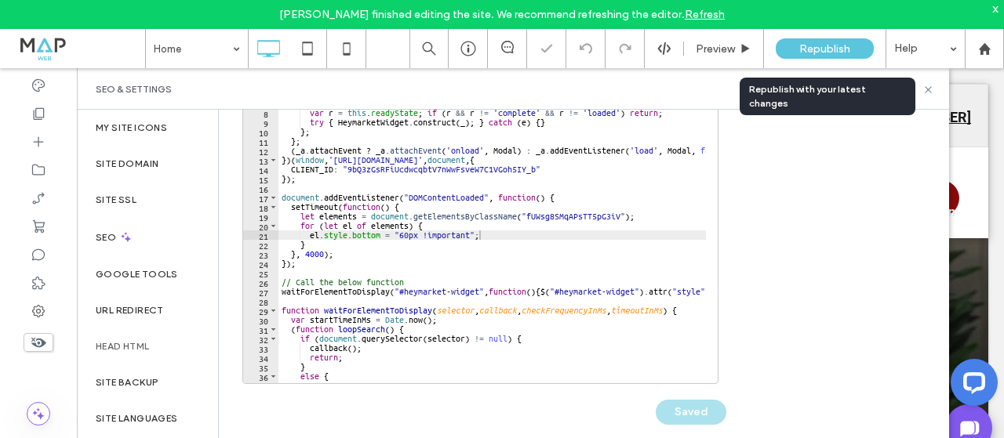
click at [819, 52] on span "Republish" at bounding box center [824, 48] width 51 height 13
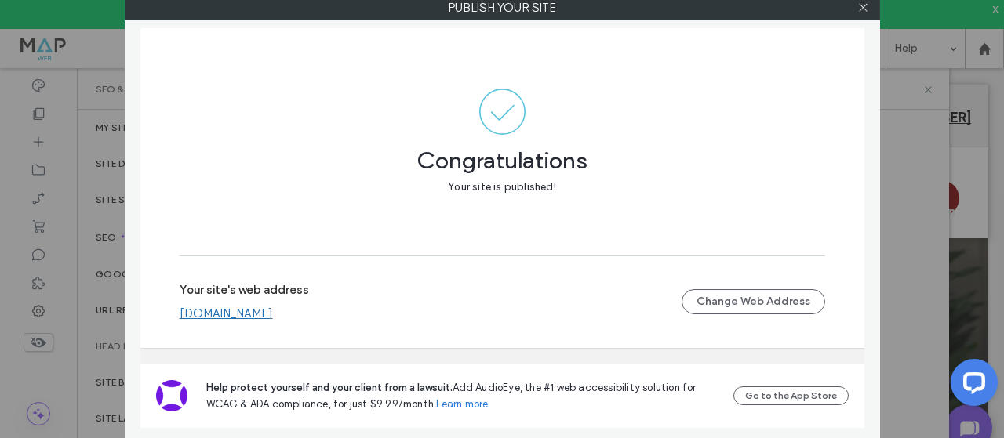
click at [866, 8] on icon at bounding box center [863, 8] width 12 height 12
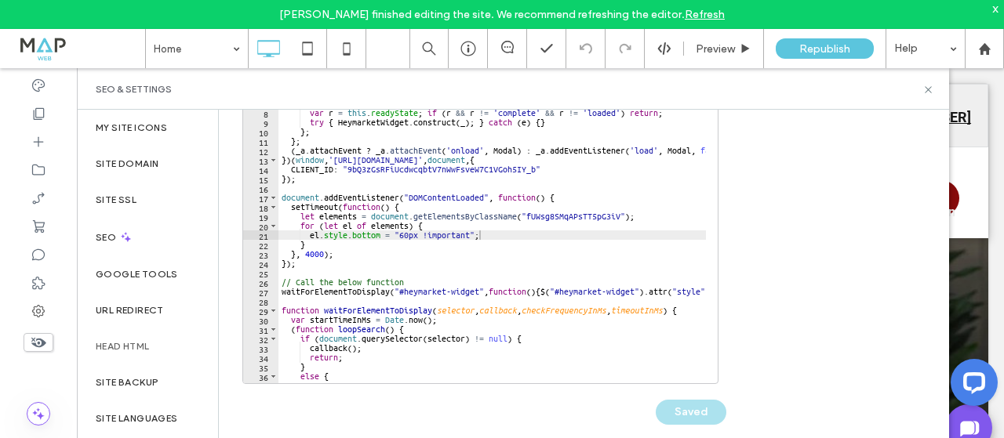
click at [606, 241] on div "var h = a . createElement ( 'script' ) ; h . type = 'text/javascript' ; h . asy…" at bounding box center [645, 230] width 735 height 319
type textarea "*"
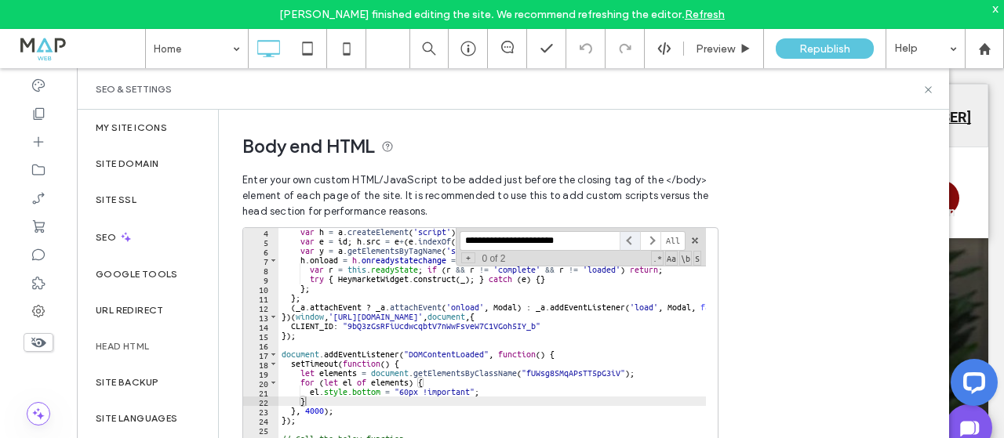
paste input
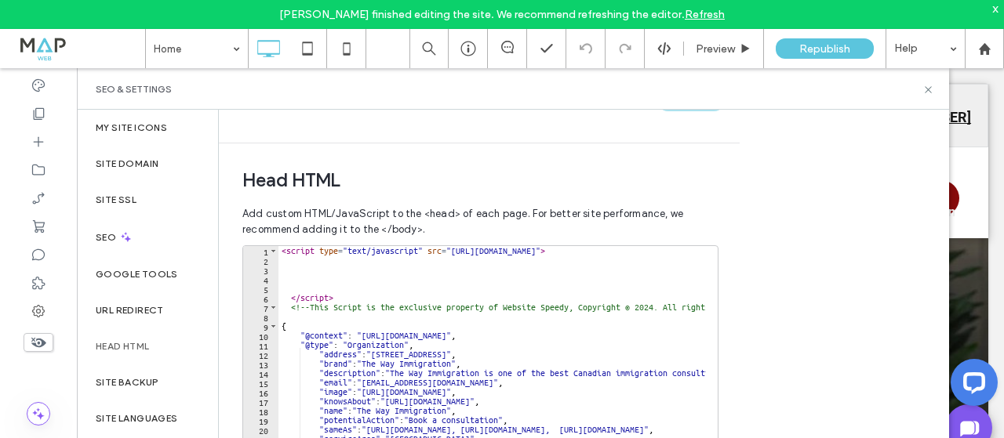
type input "**********"
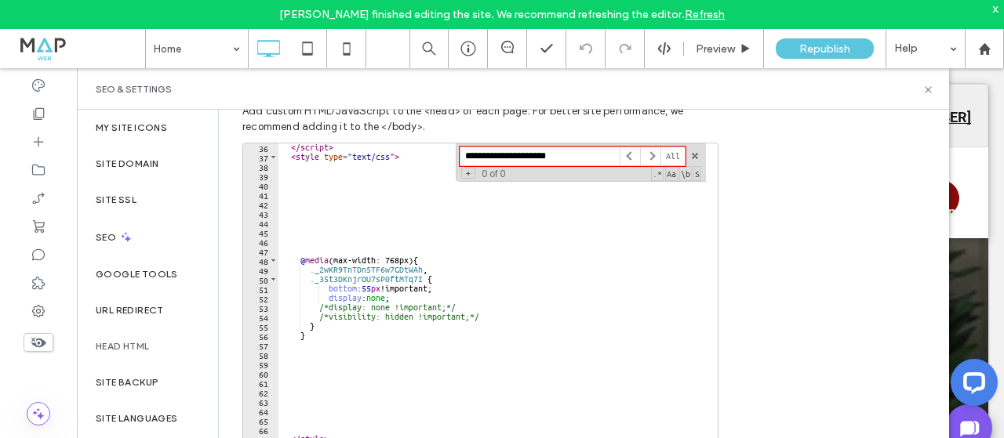
scroll to position [636, 0]
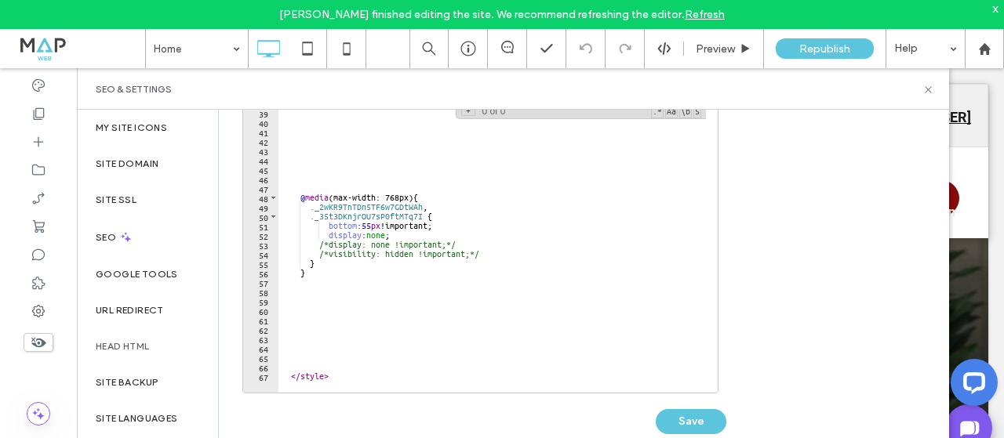
type input "**********"
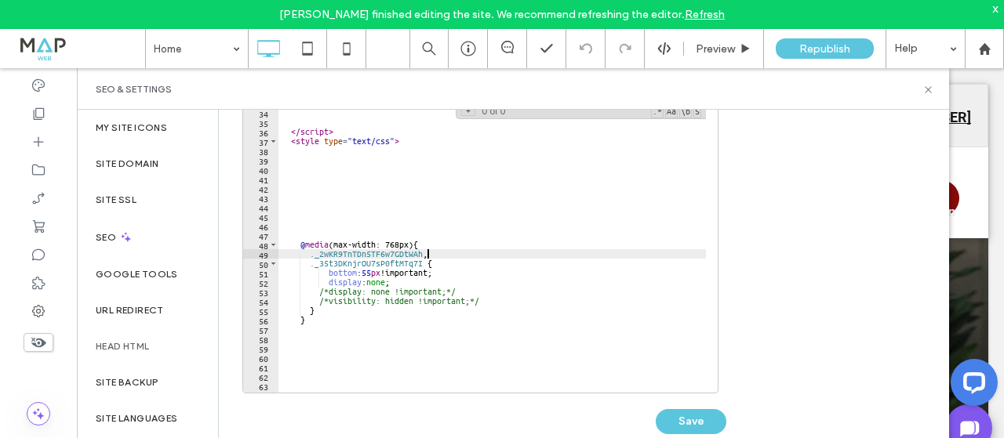
scroll to position [283, 0]
drag, startPoint x: 320, startPoint y: 257, endPoint x: 423, endPoint y: 256, distance: 102.7
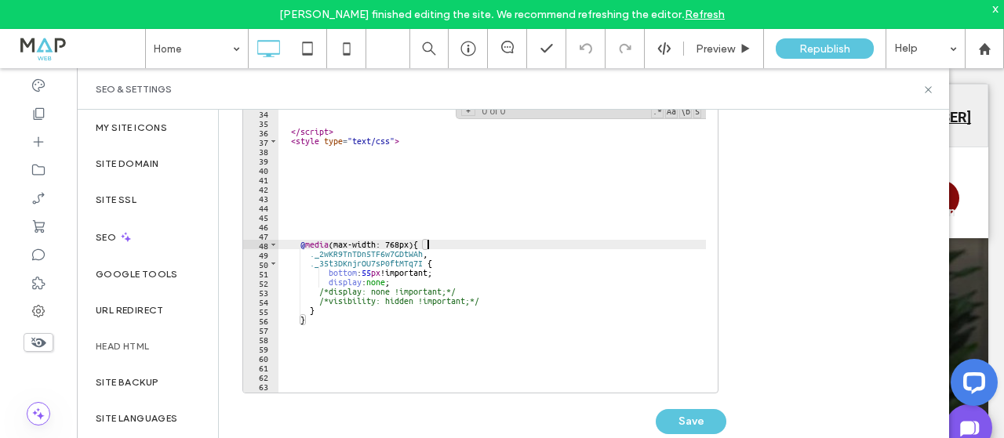
type textarea "*"
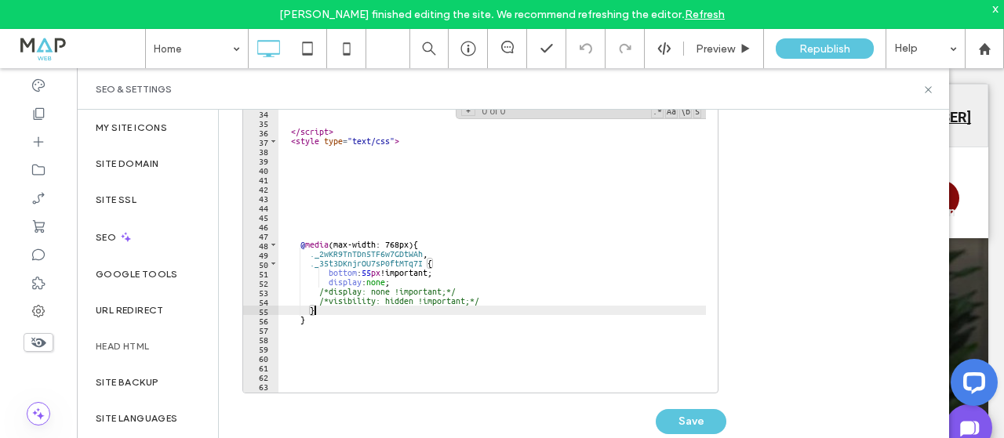
scroll to position [0, 2]
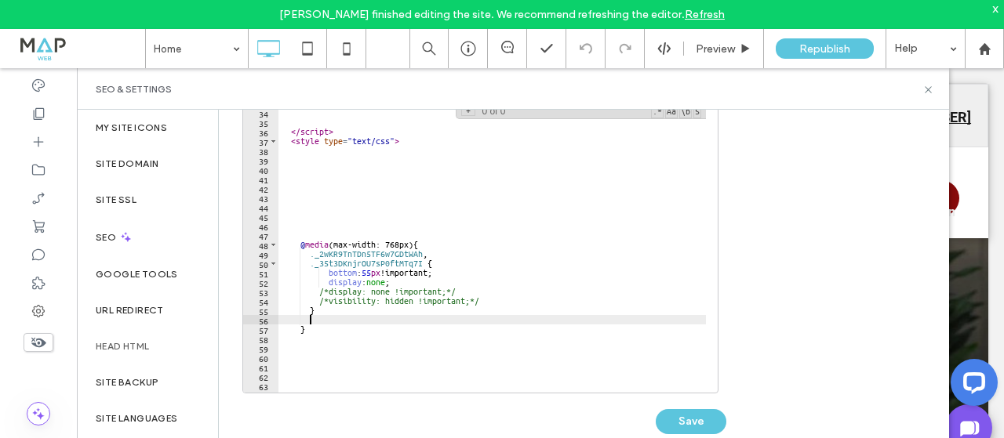
paste textarea "**********"
type textarea "**********"
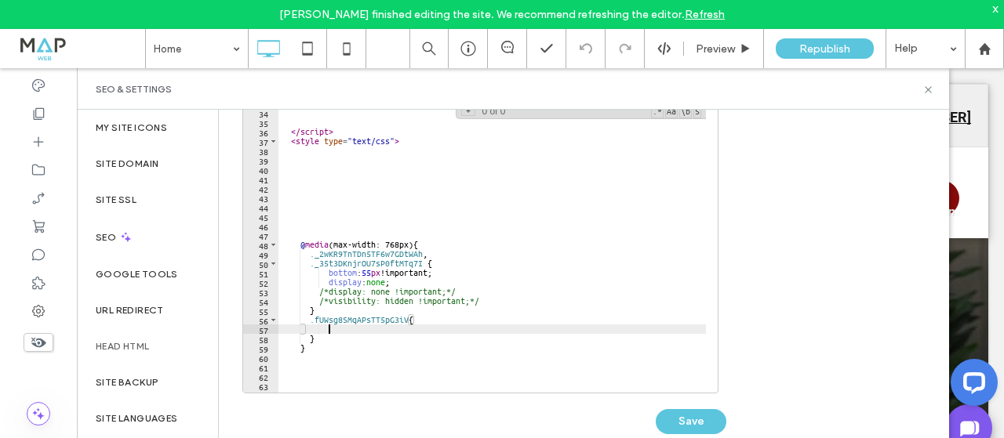
scroll to position [0, 3]
paste textarea "**********"
click at [700, 423] on button "Save" at bounding box center [691, 421] width 71 height 25
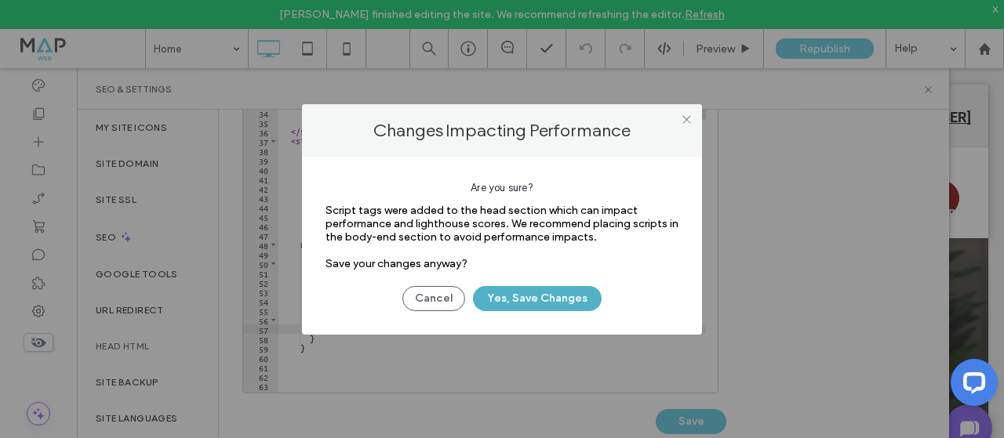
click at [547, 301] on button "Yes, Save Changes" at bounding box center [537, 298] width 129 height 25
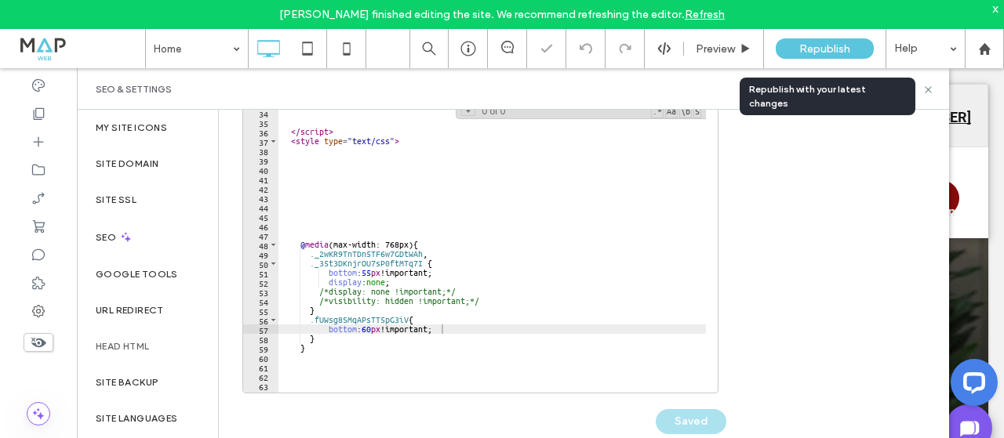
click at [810, 48] on span "Republish" at bounding box center [824, 48] width 51 height 13
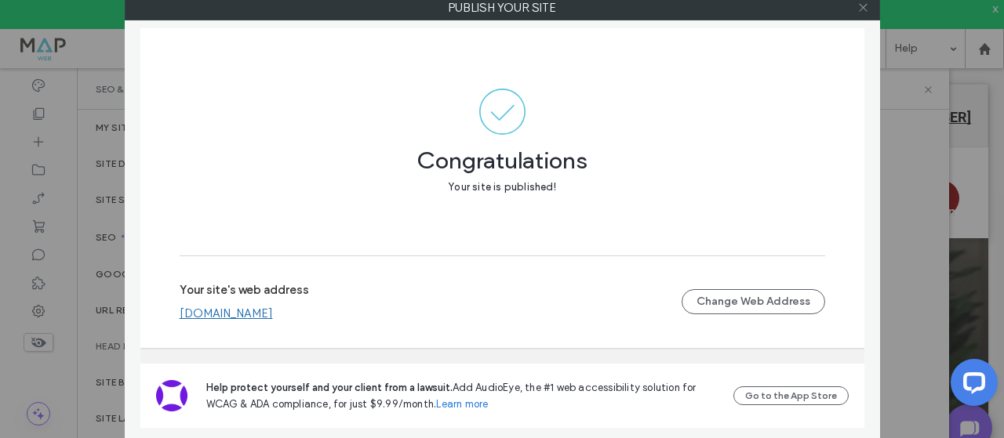
click at [864, 9] on icon at bounding box center [863, 8] width 12 height 12
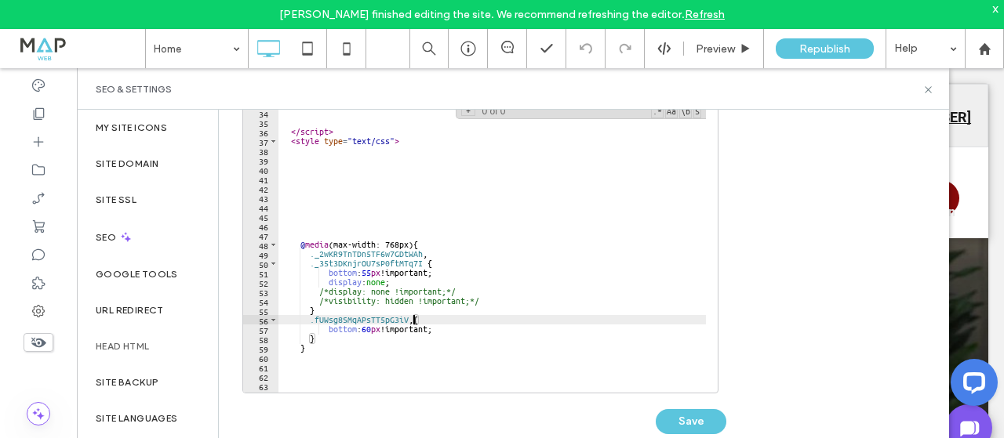
scroll to position [0, 11]
paste textarea "**********"
type textarea "**********"
click at [707, 420] on button "Save" at bounding box center [691, 421] width 71 height 25
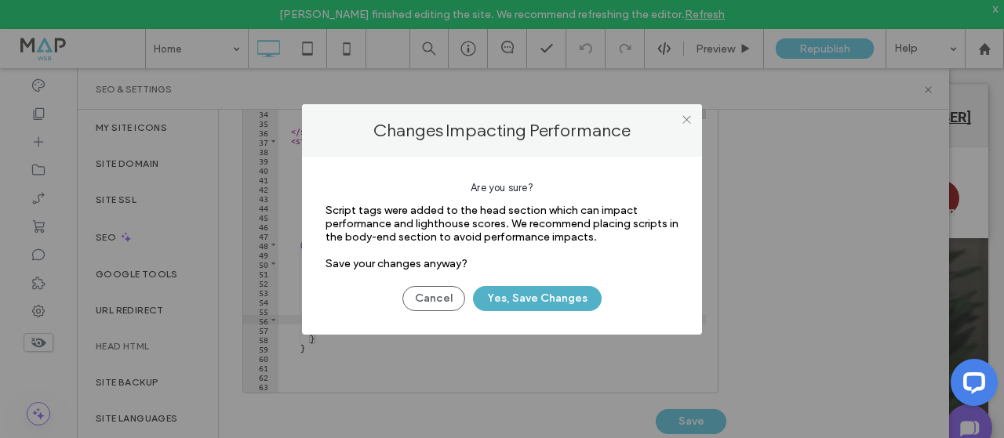
click at [542, 300] on button "Yes, Save Changes" at bounding box center [537, 298] width 129 height 25
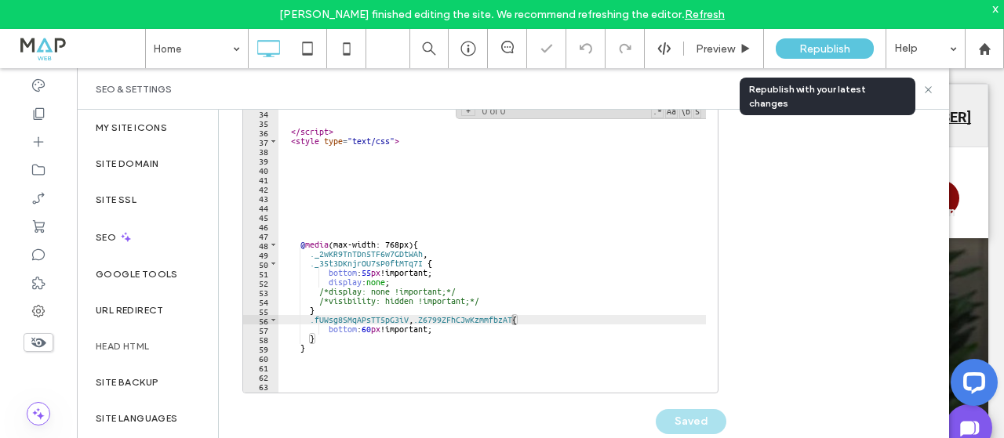
click at [814, 49] on span "Republish" at bounding box center [824, 48] width 51 height 13
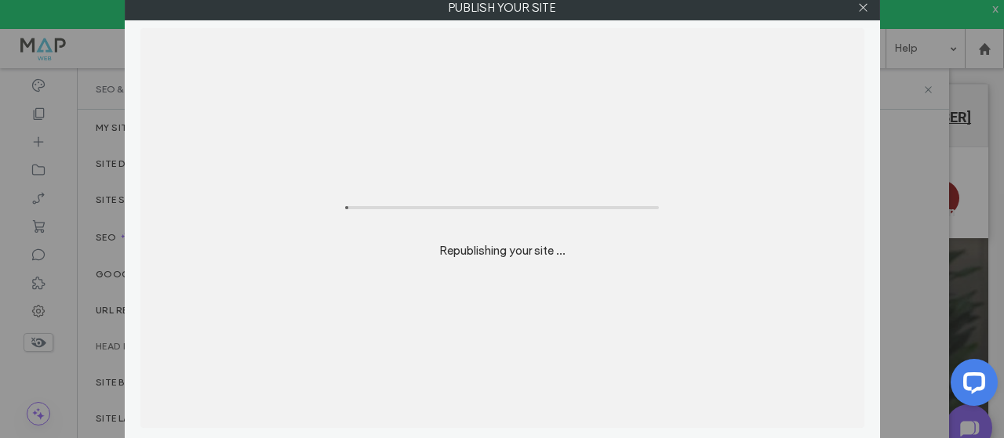
click at [830, 40] on div "Republishing your site ..." at bounding box center [502, 228] width 724 height 400
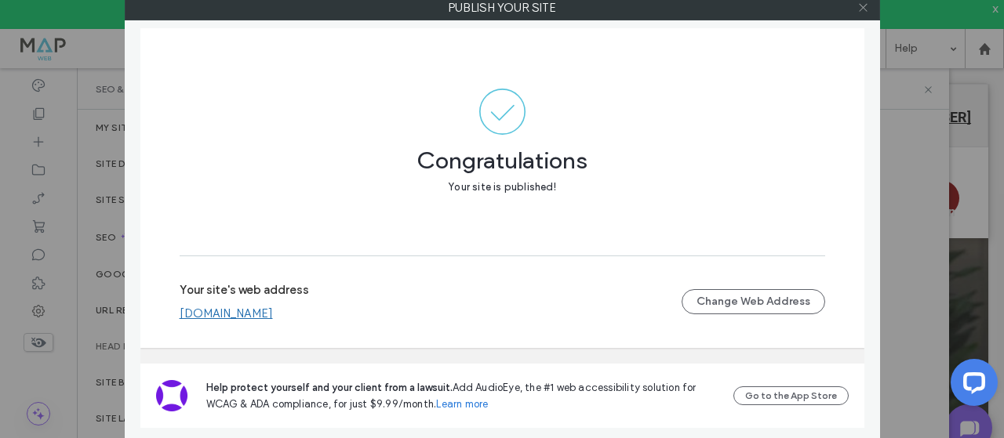
click at [860, 5] on icon at bounding box center [863, 8] width 12 height 12
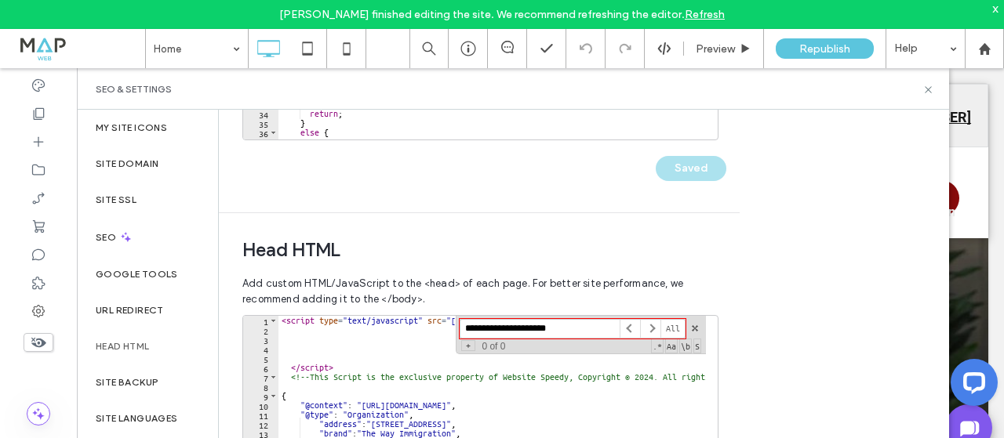
scroll to position [87, 0]
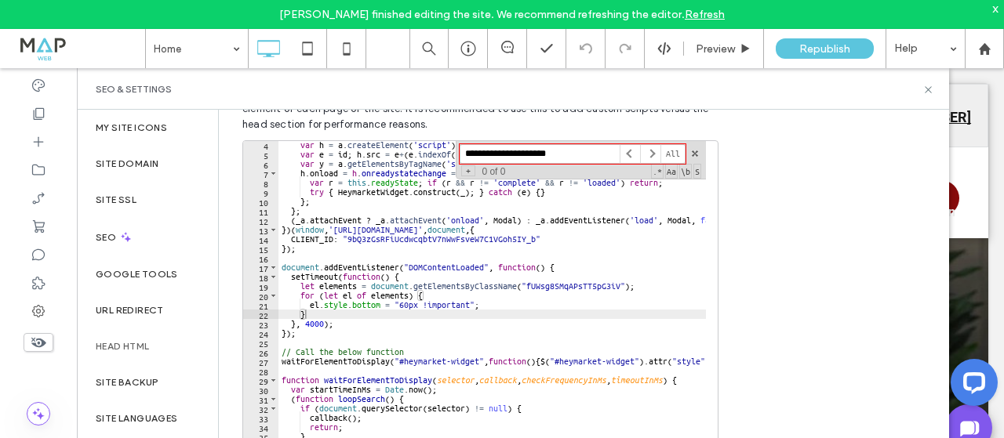
click at [568, 261] on div "var h = a . createElement ( 'script' ) ; h . type = 'text/javascript' ; h . asy…" at bounding box center [645, 299] width 735 height 319
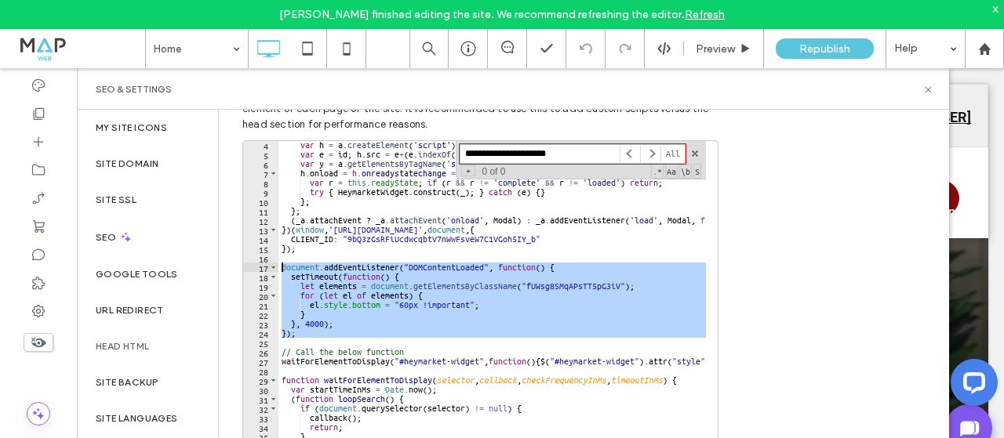
drag, startPoint x: 313, startPoint y: 338, endPoint x: 249, endPoint y: 264, distance: 97.3
click at [249, 264] on div "4 5 6 7 8 9 10 11 12 13 14 15 16 17 18 19 20 21 22 23 24 25 26 27 28 29 30 31 3…" at bounding box center [480, 297] width 476 height 314
type textarea "**********"
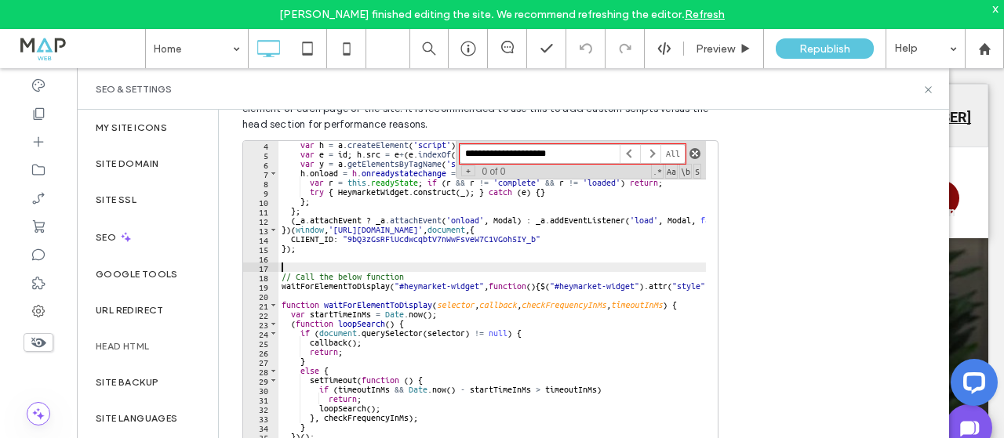
click at [694, 157] on span at bounding box center [694, 153] width 11 height 11
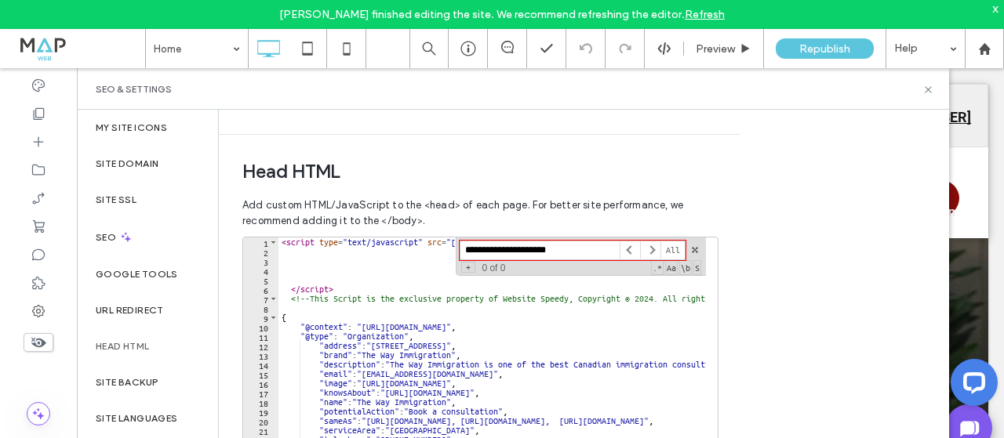
scroll to position [244, 0]
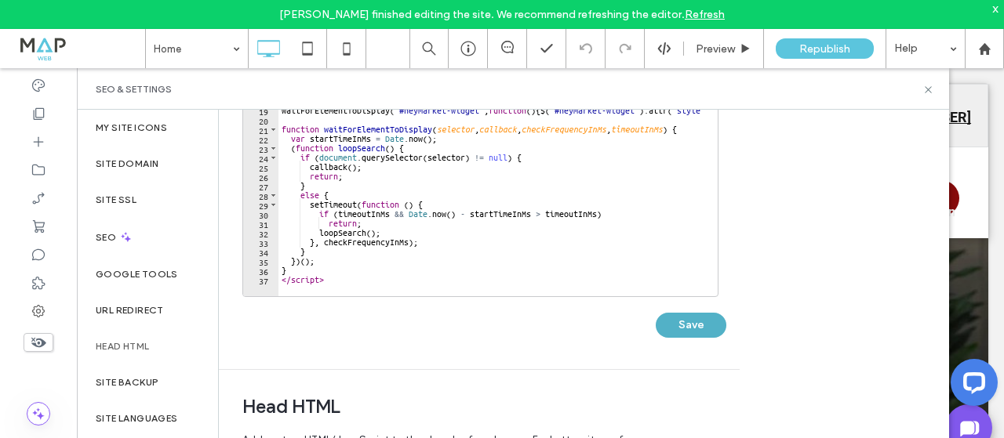
click at [703, 317] on button "Save" at bounding box center [691, 325] width 71 height 25
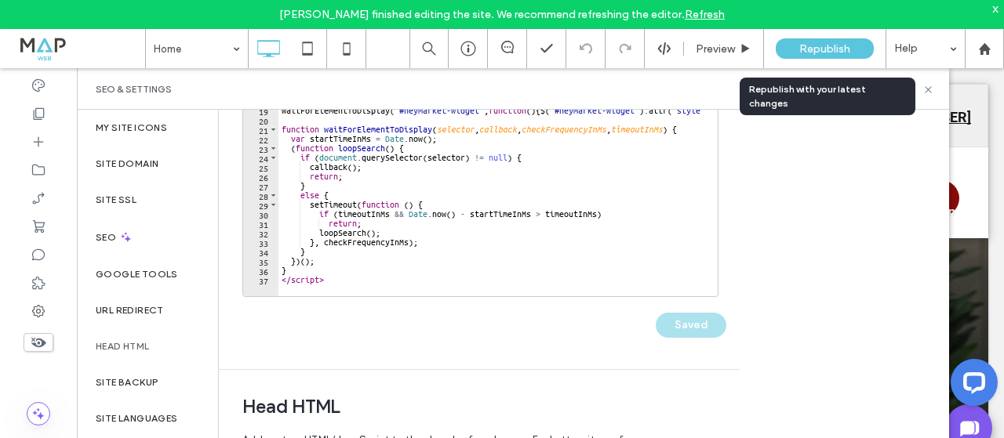
click at [802, 53] on span "Republish" at bounding box center [824, 48] width 51 height 13
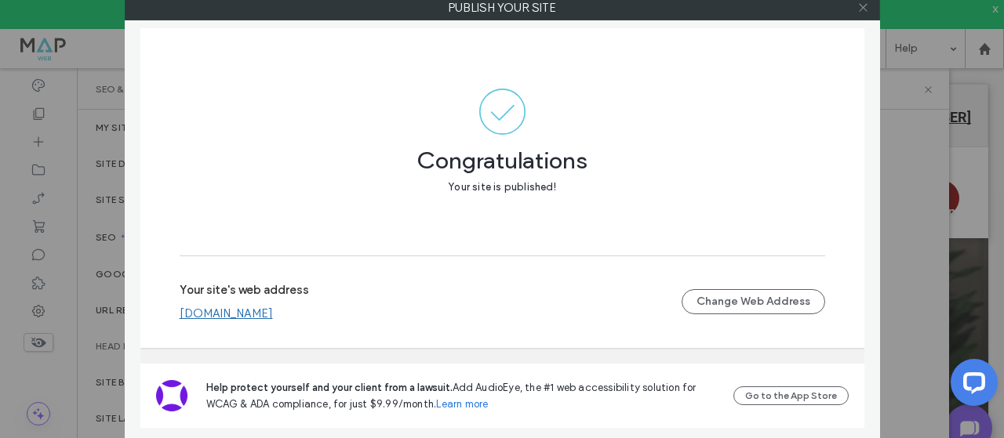
click at [862, 10] on icon at bounding box center [863, 8] width 12 height 12
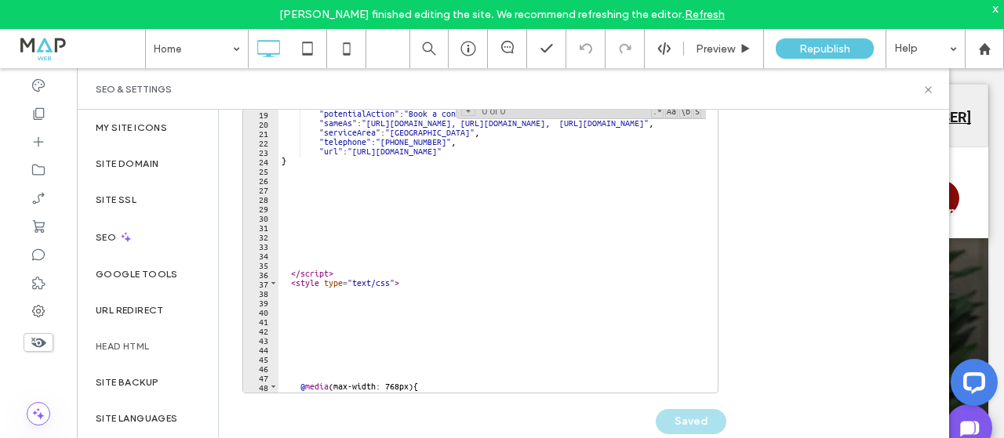
scroll to position [282, 0]
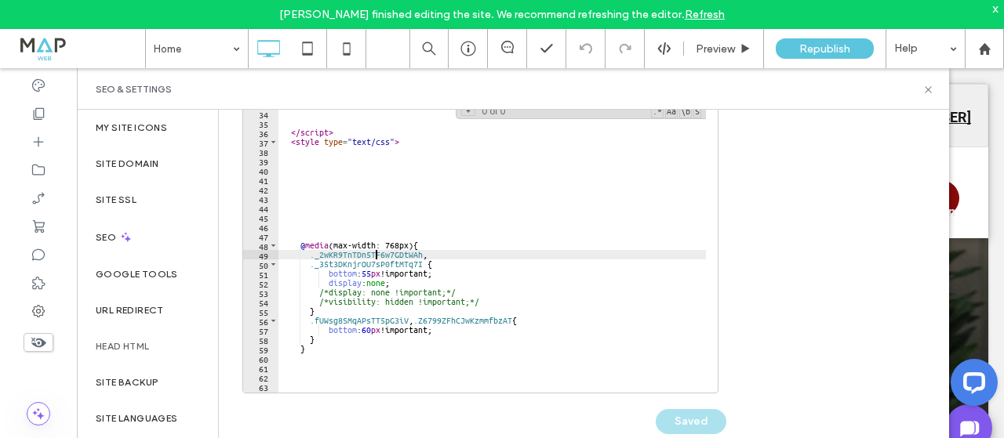
type textarea "**********"
